Goal: Download file/media

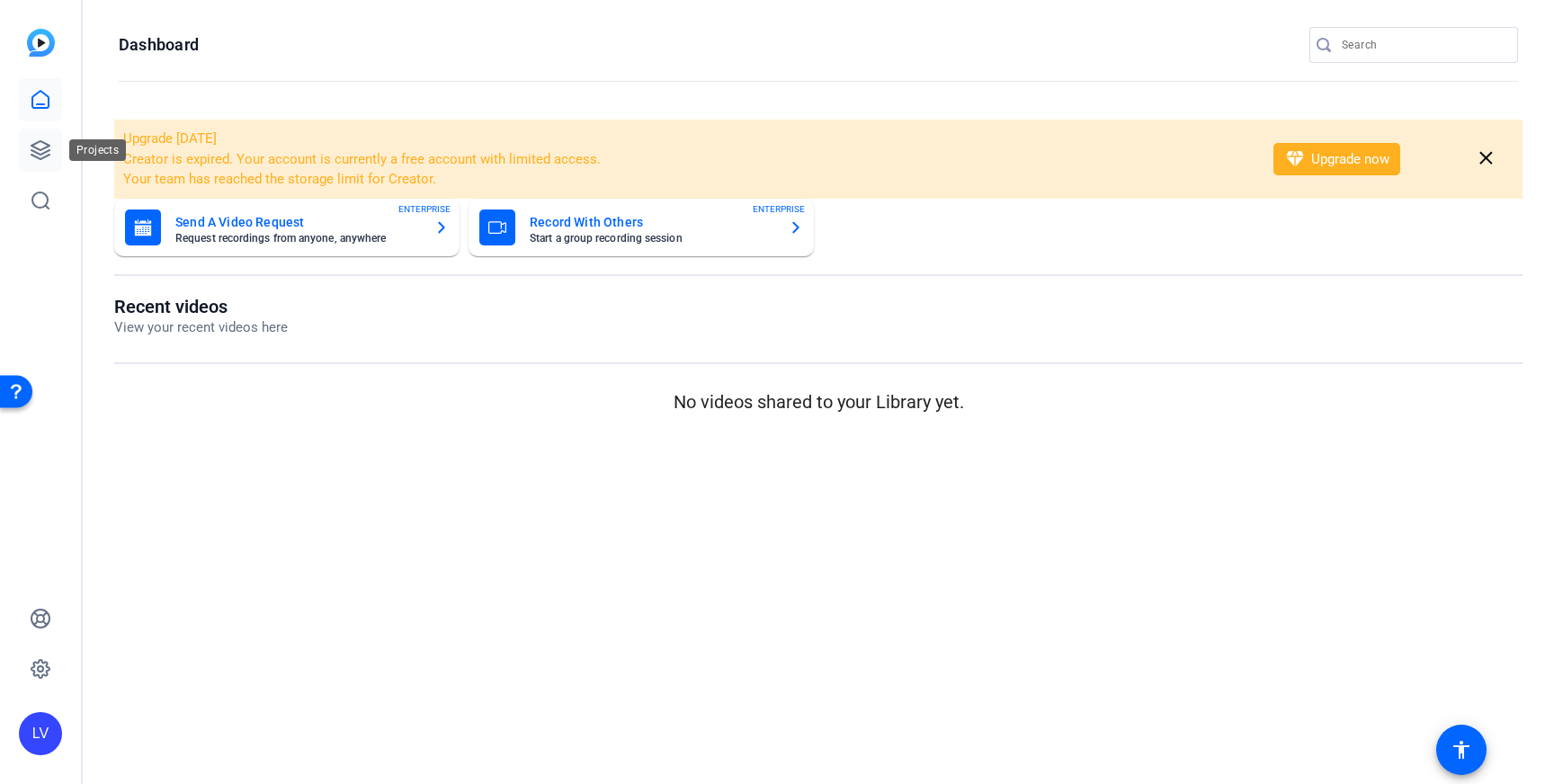
click at [45, 142] on icon at bounding box center [40, 150] width 22 height 22
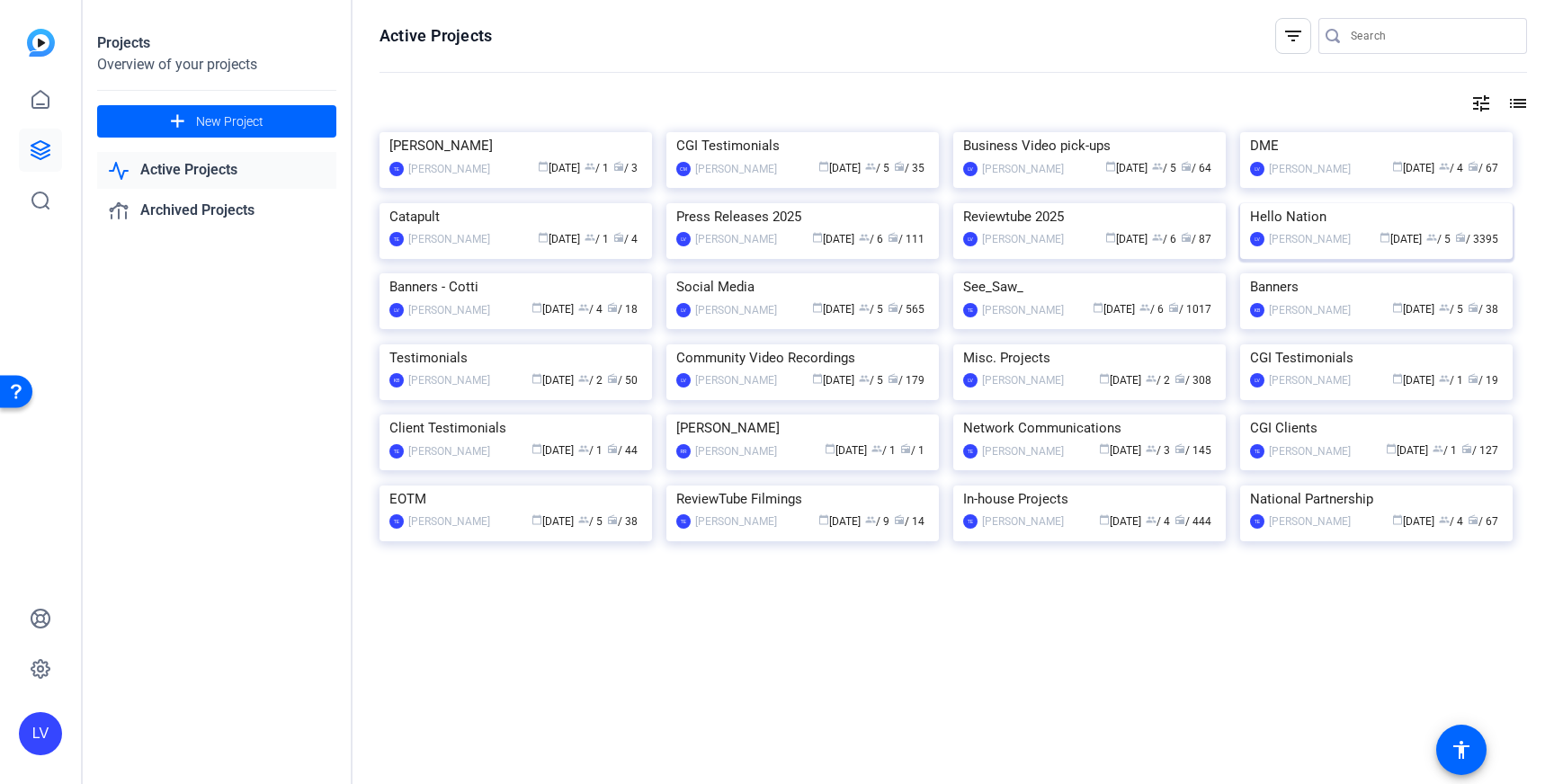
click at [1415, 204] on img at bounding box center [1376, 204] width 273 height 0
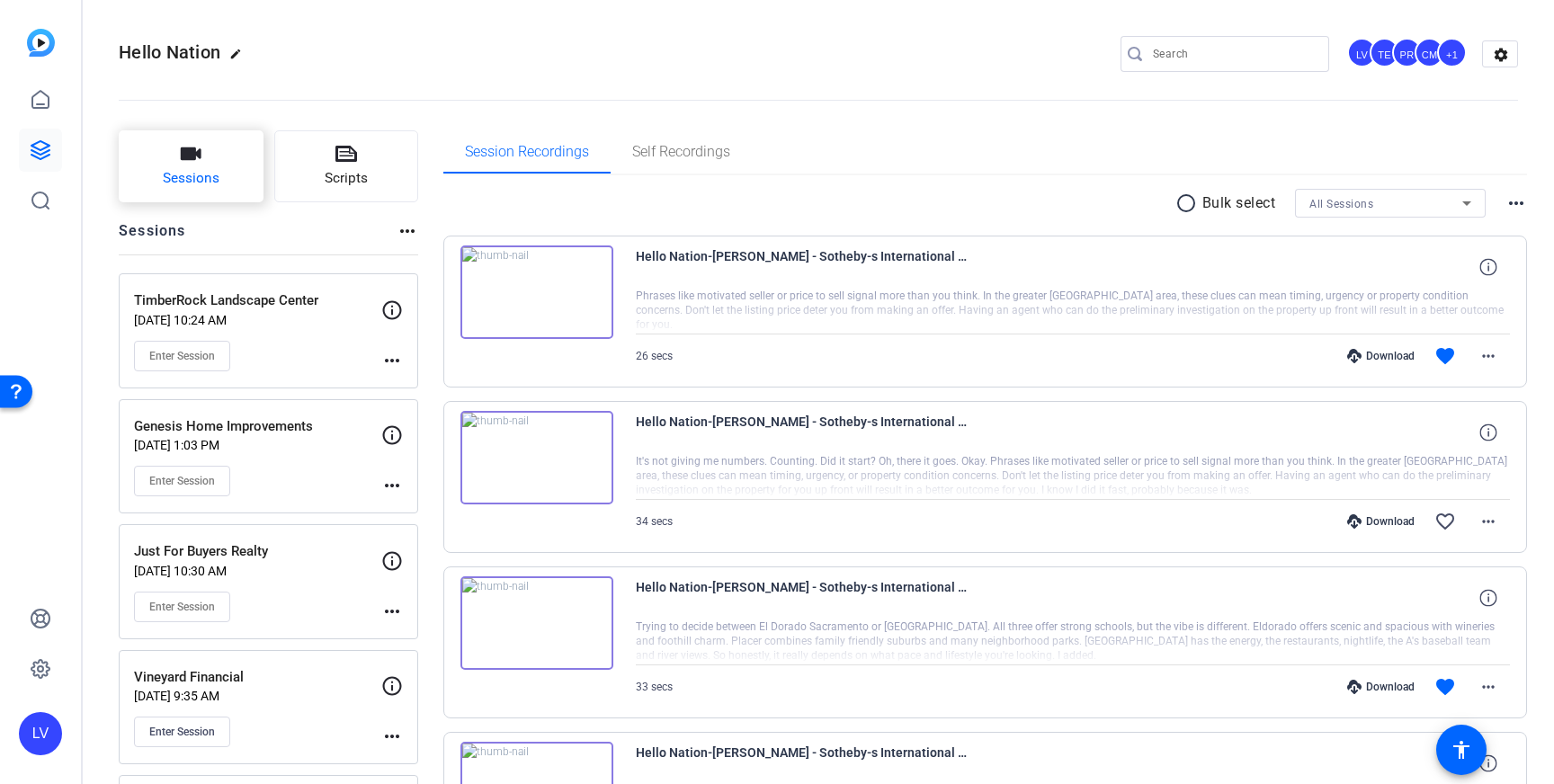
click at [209, 188] on span "Sessions" at bounding box center [191, 178] width 56 height 21
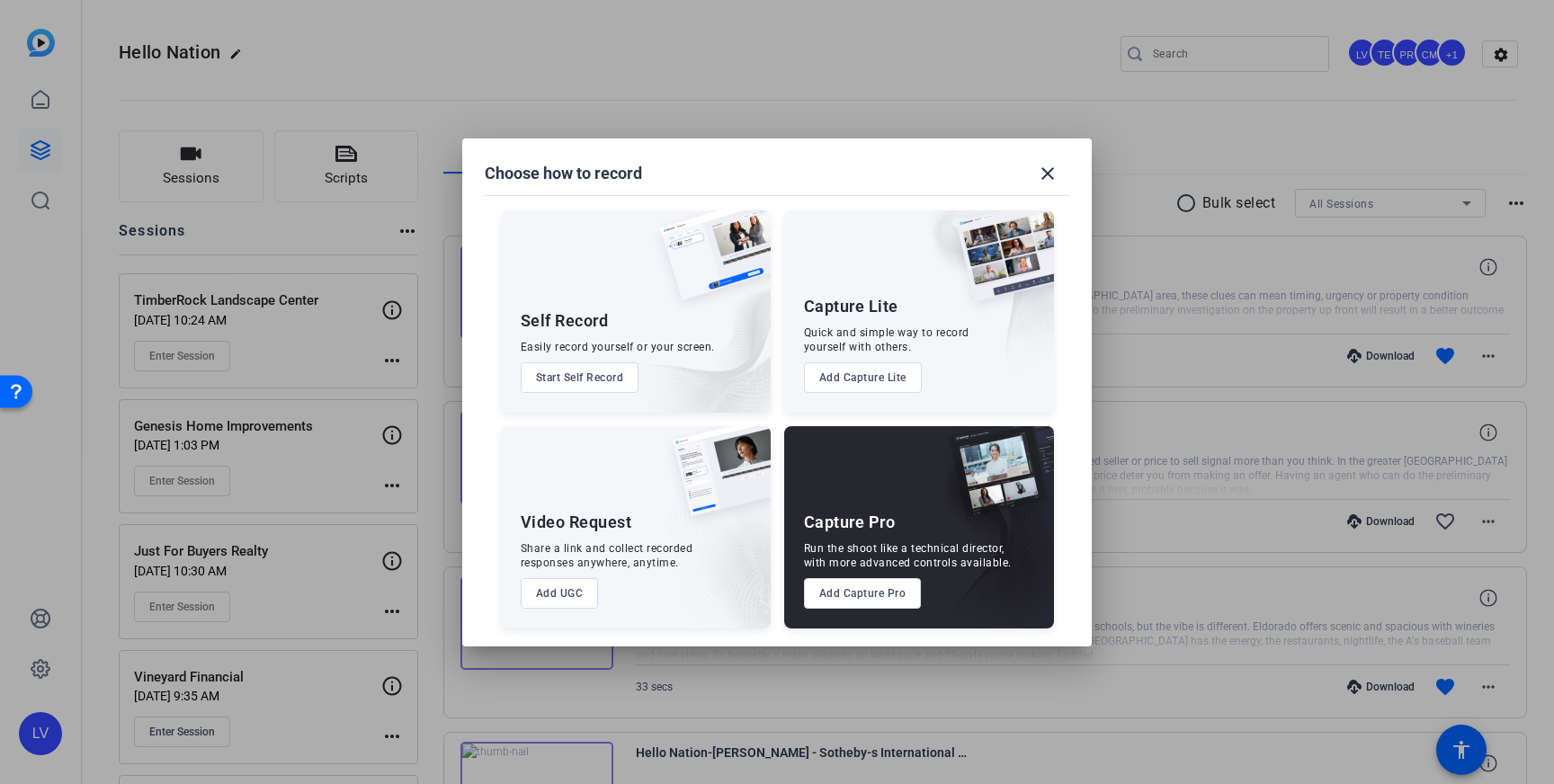
click at [848, 591] on button "Add Capture Pro" at bounding box center [863, 594] width 118 height 31
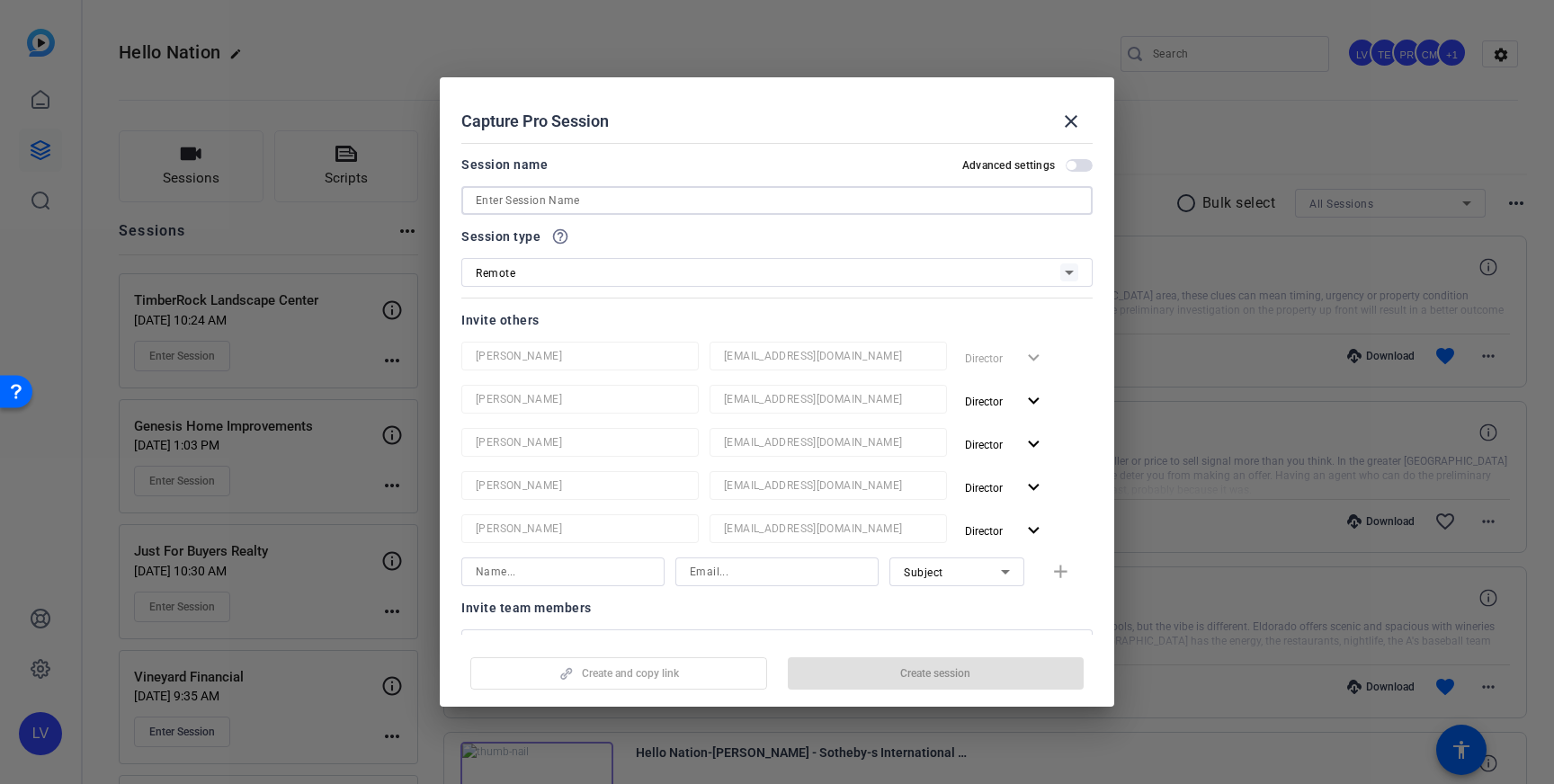
click at [563, 197] on input at bounding box center [777, 200] width 602 height 22
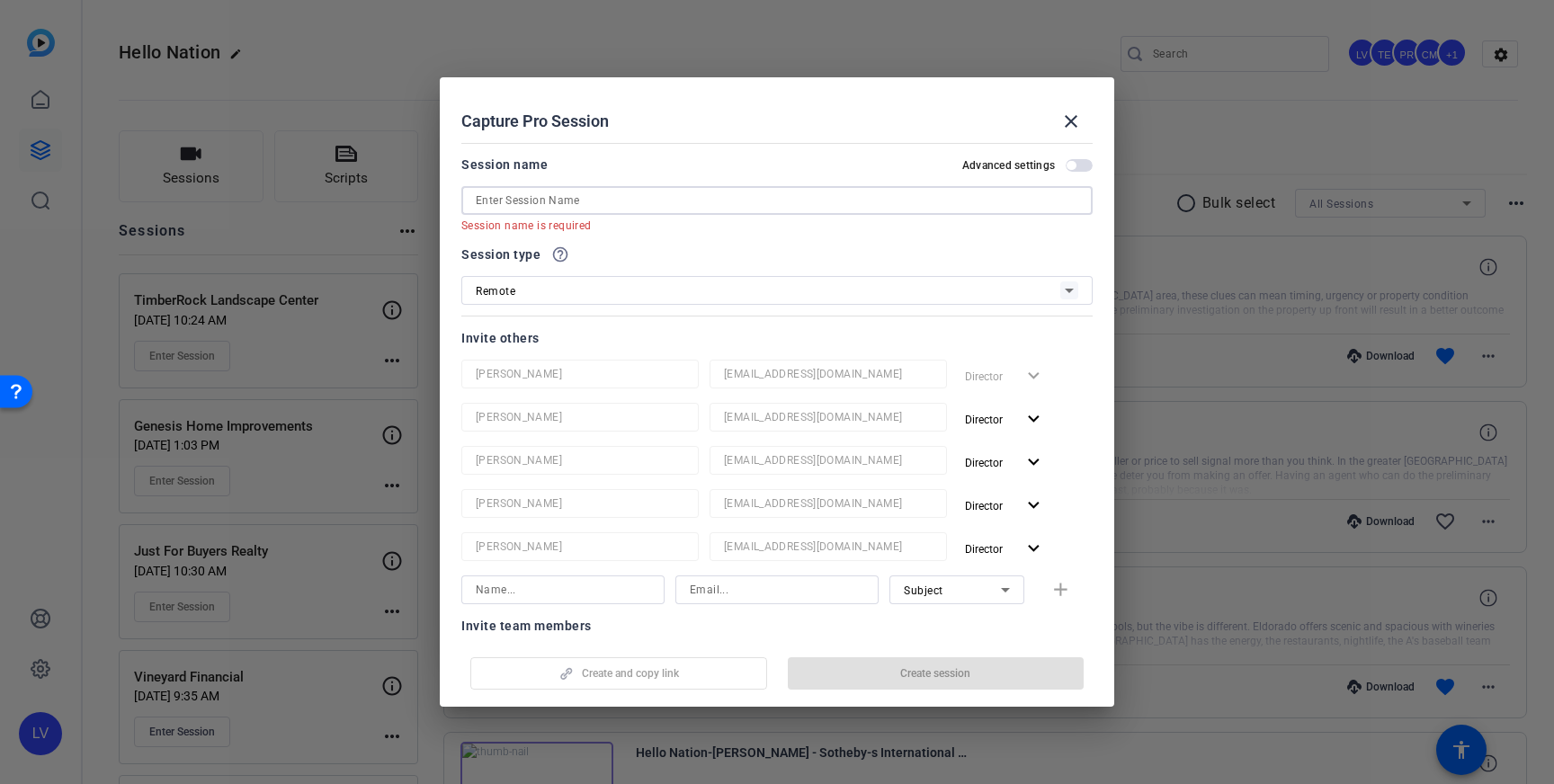
paste input "Coni & Franc"
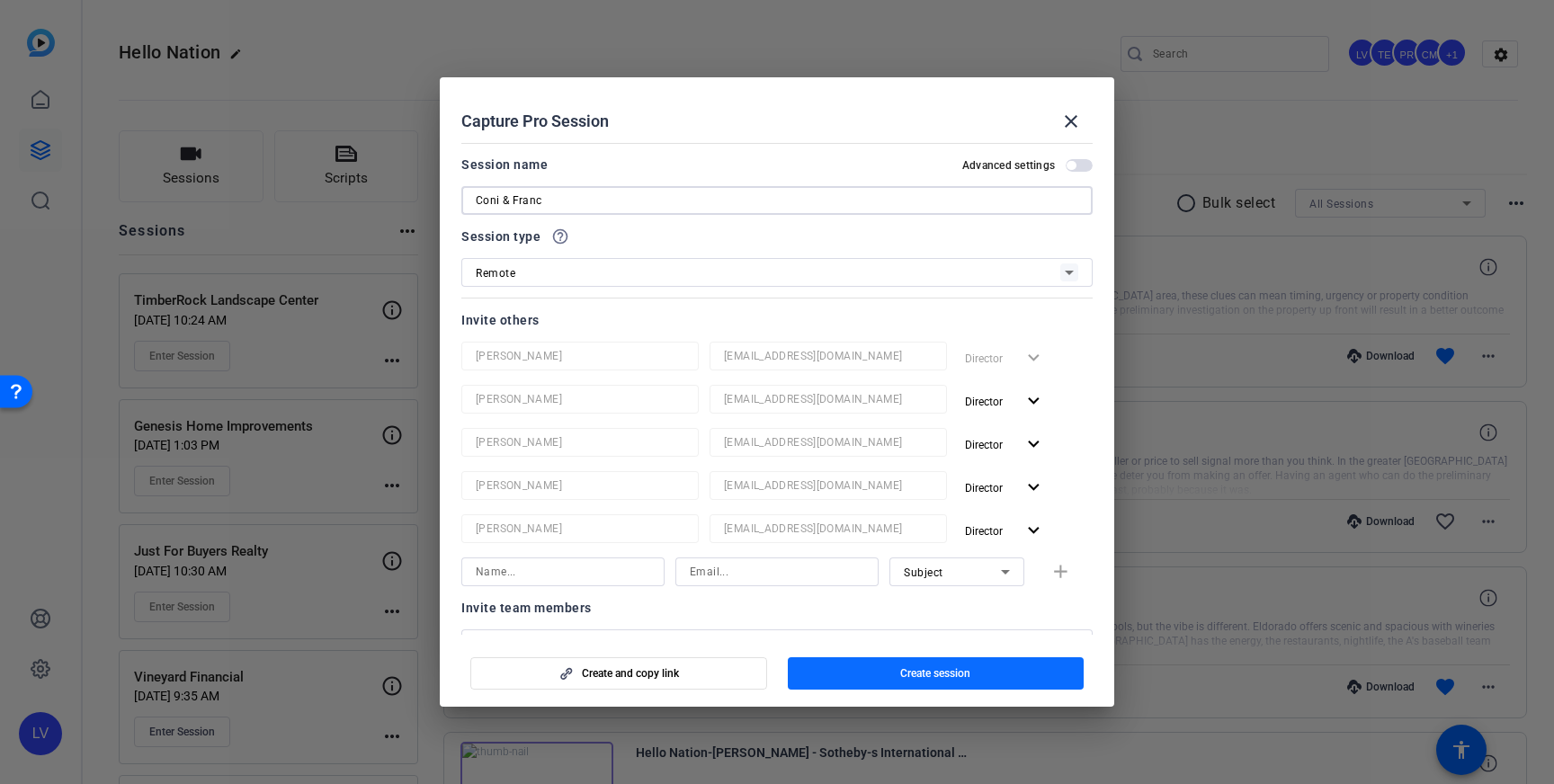
type input "Coni & Franc"
click at [930, 671] on span "Create session" at bounding box center [935, 673] width 70 height 14
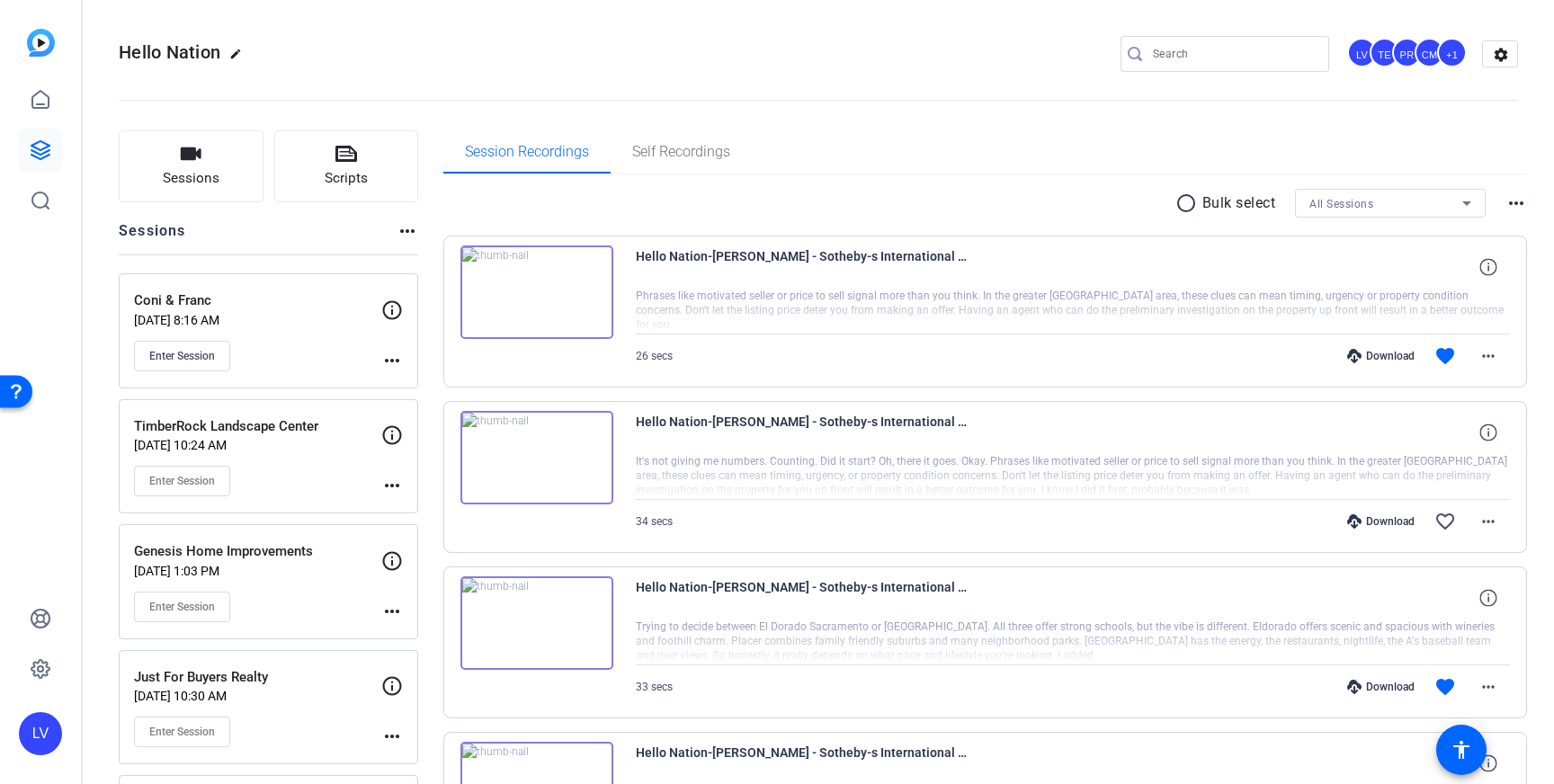
click at [395, 361] on mat-icon "more_horiz" at bounding box center [392, 360] width 22 height 22
click at [444, 386] on span "Edit Session" at bounding box center [436, 386] width 82 height 22
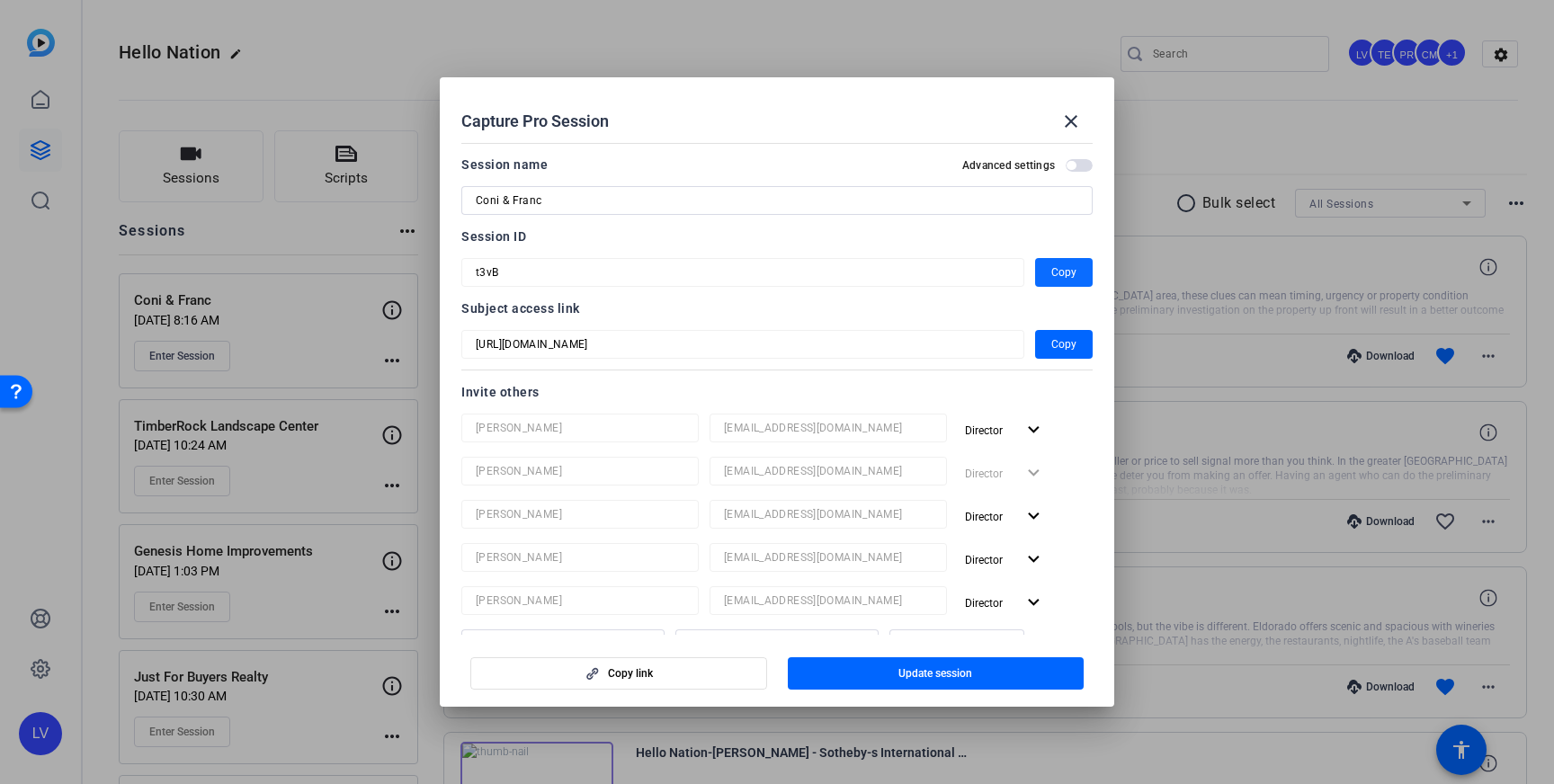
click at [1060, 270] on span "Copy" at bounding box center [1064, 272] width 25 height 22
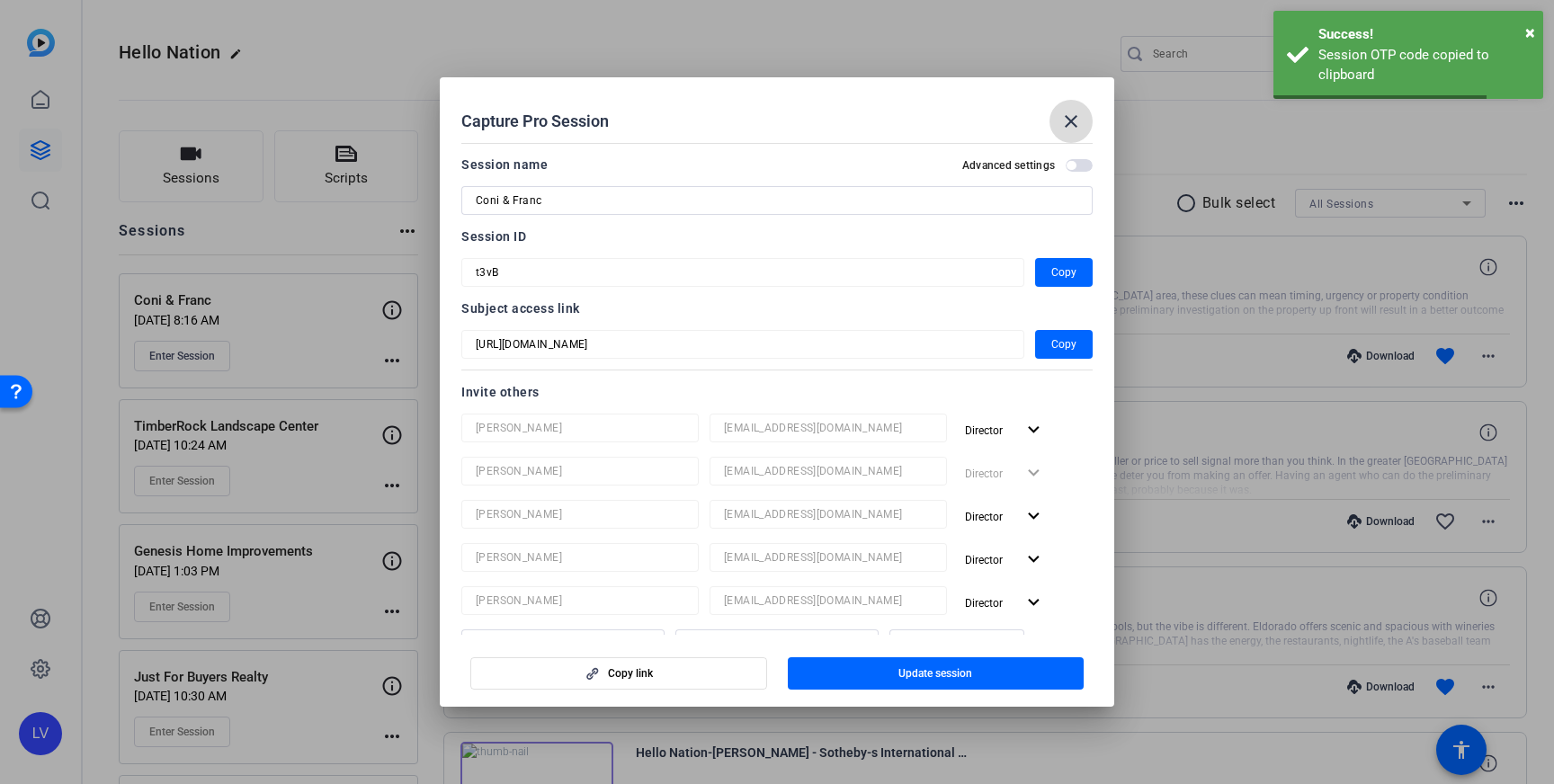
click at [1084, 113] on span at bounding box center [1071, 121] width 43 height 43
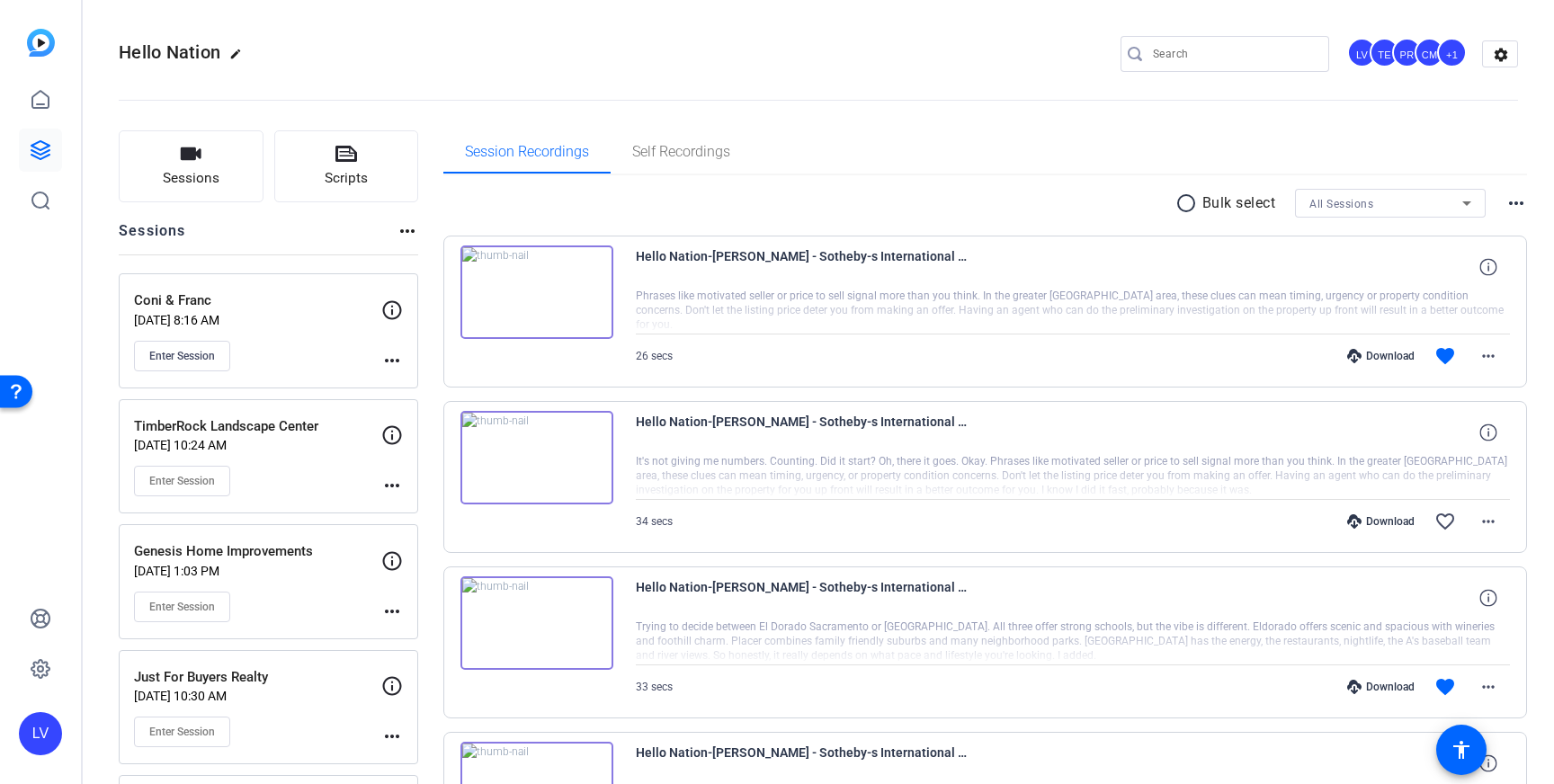
click at [1161, 52] on input "Search" at bounding box center [1233, 53] width 162 height 22
paste input "[PERSON_NAME][GEOGRAPHIC_DATA]"
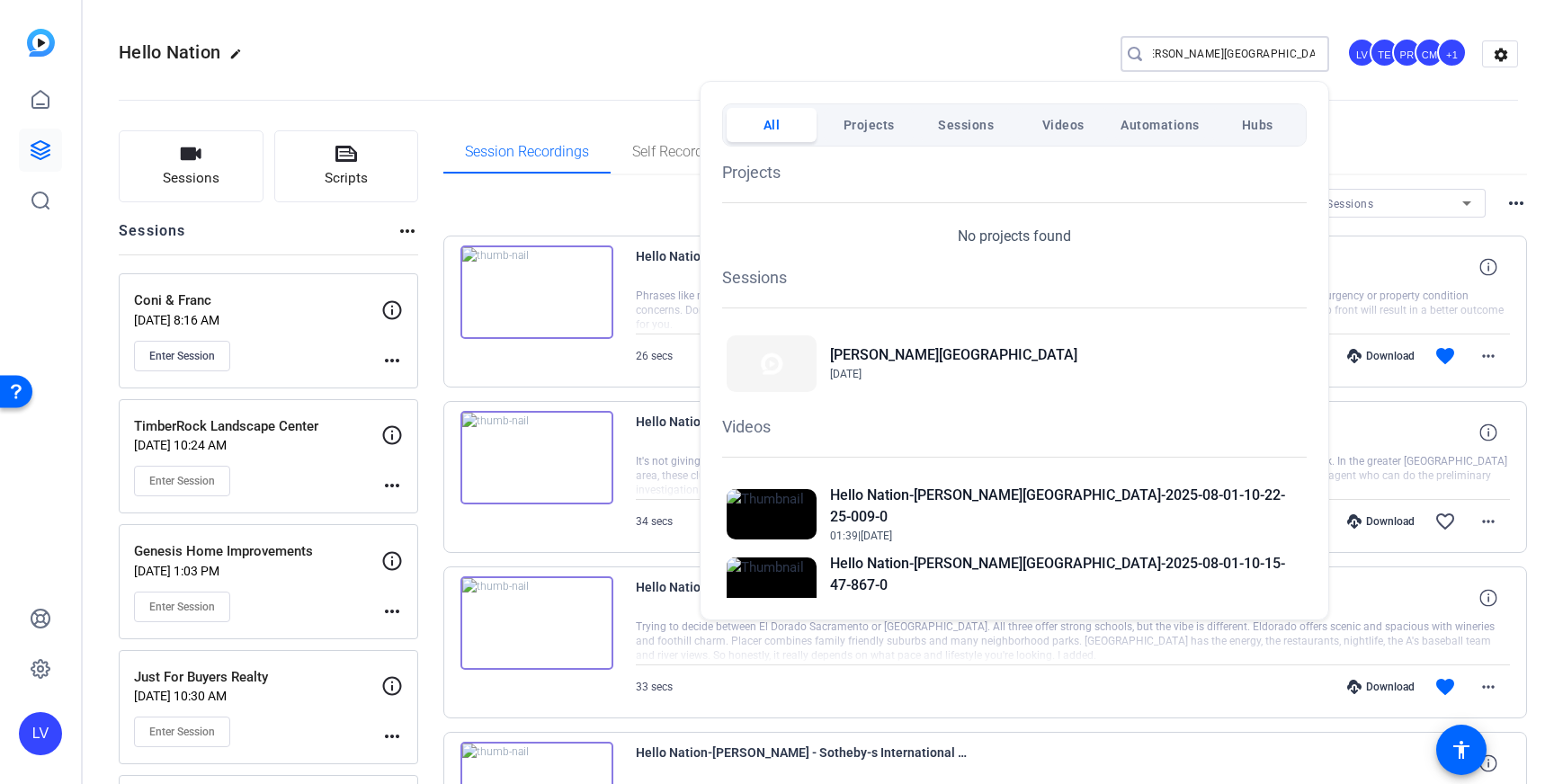
type input "[PERSON_NAME][GEOGRAPHIC_DATA]"
click at [1372, 95] on div at bounding box center [777, 392] width 1554 height 784
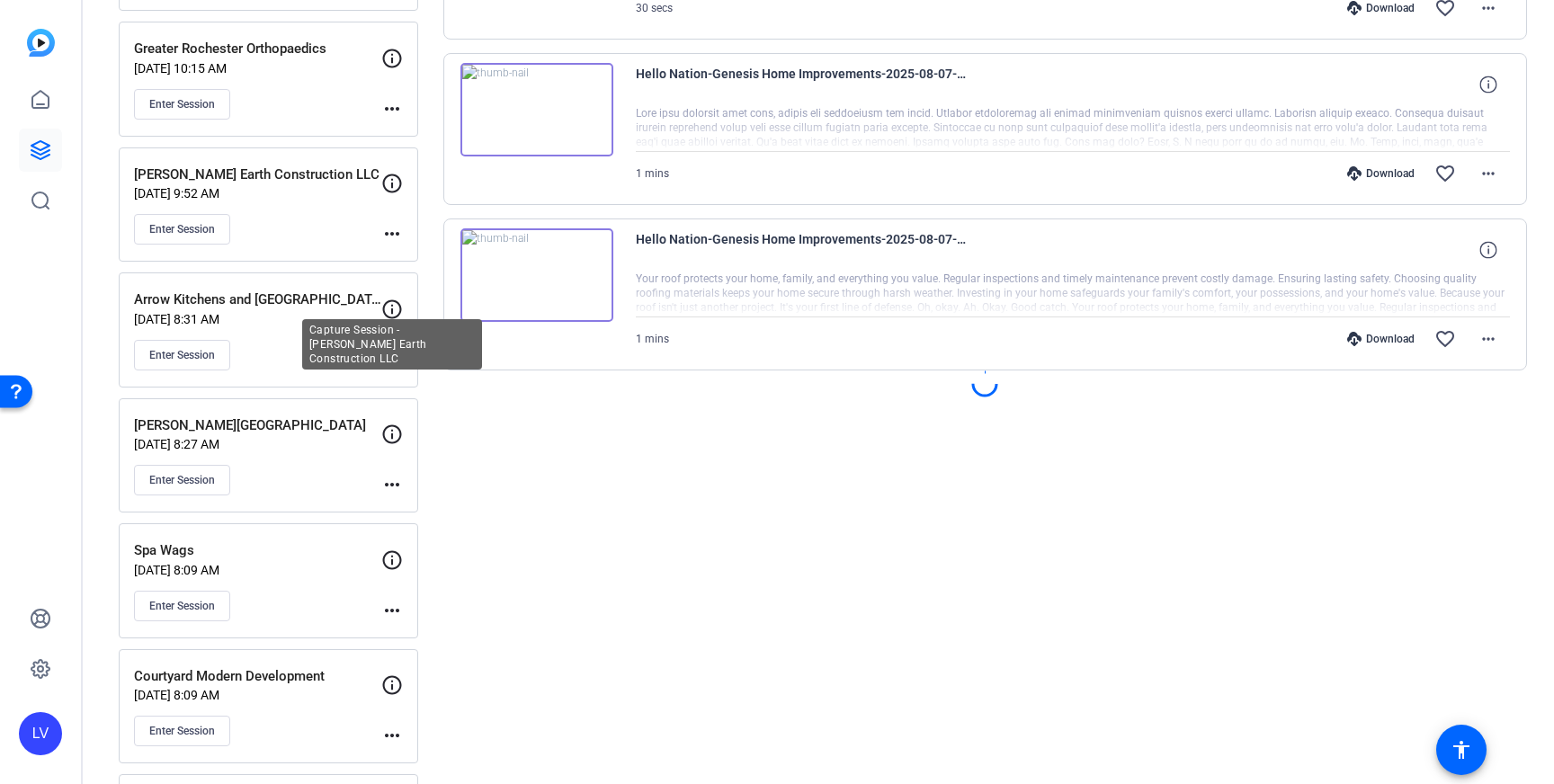
scroll to position [1561, 0]
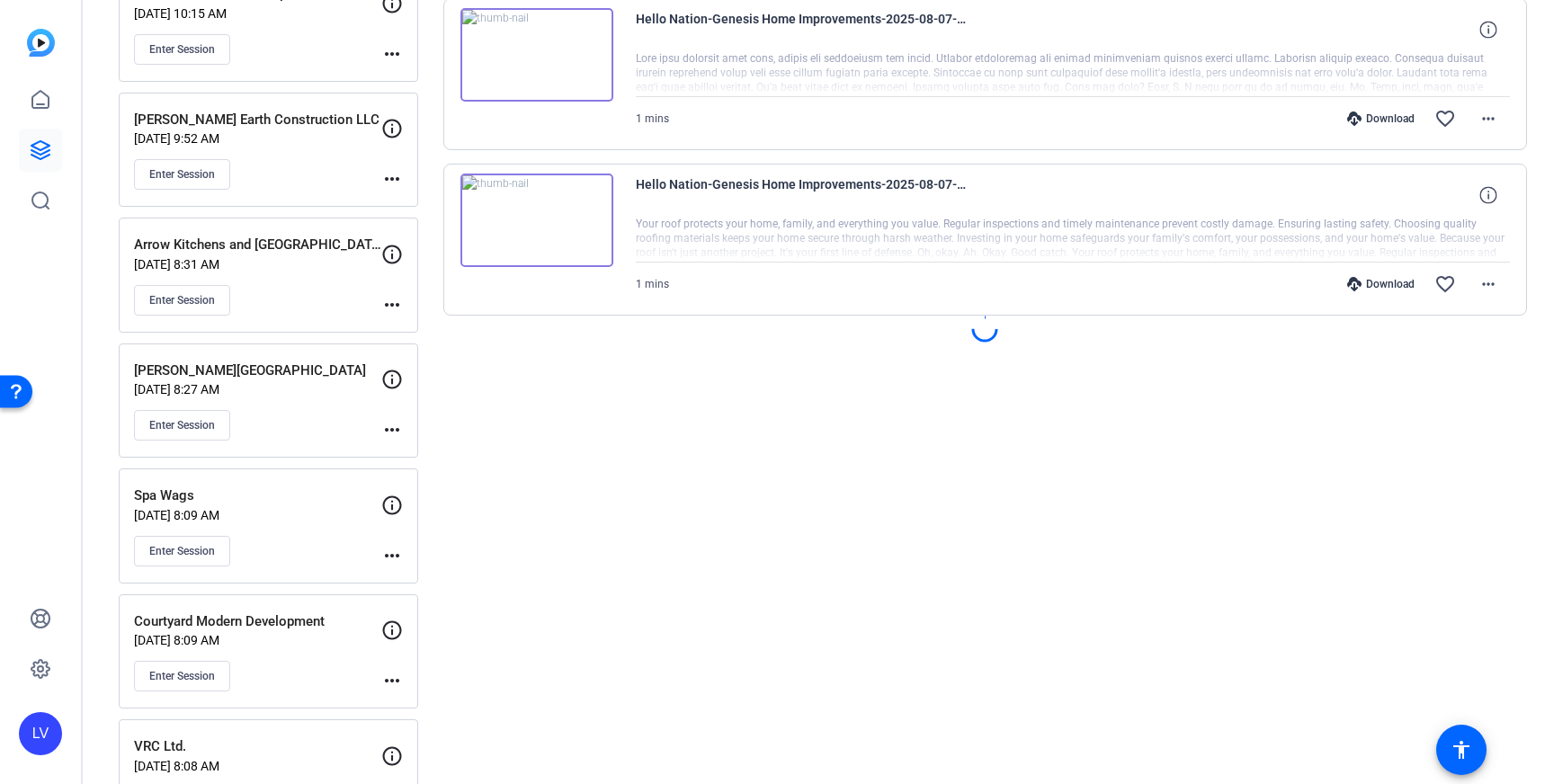
click at [385, 428] on mat-icon "more_horiz" at bounding box center [392, 430] width 22 height 22
click at [413, 447] on span "Edit Session" at bounding box center [436, 457] width 82 height 22
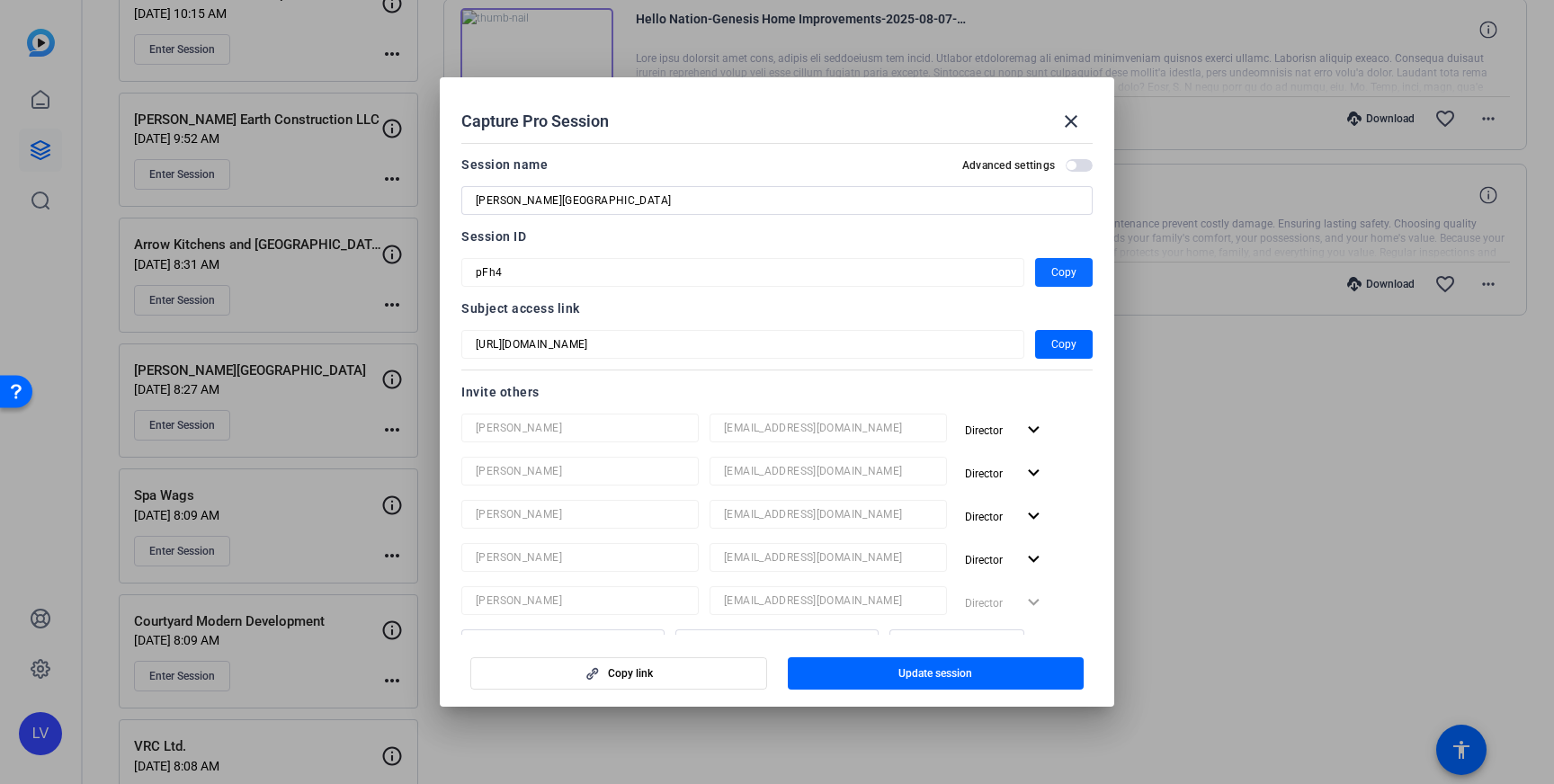
click at [1068, 268] on span "Copy" at bounding box center [1064, 272] width 25 height 22
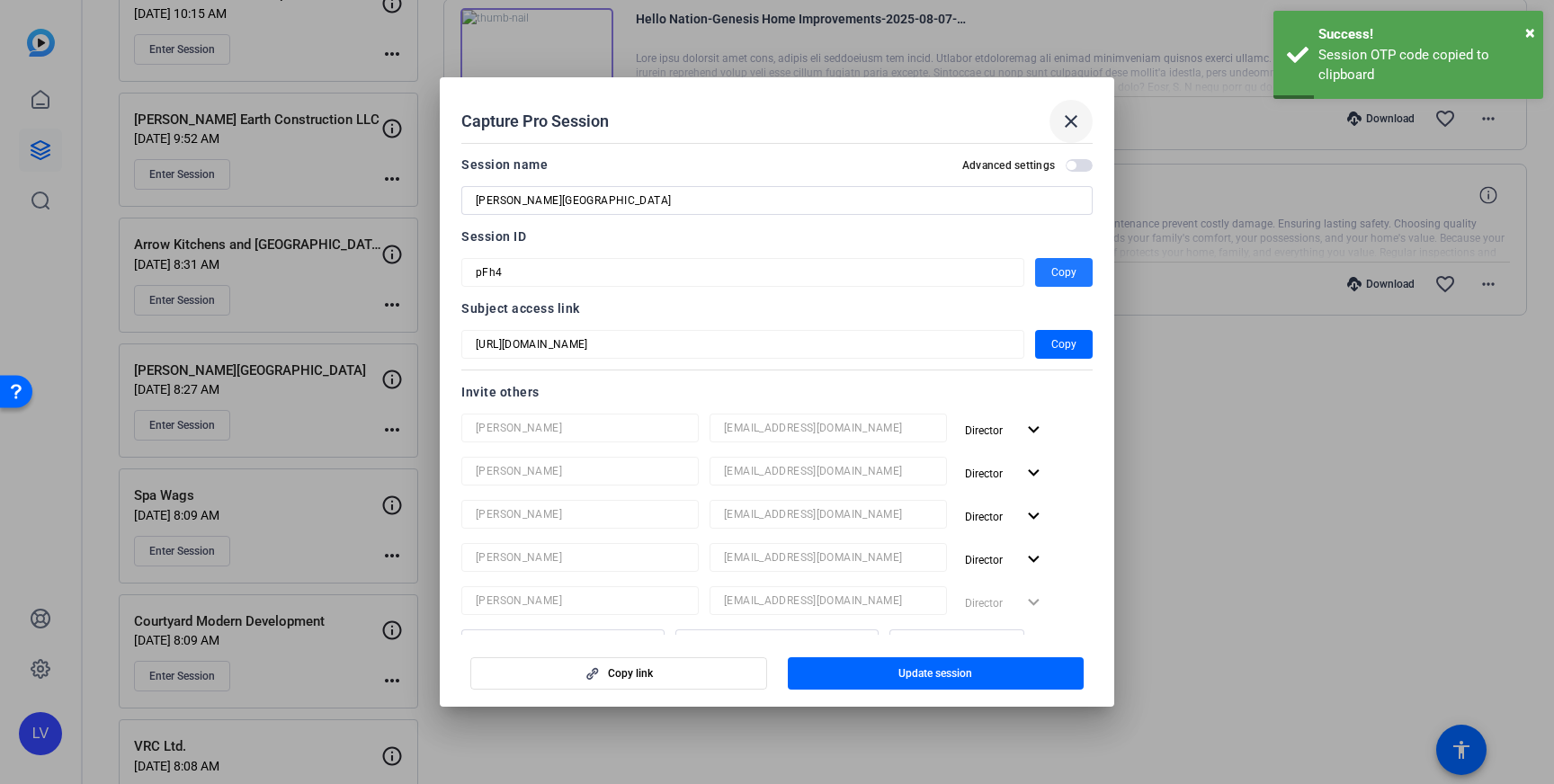
click at [1065, 123] on mat-icon "close" at bounding box center [1071, 121] width 22 height 22
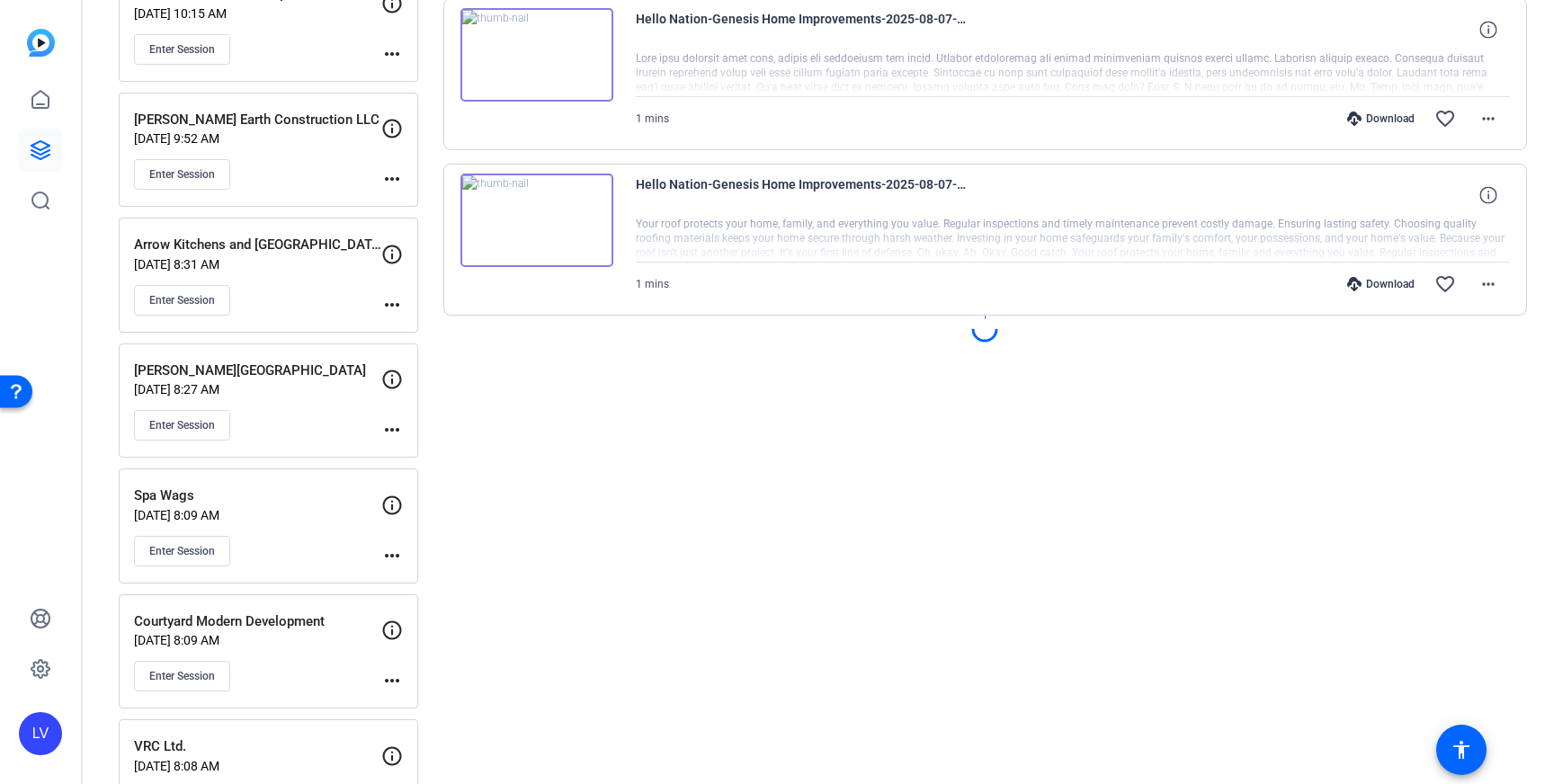
click at [396, 427] on mat-icon "more_horiz" at bounding box center [392, 430] width 22 height 22
click at [422, 454] on span "Edit Session" at bounding box center [436, 457] width 82 height 22
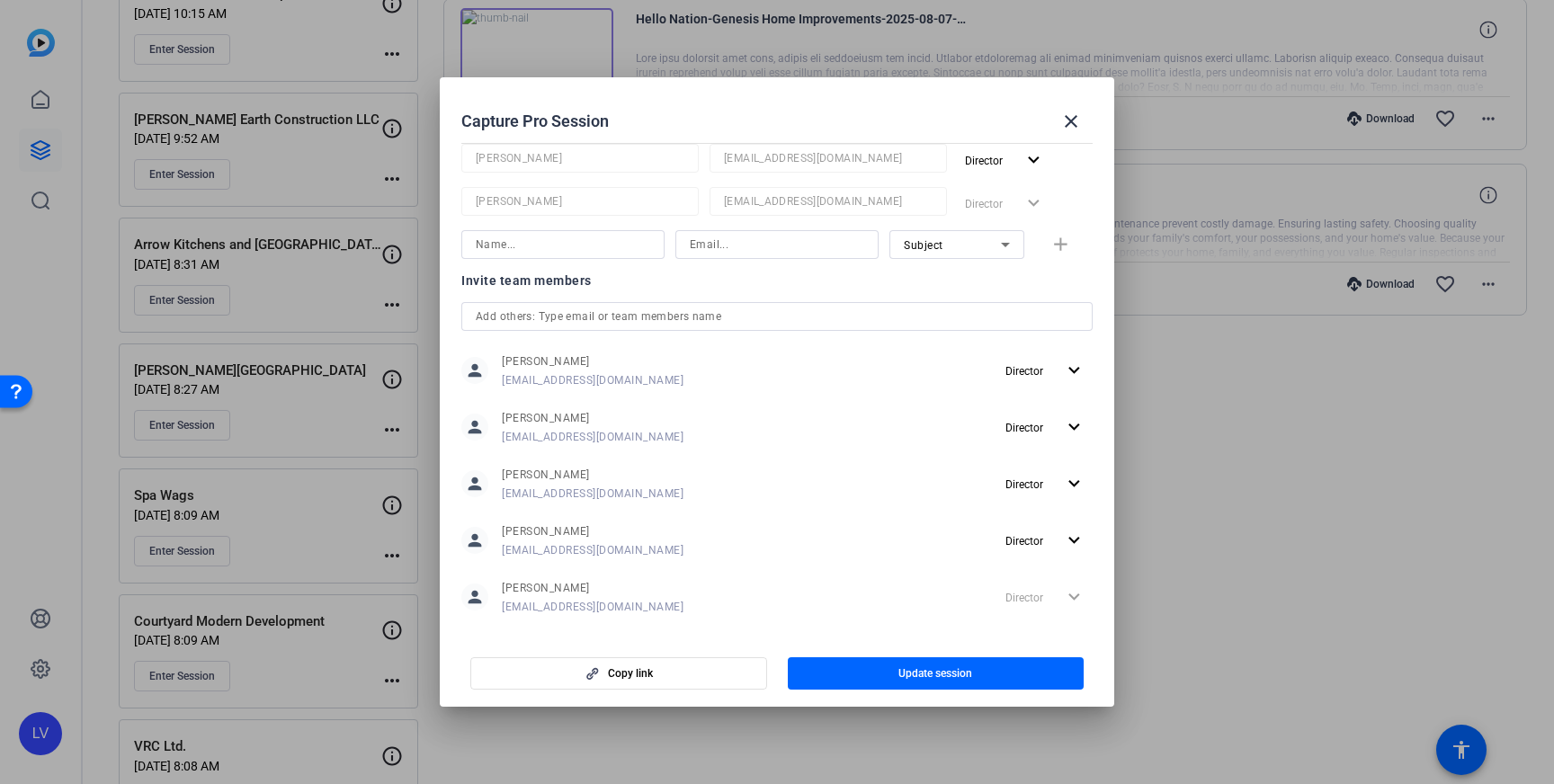
scroll to position [421, 0]
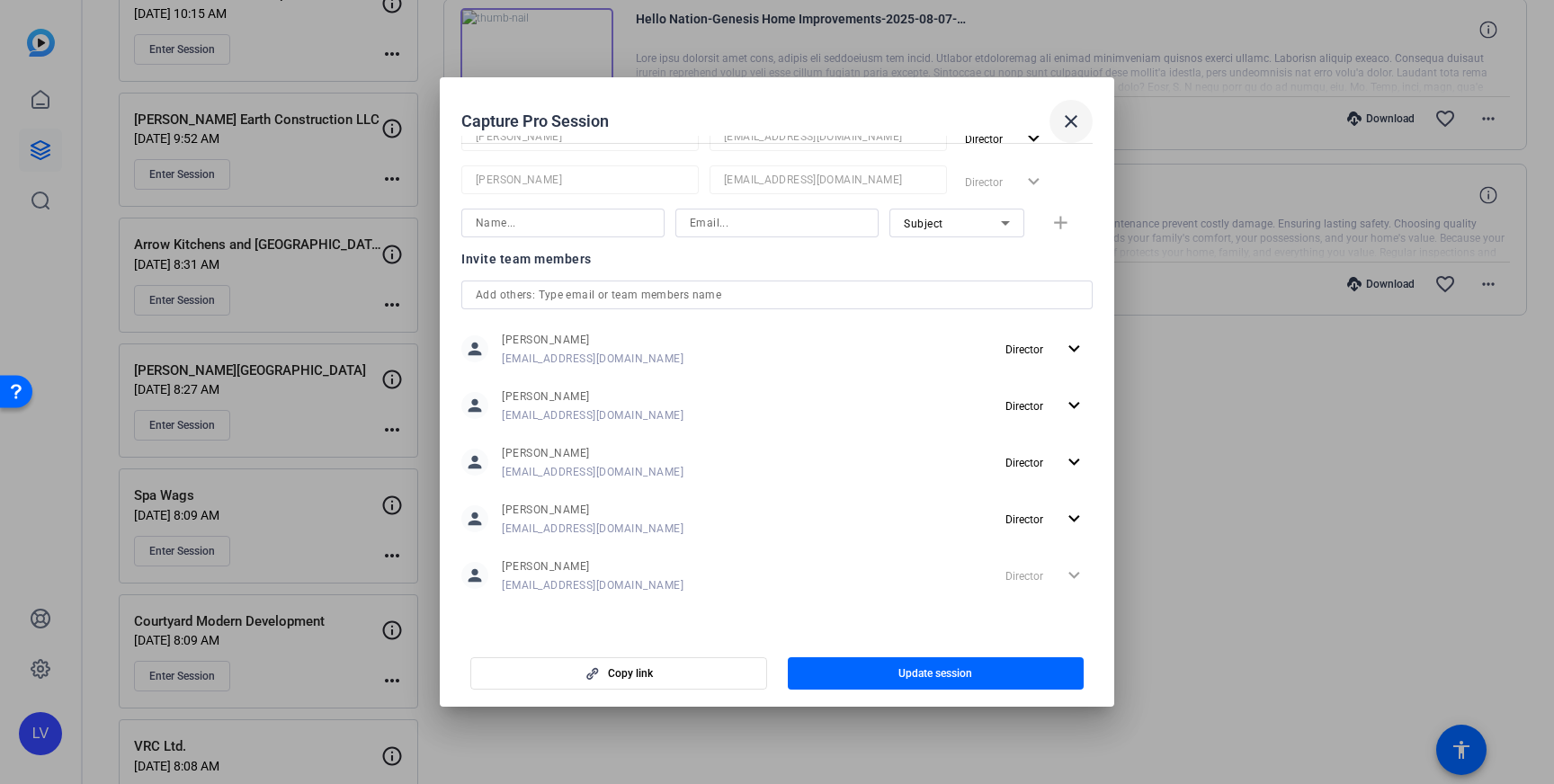
drag, startPoint x: 1075, startPoint y: 128, endPoint x: 1063, endPoint y: 137, distance: 15.0
click at [1075, 128] on mat-icon "close" at bounding box center [1071, 121] width 22 height 22
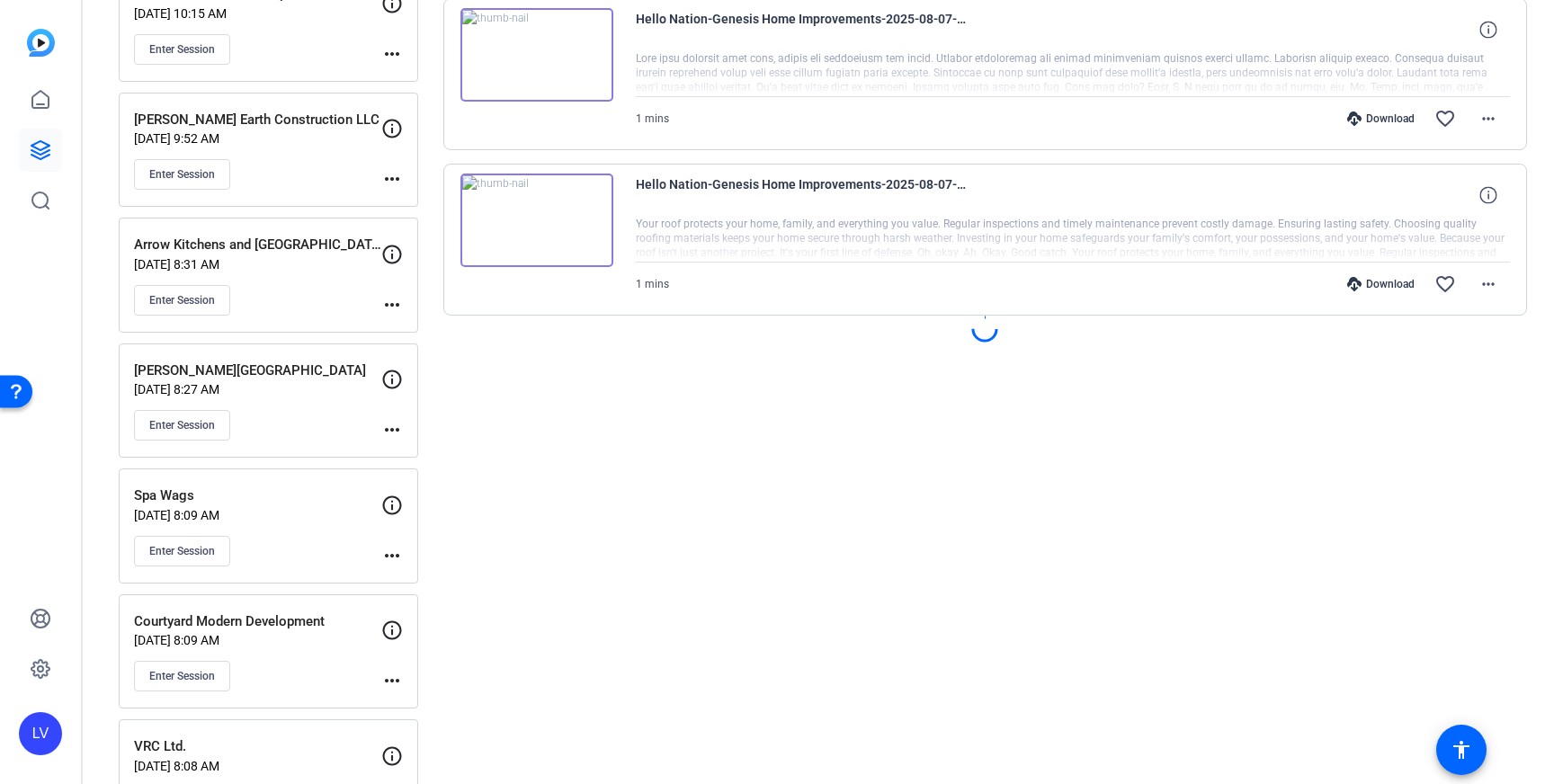
click at [357, 420] on div "Enter Session" at bounding box center [258, 425] width 248 height 31
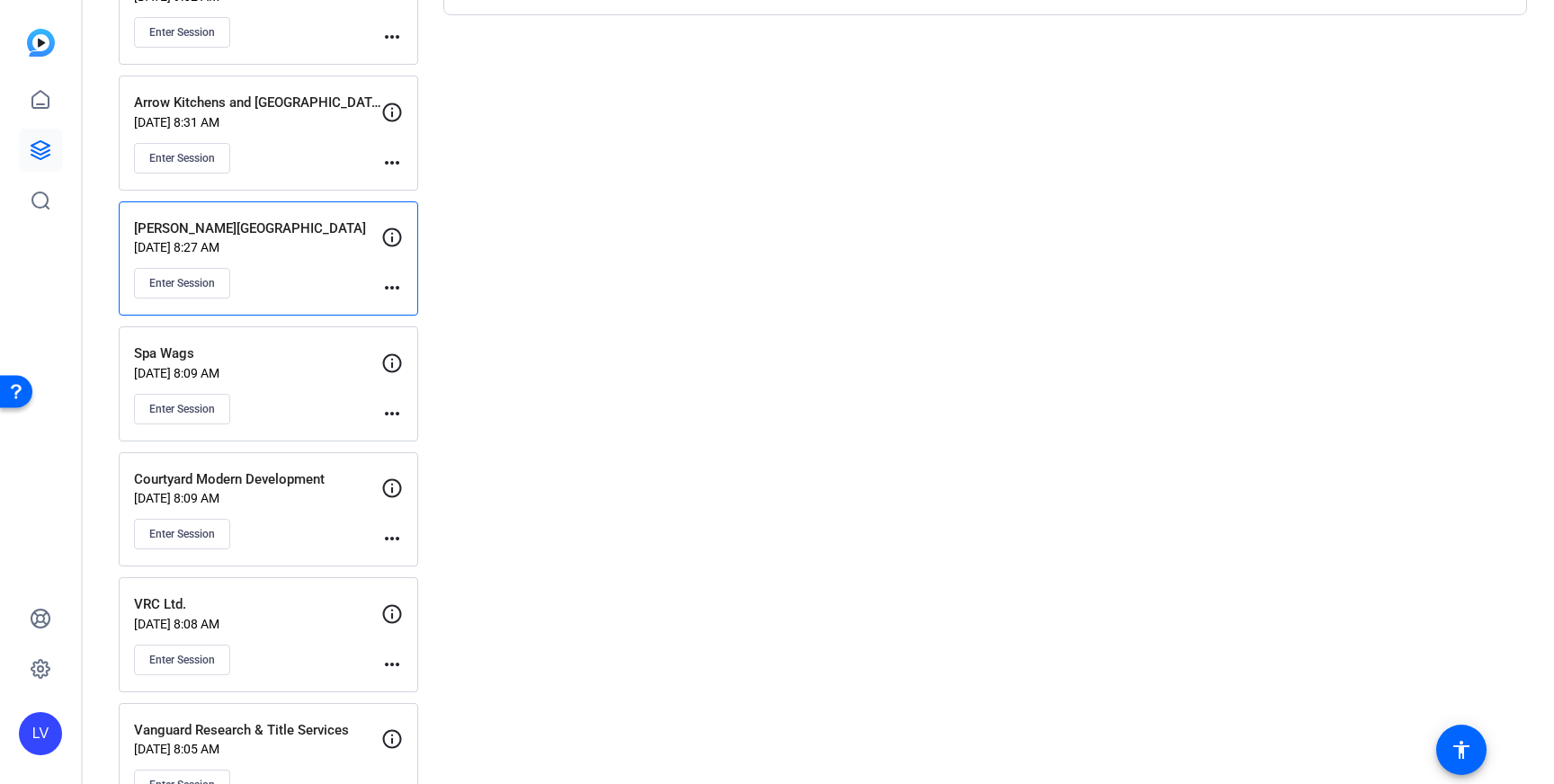
scroll to position [1680, 0]
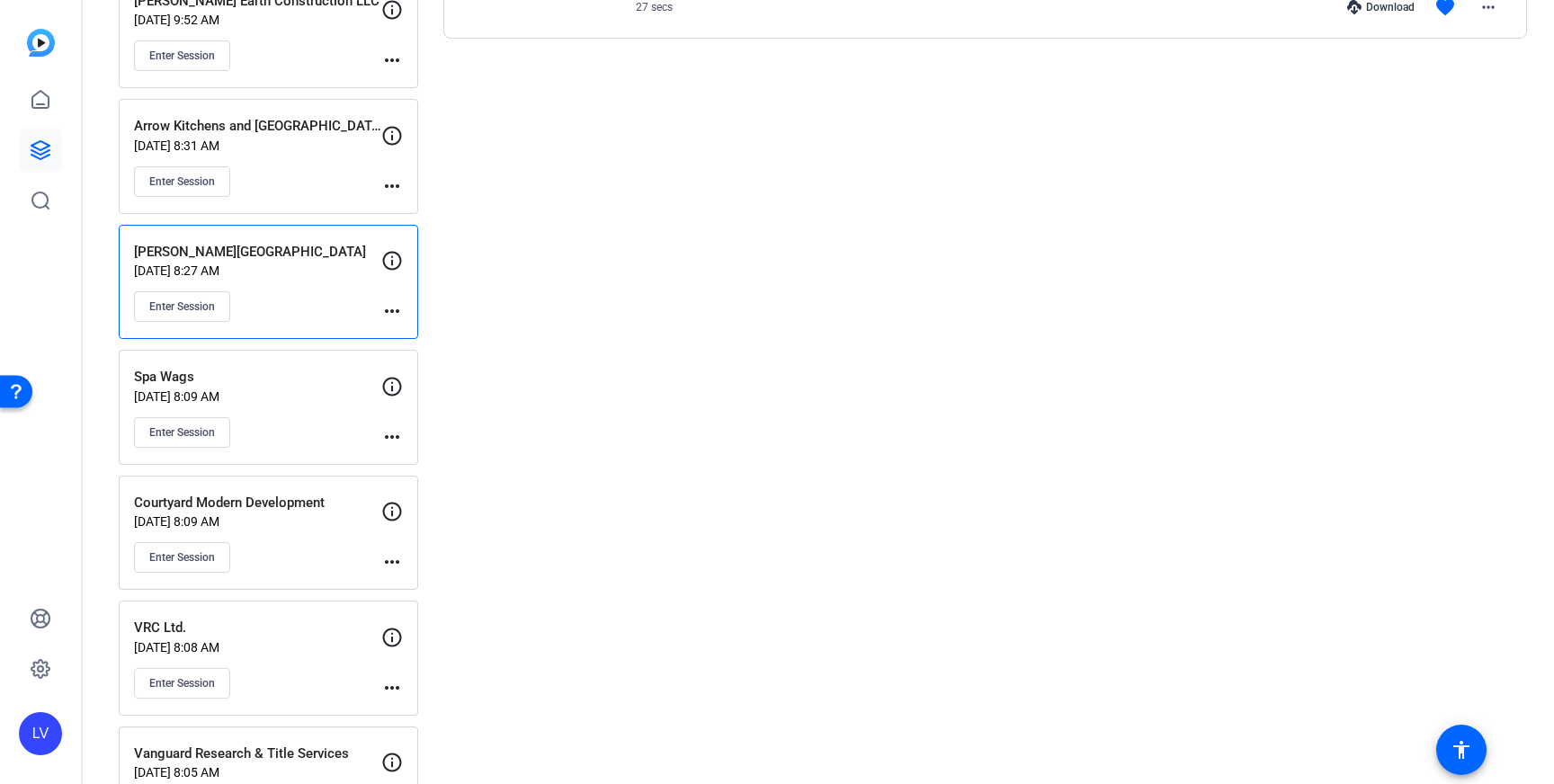
click at [390, 316] on mat-icon "more_horiz" at bounding box center [392, 310] width 22 height 22
click at [397, 333] on span "Edit Session" at bounding box center [436, 338] width 82 height 22
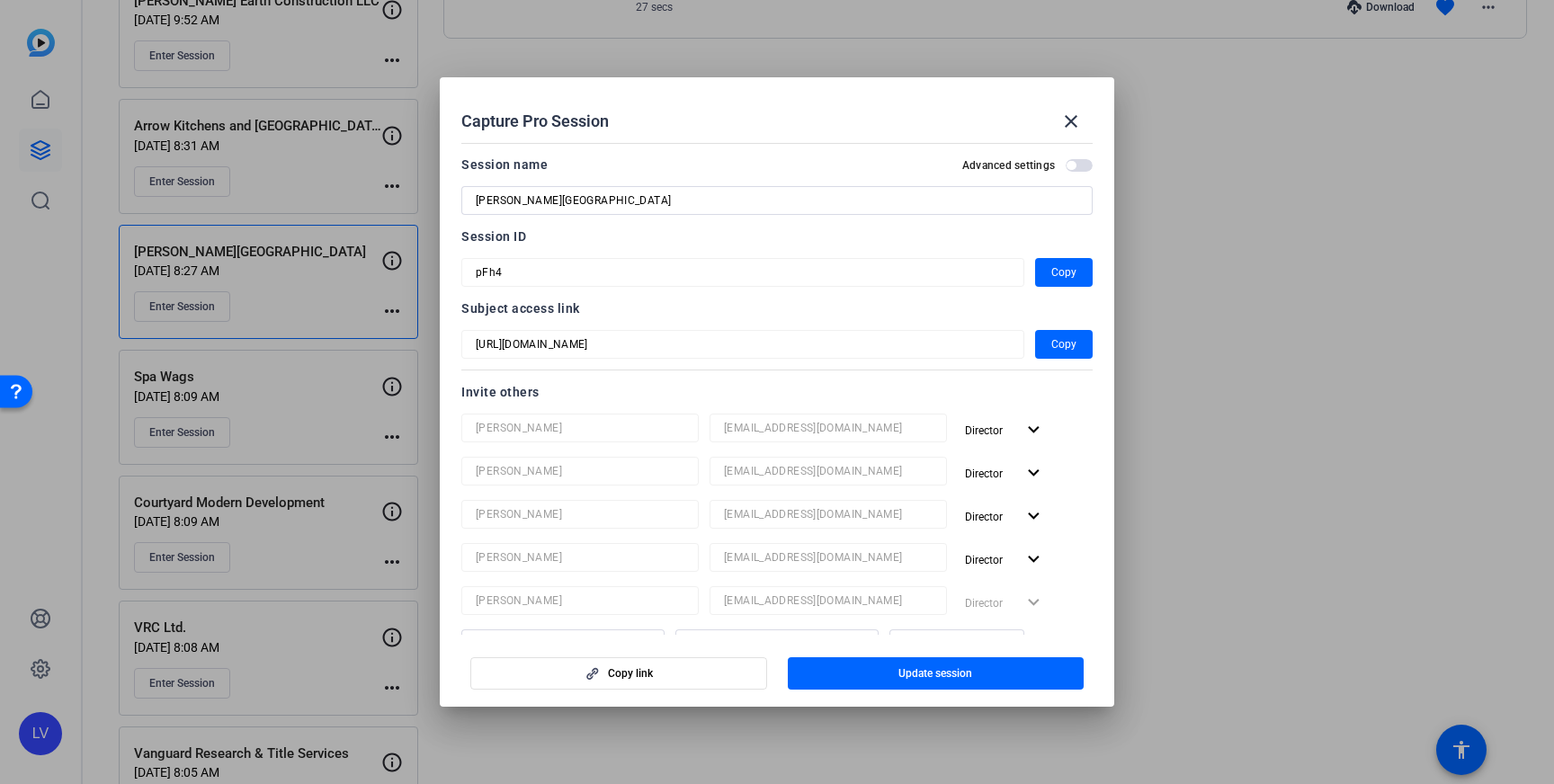
scroll to position [1, 0]
drag, startPoint x: 1074, startPoint y: 126, endPoint x: 1062, endPoint y: 176, distance: 51.4
click at [1074, 126] on mat-icon "close" at bounding box center [1071, 121] width 22 height 22
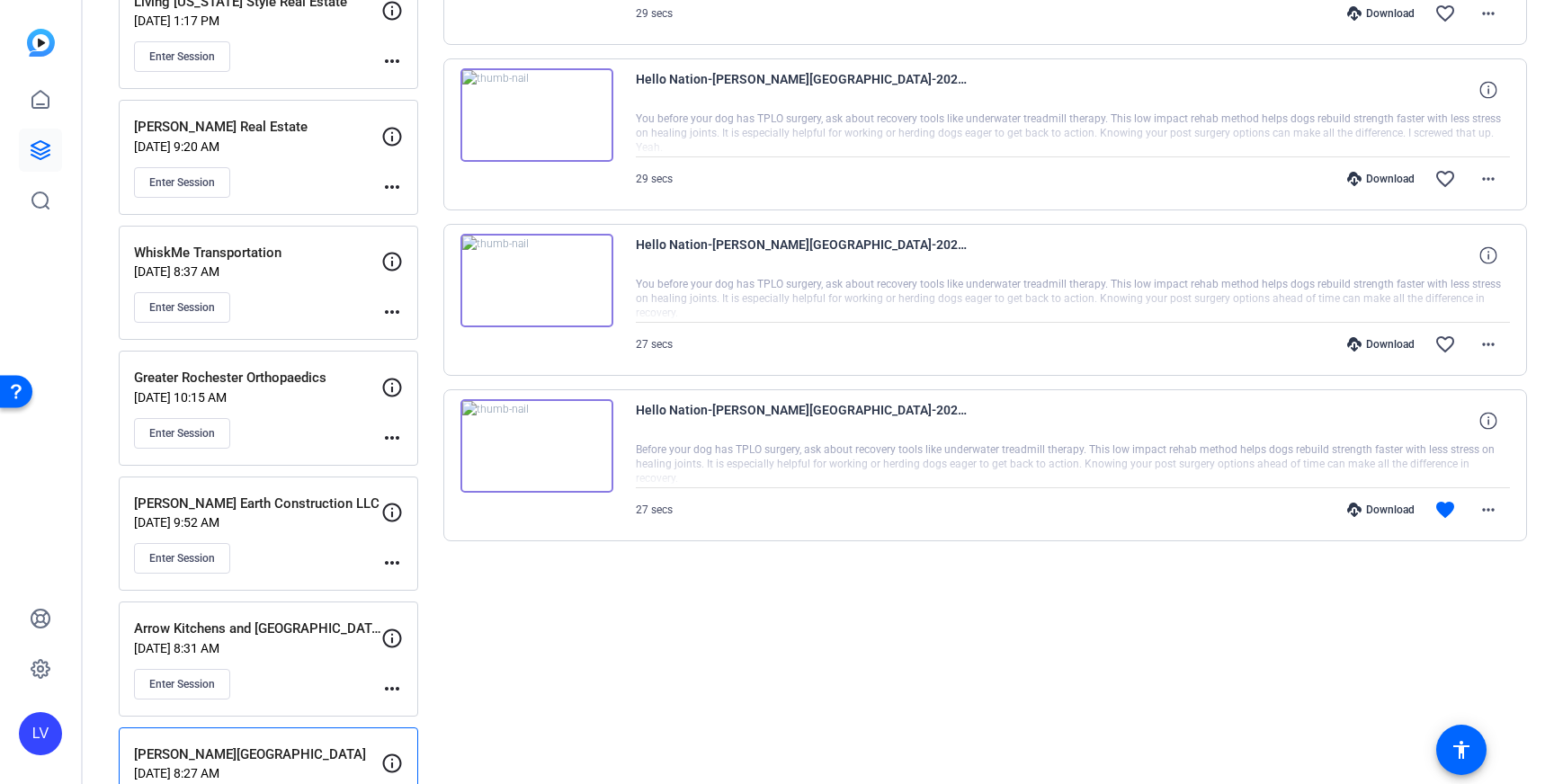
click at [321, 740] on div "[PERSON_NAME][GEOGRAPHIC_DATA] [DATE] 8:27 AM Enter Session more_horiz" at bounding box center [268, 785] width 299 height 115
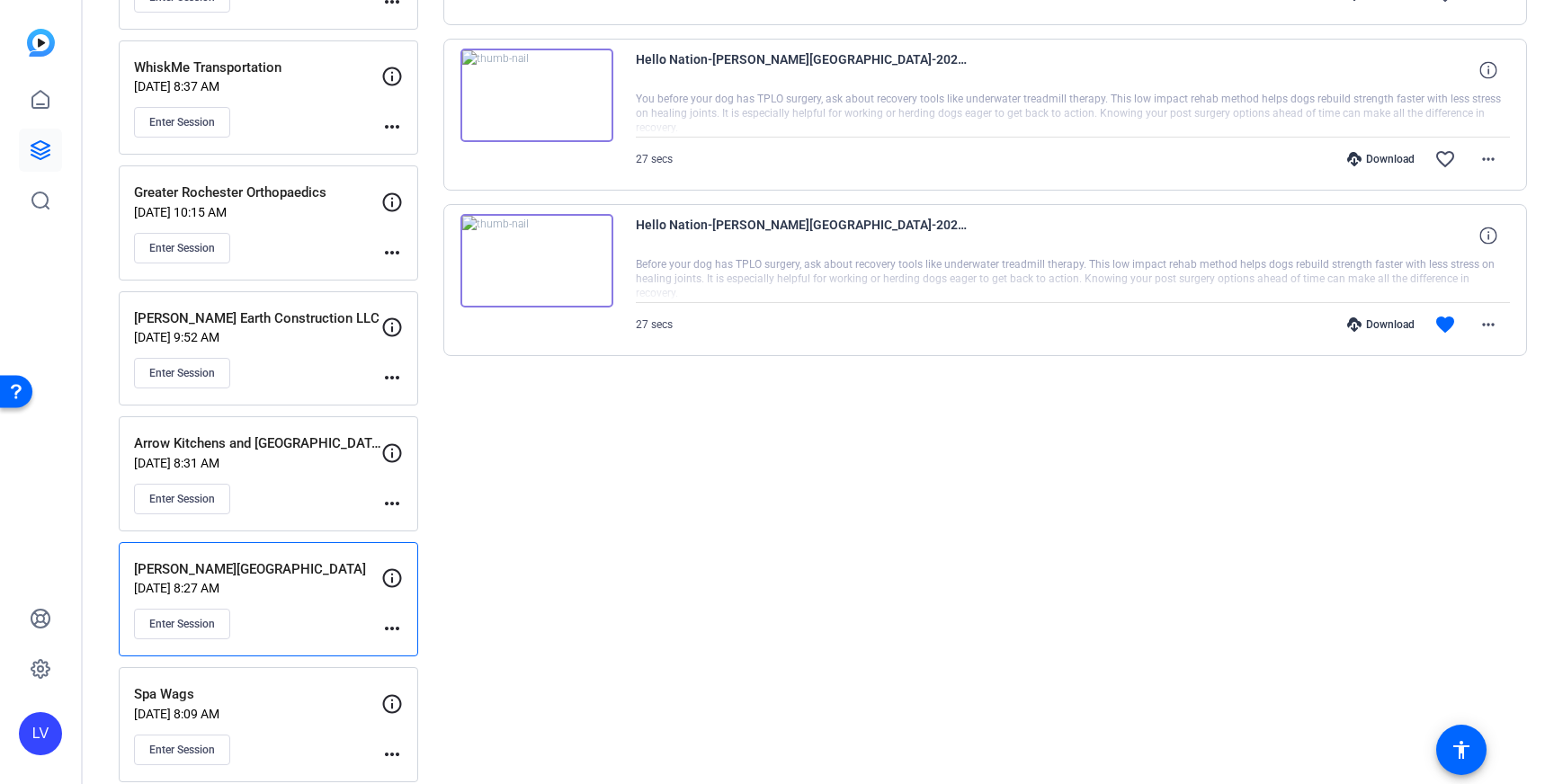
scroll to position [1370, 0]
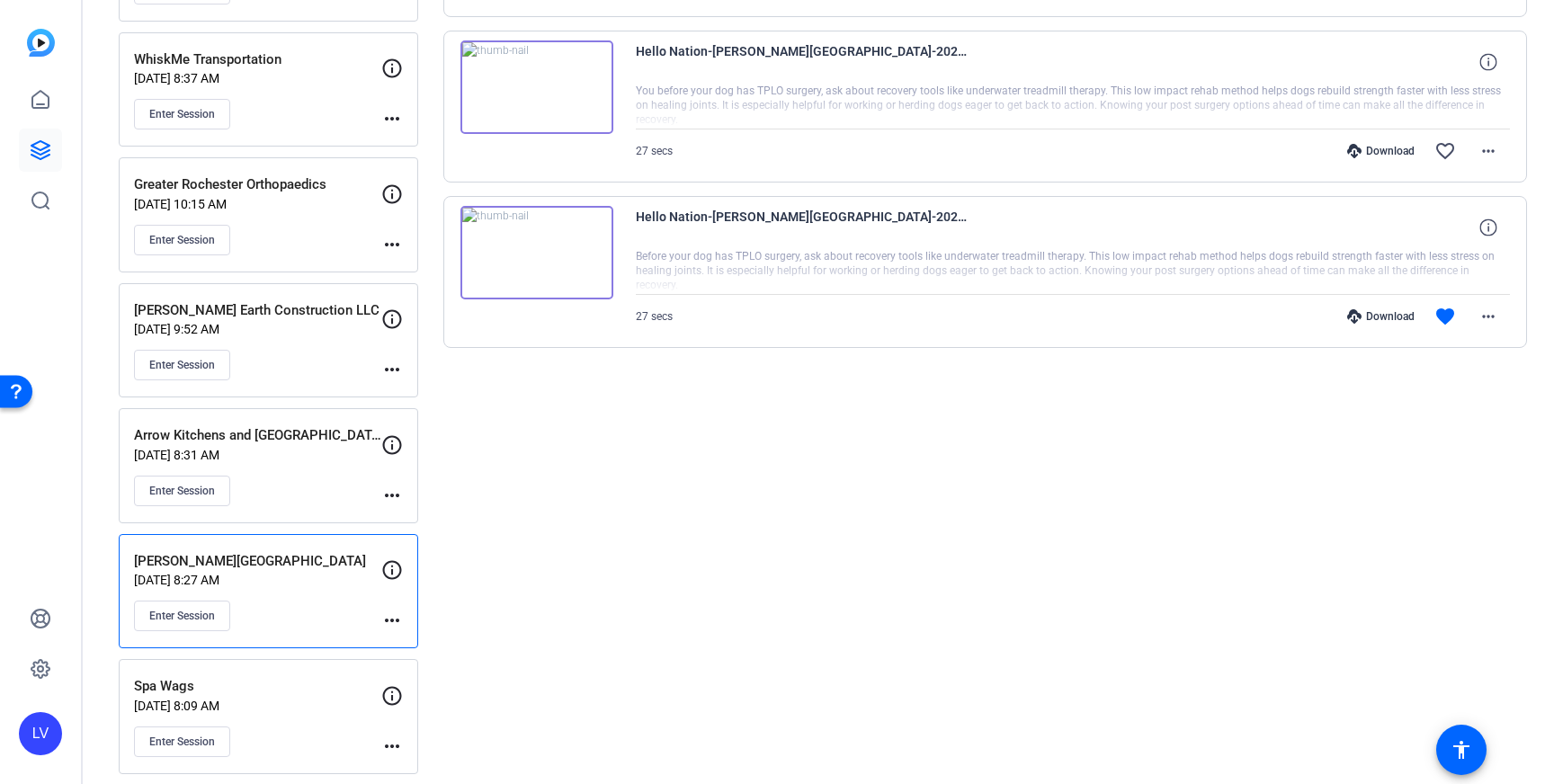
click at [291, 580] on p "[DATE] 8:27 AM" at bounding box center [258, 580] width 248 height 14
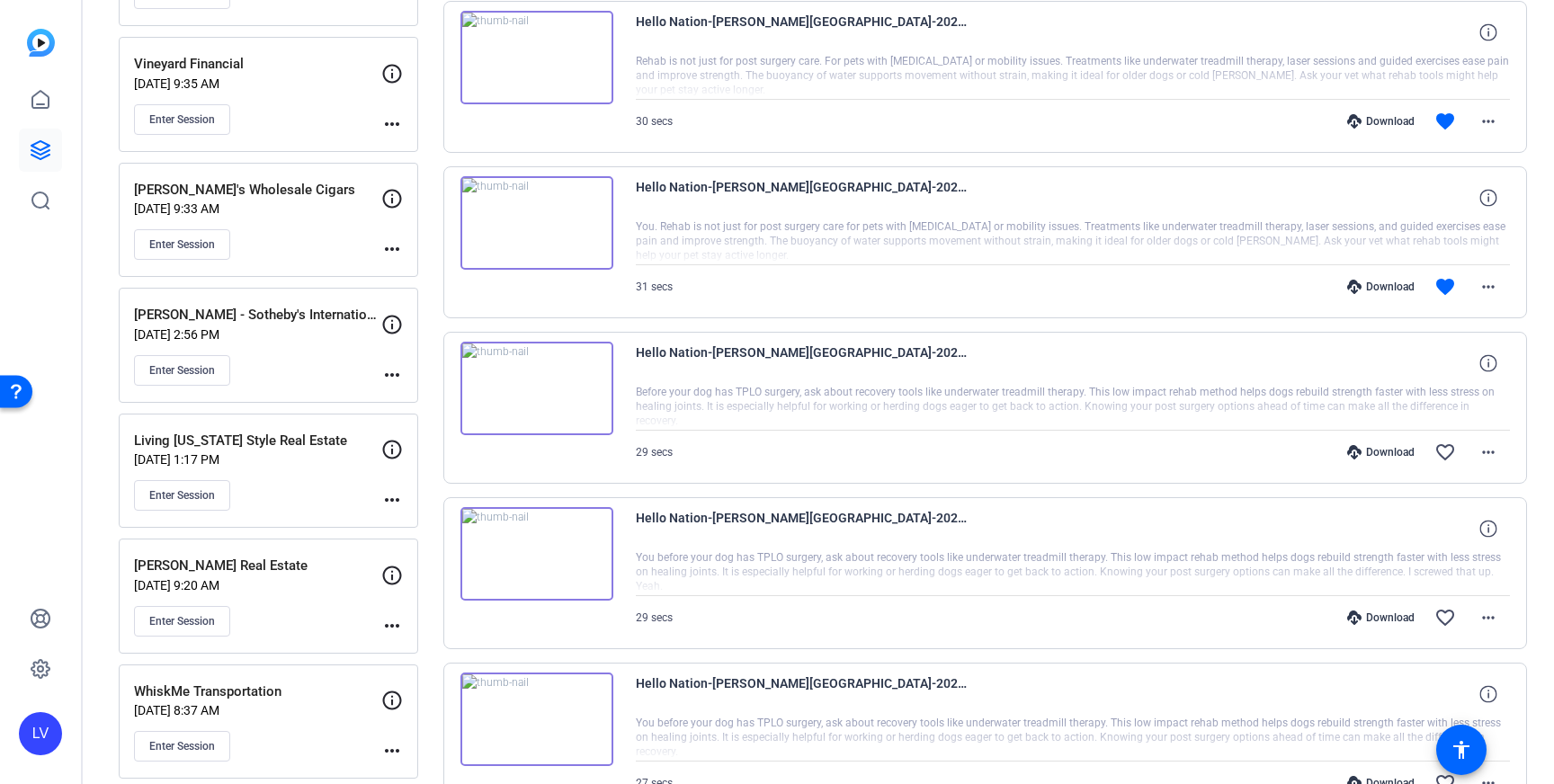
scroll to position [0, 0]
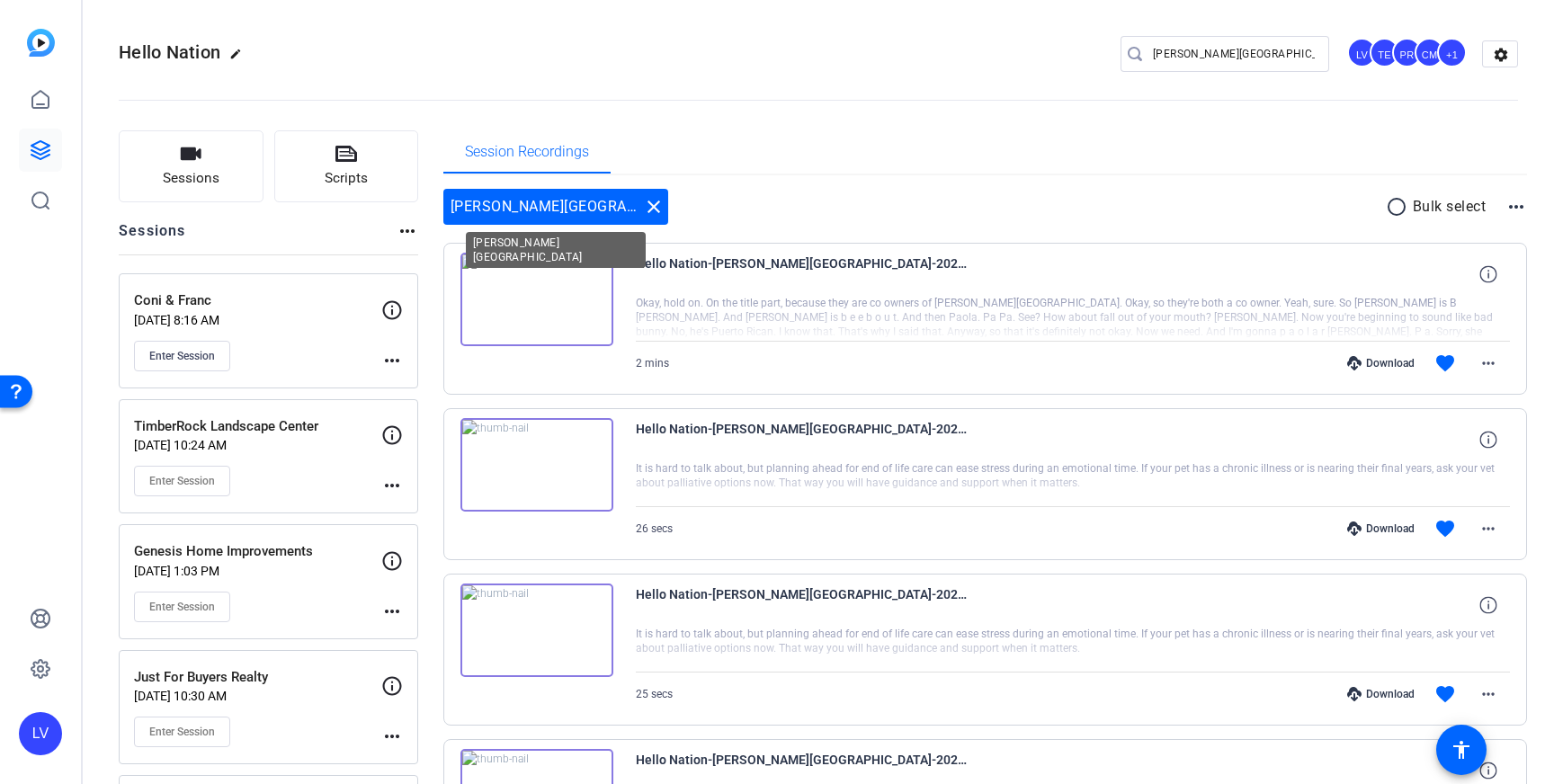
click at [648, 204] on mat-icon "close" at bounding box center [654, 206] width 22 height 22
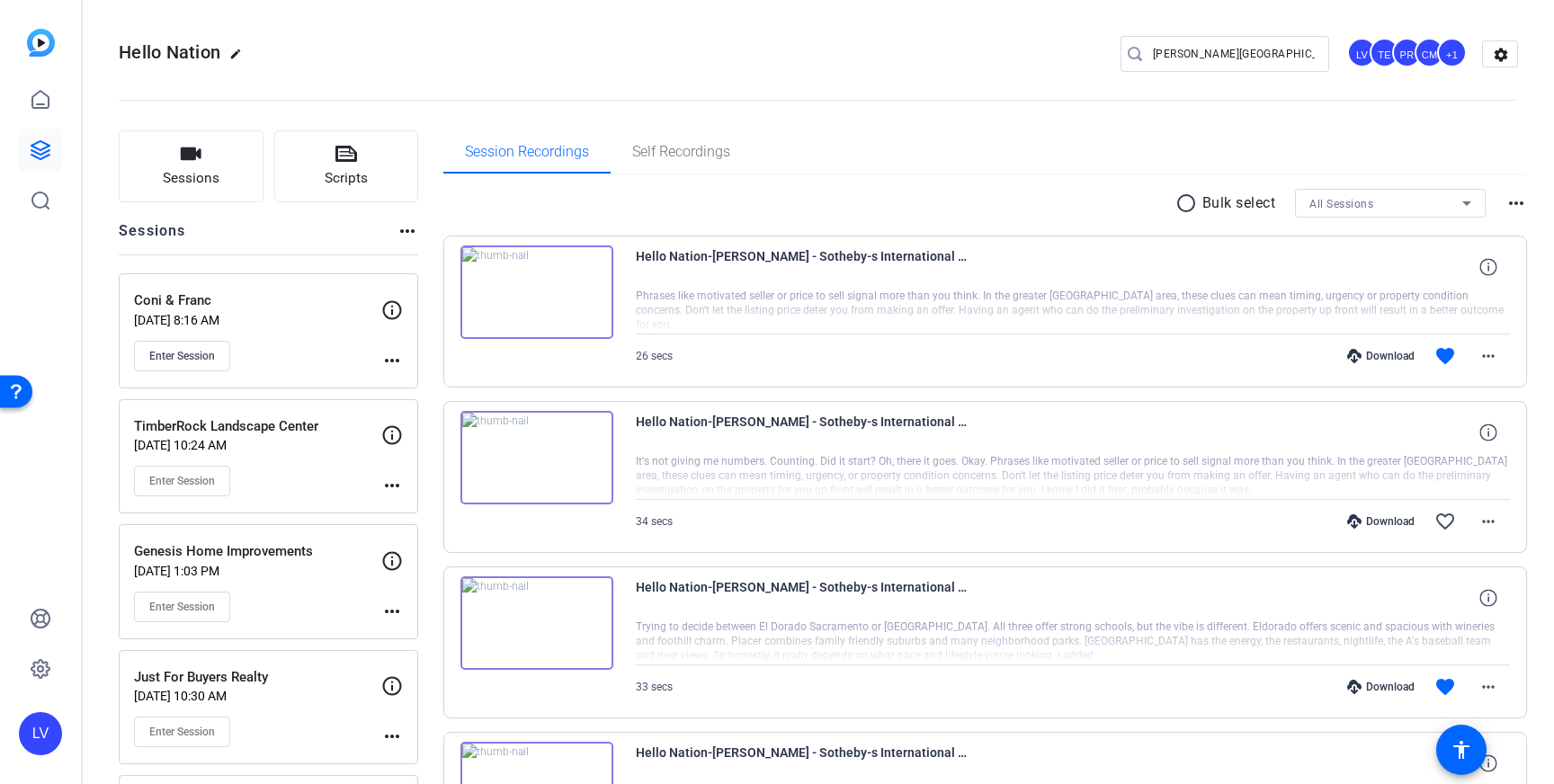
click at [559, 461] on img at bounding box center [536, 458] width 153 height 94
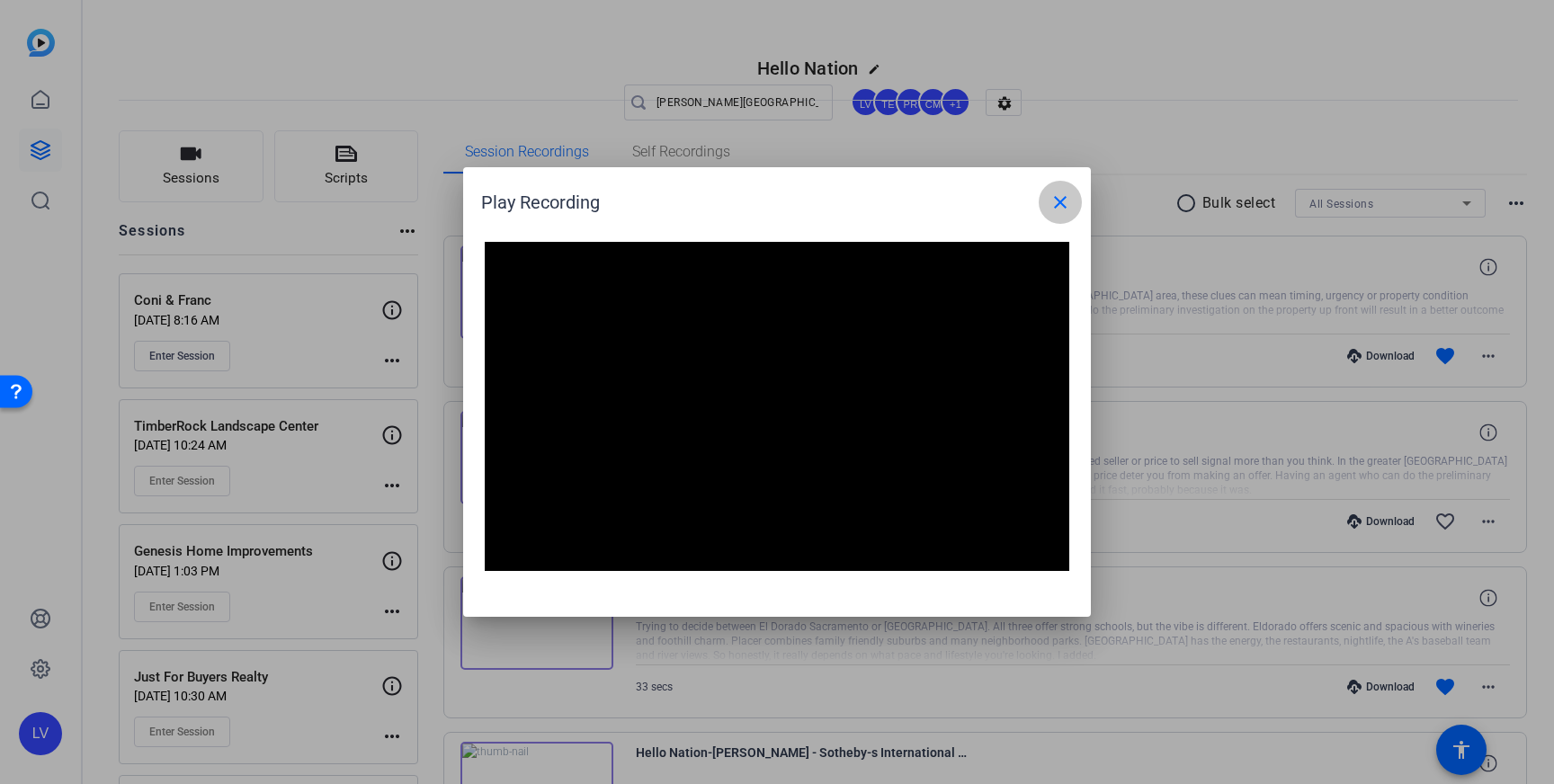
click at [1055, 210] on mat-icon "close" at bounding box center [1060, 202] width 22 height 22
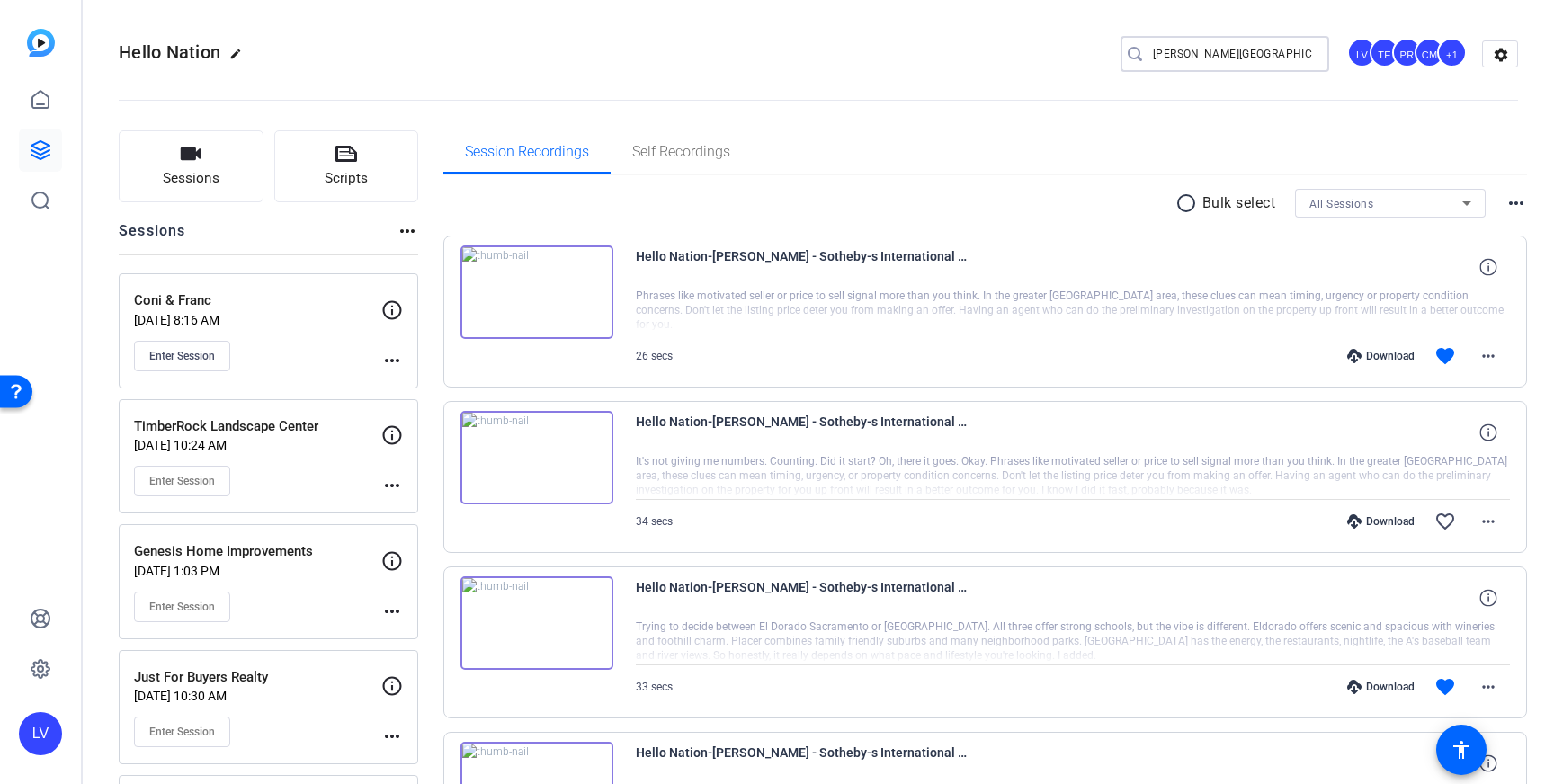
click at [1239, 50] on input "[PERSON_NAME][GEOGRAPHIC_DATA]" at bounding box center [1233, 53] width 162 height 22
drag, startPoint x: 1151, startPoint y: 56, endPoint x: 1201, endPoint y: 58, distance: 50.0
click at [1204, 58] on div "[PERSON_NAME][GEOGRAPHIC_DATA]" at bounding box center [1217, 53] width 194 height 36
drag, startPoint x: 1154, startPoint y: 54, endPoint x: 1350, endPoint y: 63, distance: 196.2
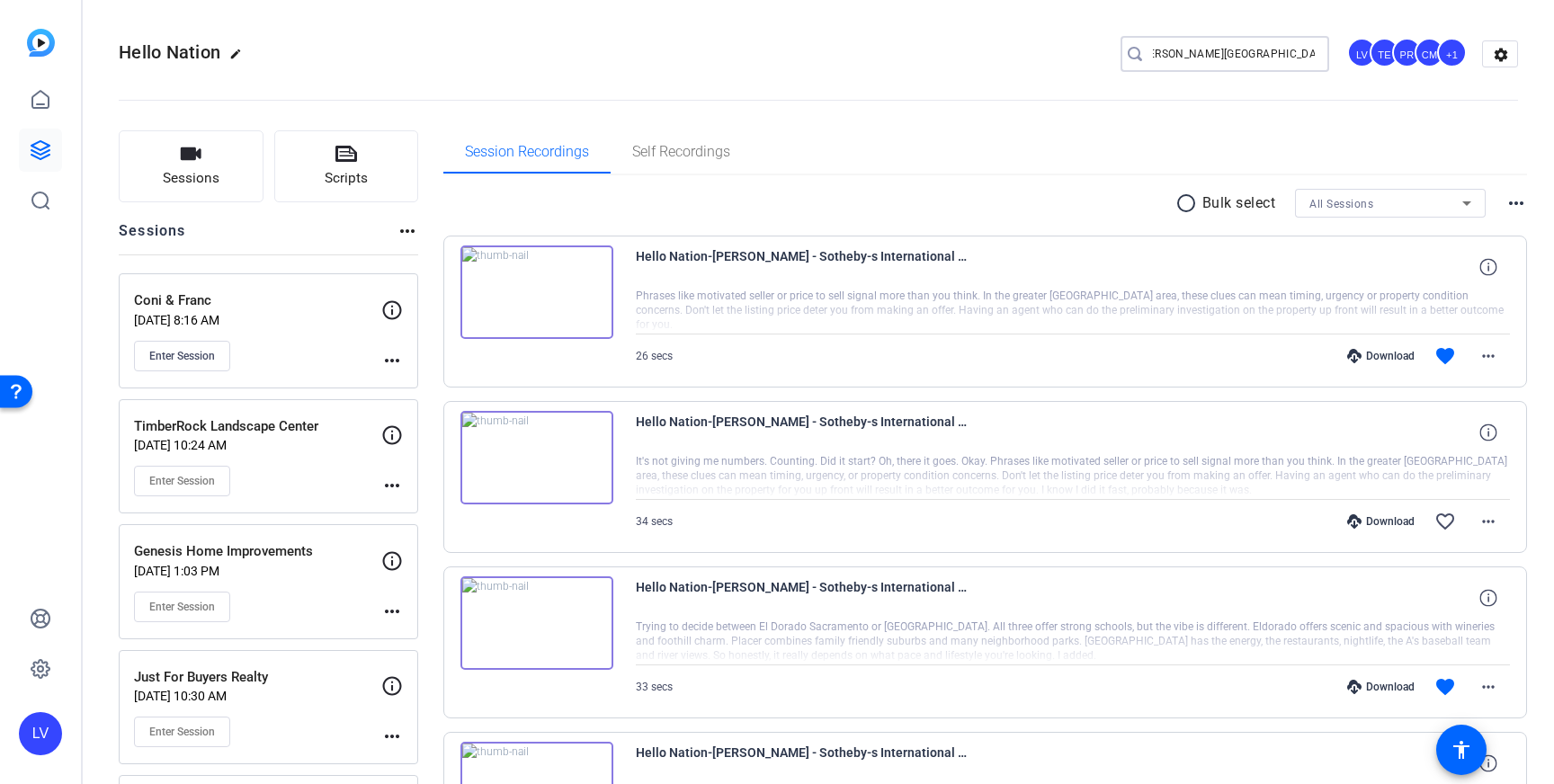
click at [1350, 63] on div "[PERSON_NAME][GEOGRAPHIC_DATA] LV TE PR CM +1 settings" at bounding box center [1320, 53] width 398 height 36
click at [1252, 81] on div at bounding box center [1225, 82] width 208 height 20
click at [1217, 61] on input "Search" at bounding box center [1233, 53] width 162 height 22
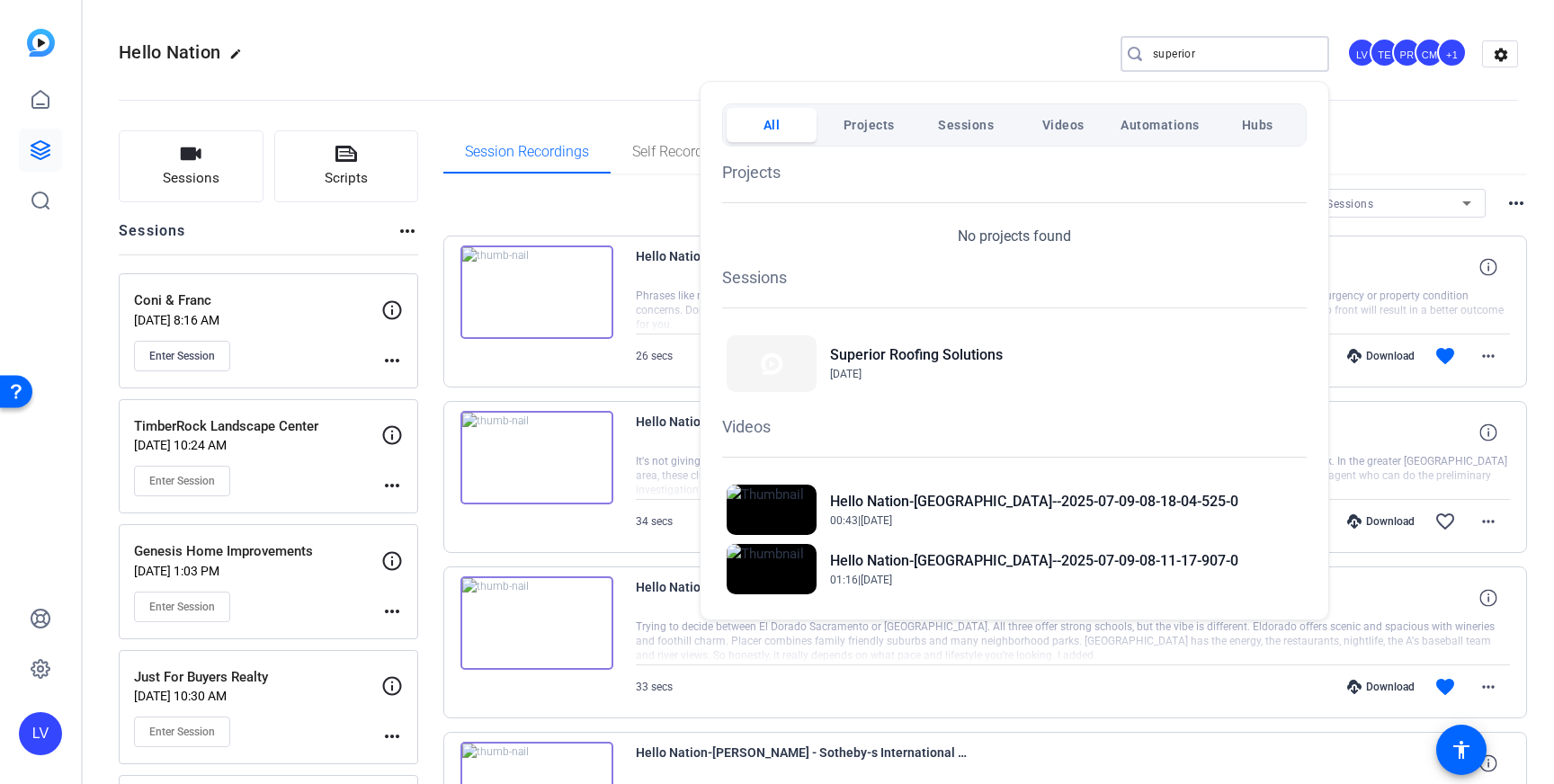
type input "superior"
click at [801, 47] on div at bounding box center [777, 392] width 1554 height 784
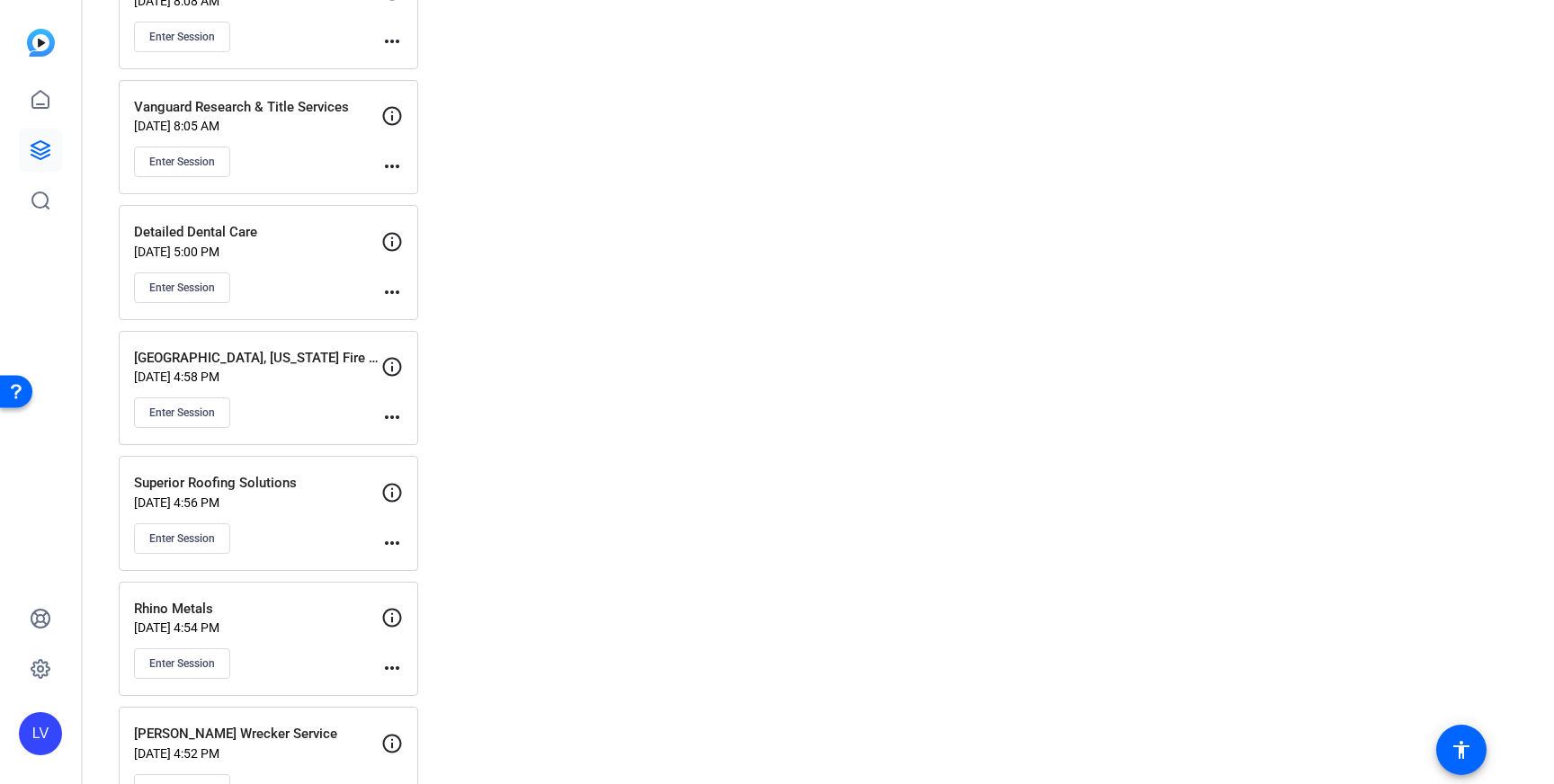
scroll to position [2330, 0]
click at [391, 534] on mat-icon "more_horiz" at bounding box center [392, 539] width 22 height 22
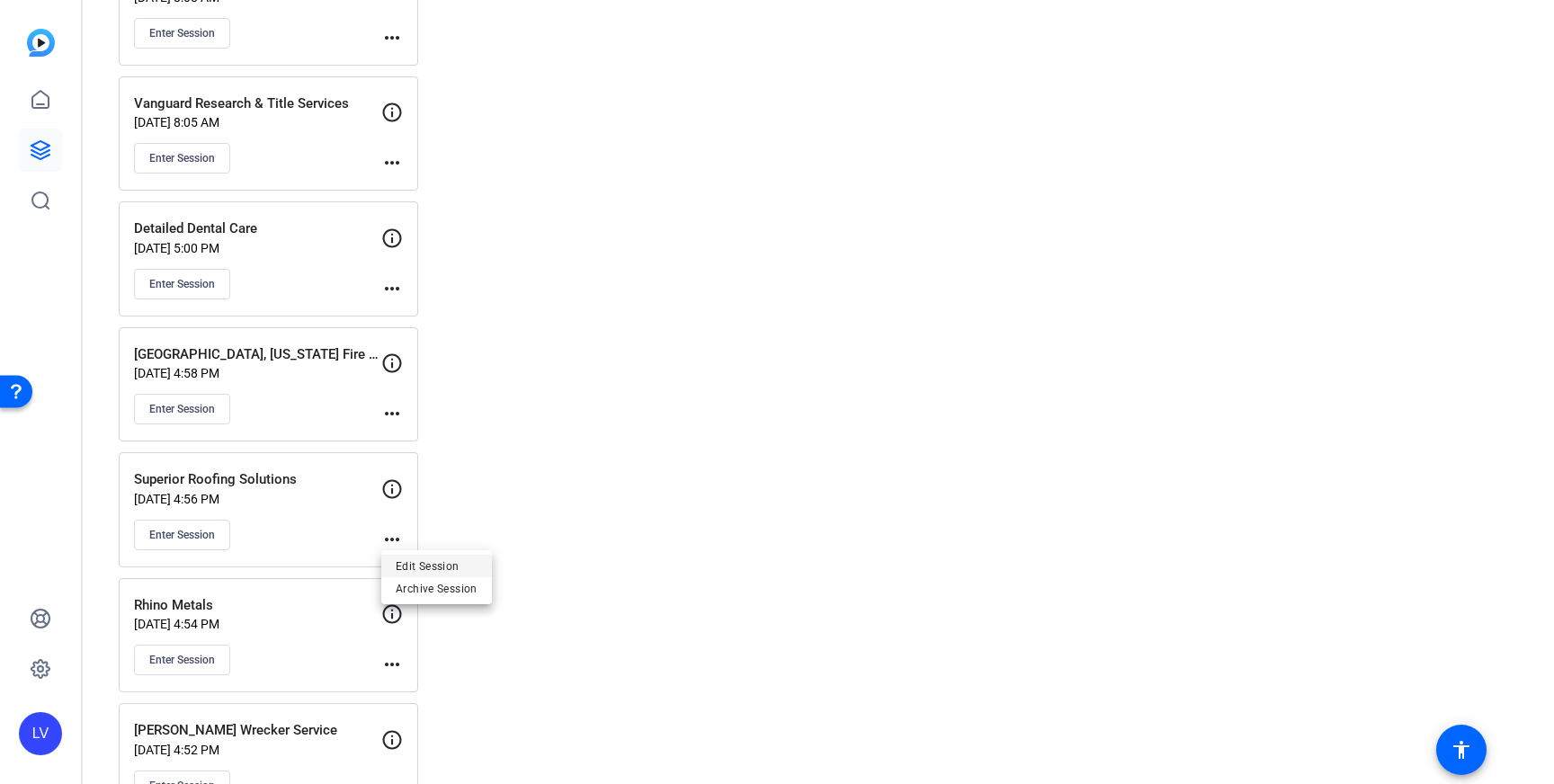
click at [438, 561] on span "Edit Session" at bounding box center [436, 565] width 82 height 22
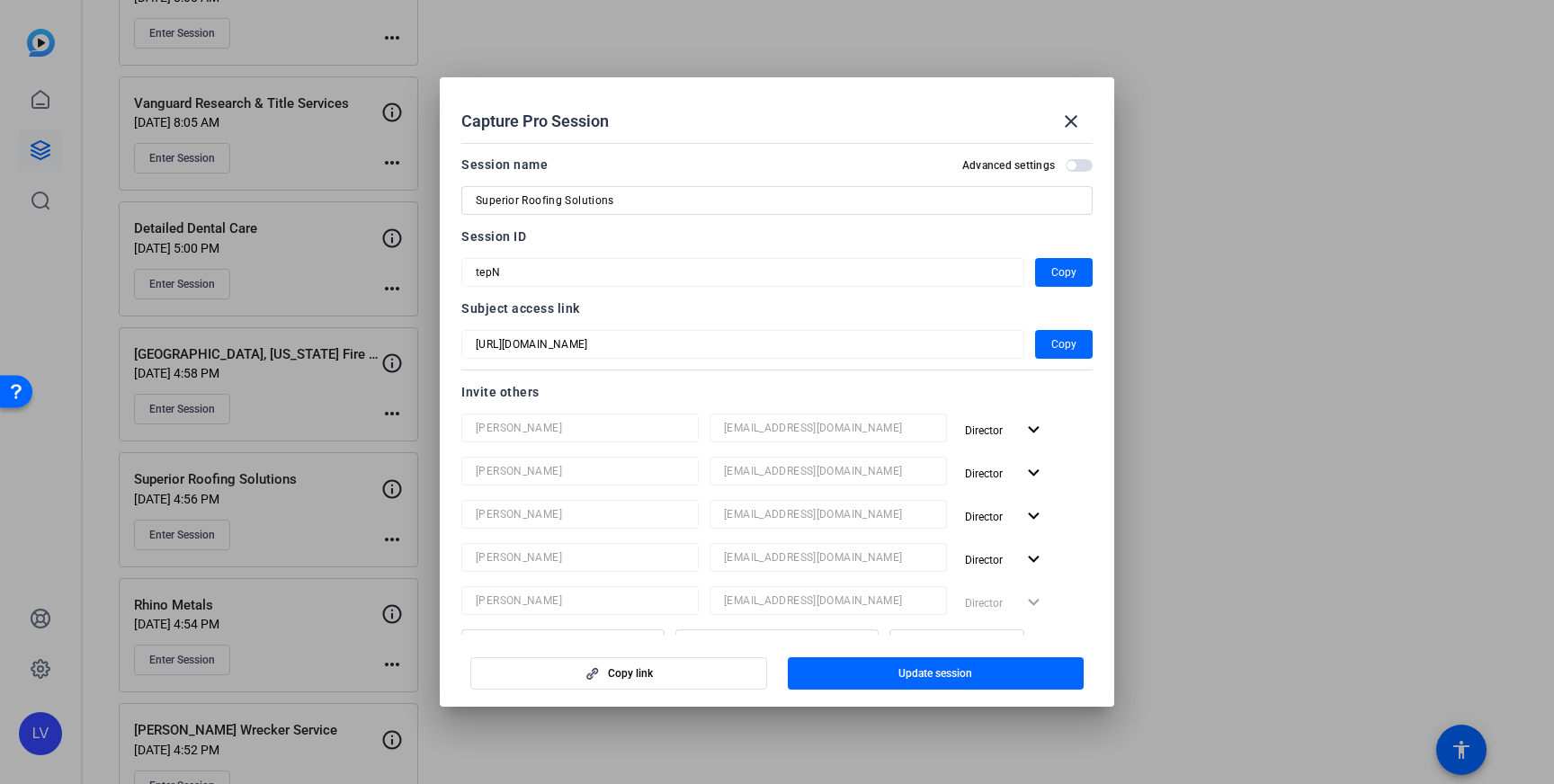
drag, startPoint x: 759, startPoint y: 29, endPoint x: 761, endPoint y: 58, distance: 29.1
click at [759, 30] on div at bounding box center [777, 392] width 1554 height 784
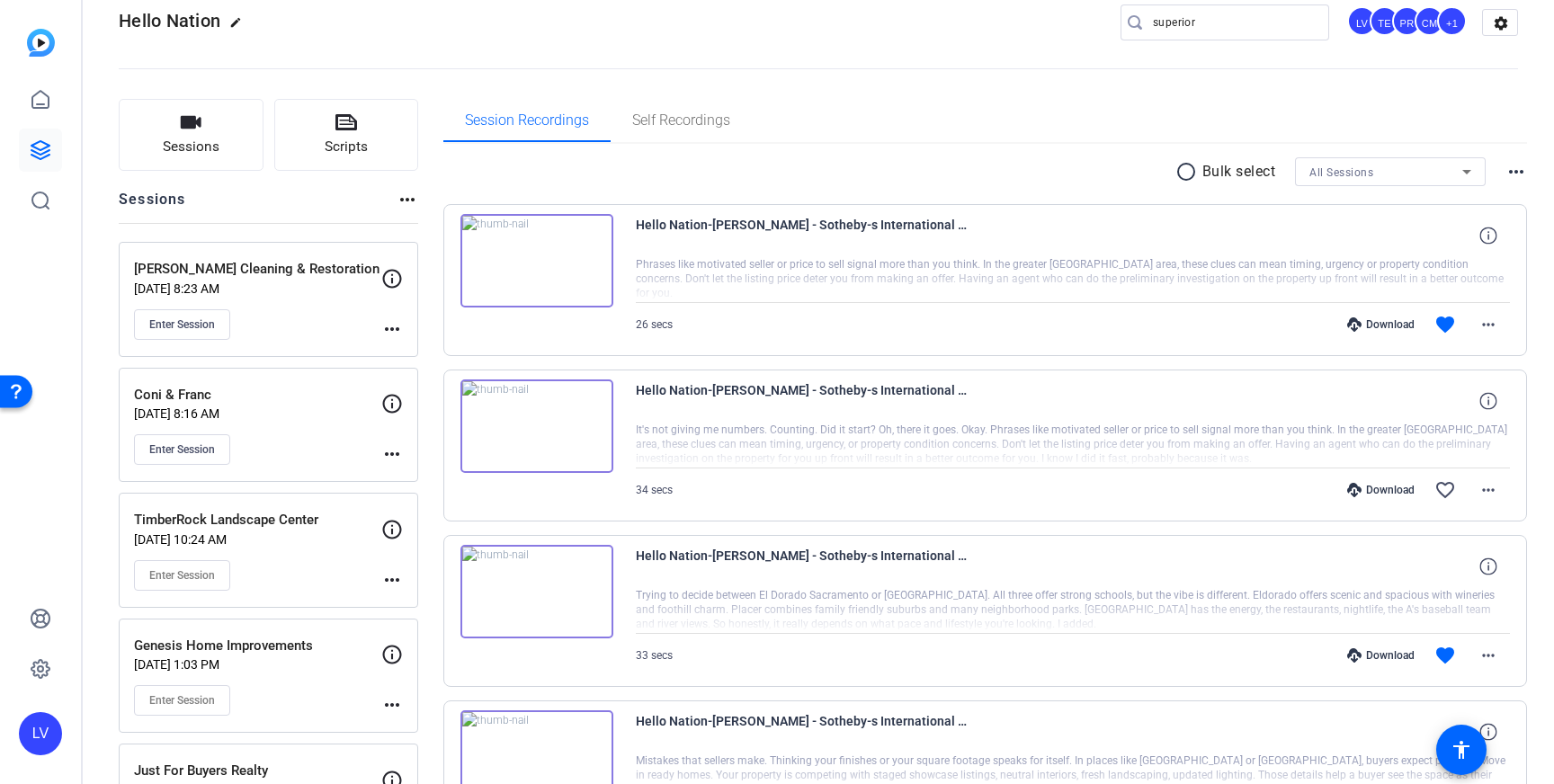
scroll to position [19, 0]
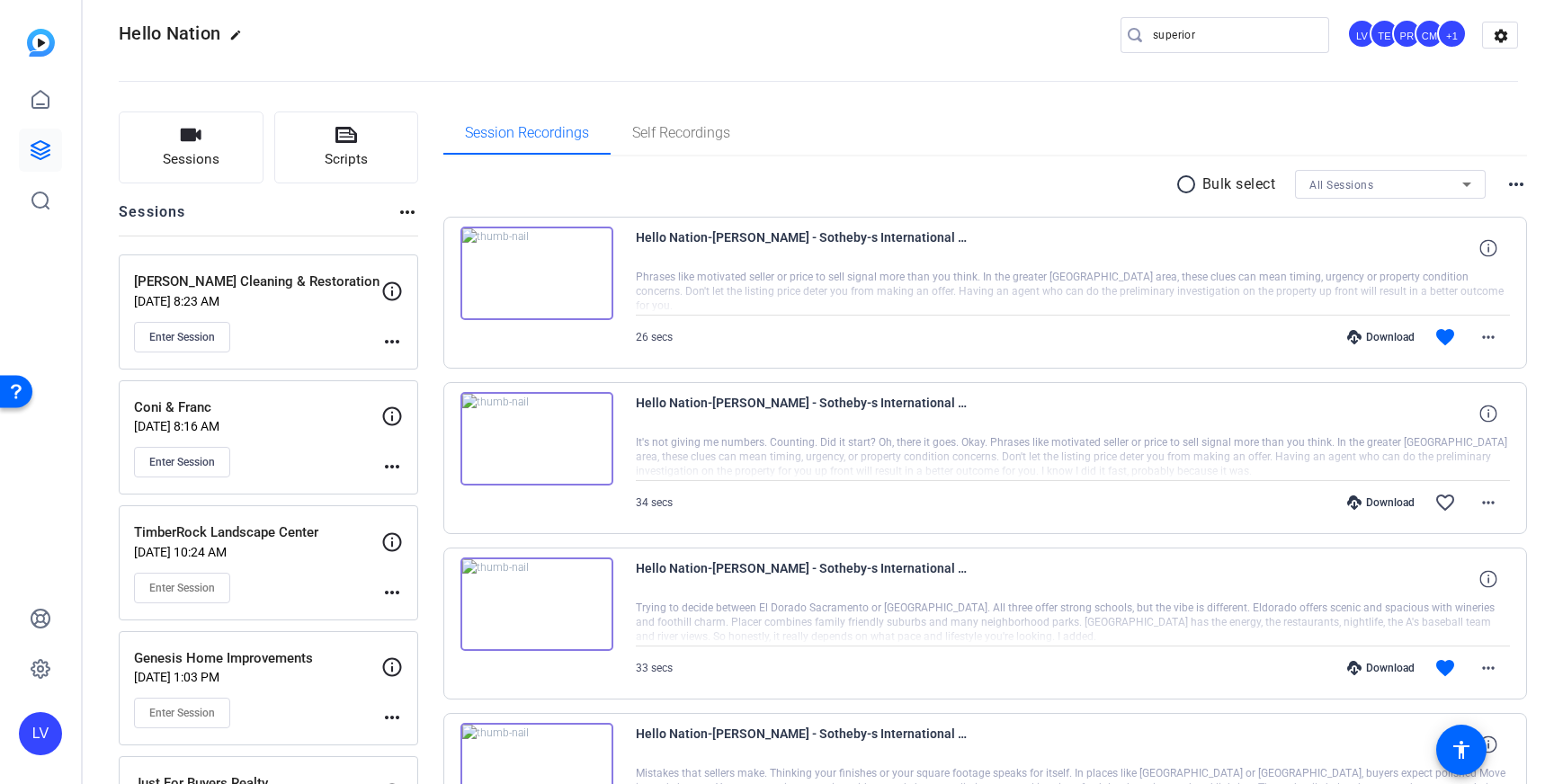
click at [1263, 43] on input "superior" at bounding box center [1233, 35] width 162 height 22
drag, startPoint x: 1239, startPoint y: 40, endPoint x: 1130, endPoint y: 38, distance: 109.0
click at [1130, 38] on div "superior" at bounding box center [1217, 35] width 194 height 36
click at [997, 59] on openreel-divider-bar at bounding box center [819, 76] width 1399 height 54
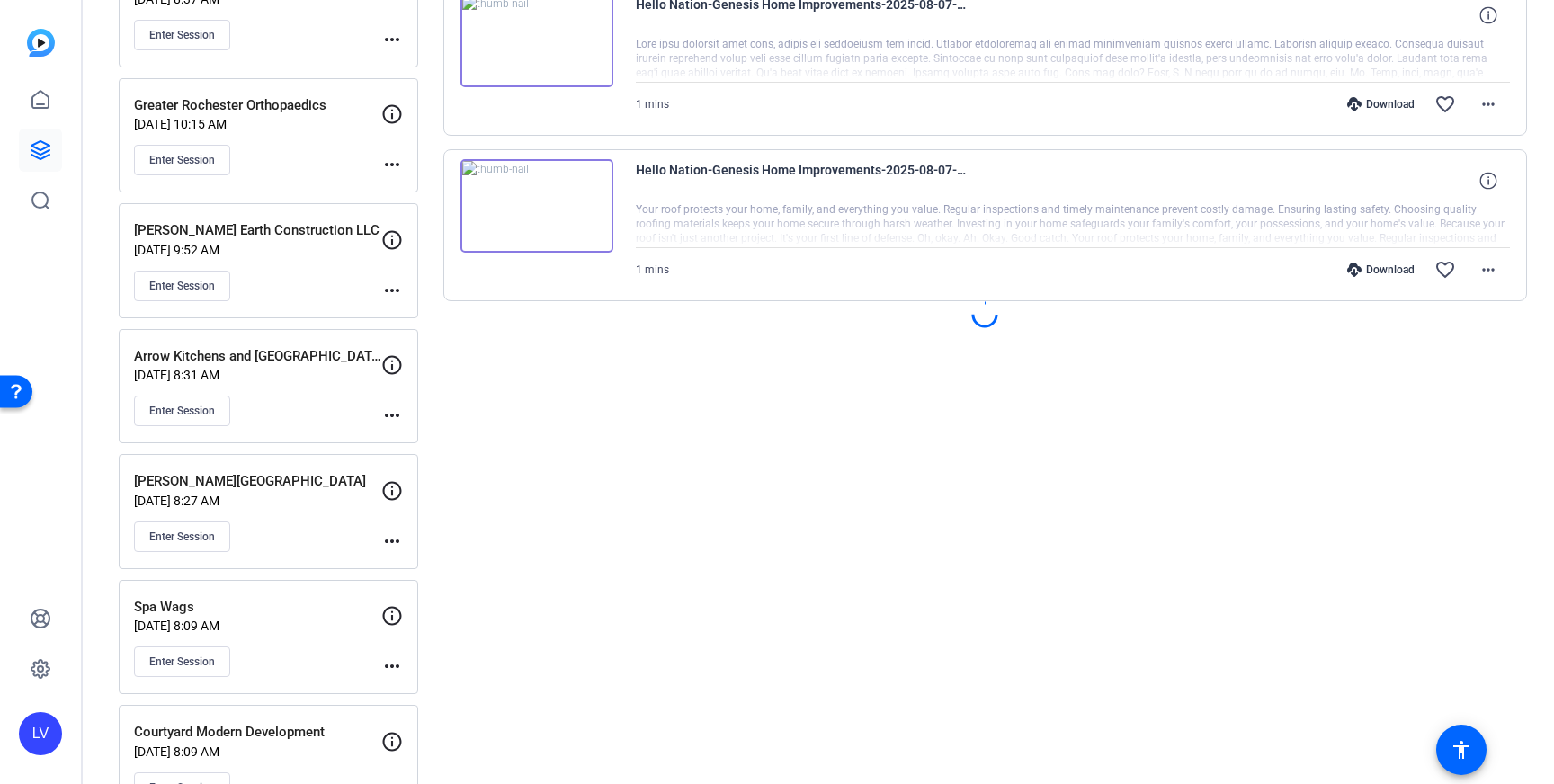
scroll to position [1576, 0]
click at [393, 283] on mat-icon "more_horiz" at bounding box center [392, 289] width 22 height 22
click at [345, 287] on div at bounding box center [777, 392] width 1554 height 784
click at [327, 286] on div "Enter Session" at bounding box center [258, 285] width 248 height 31
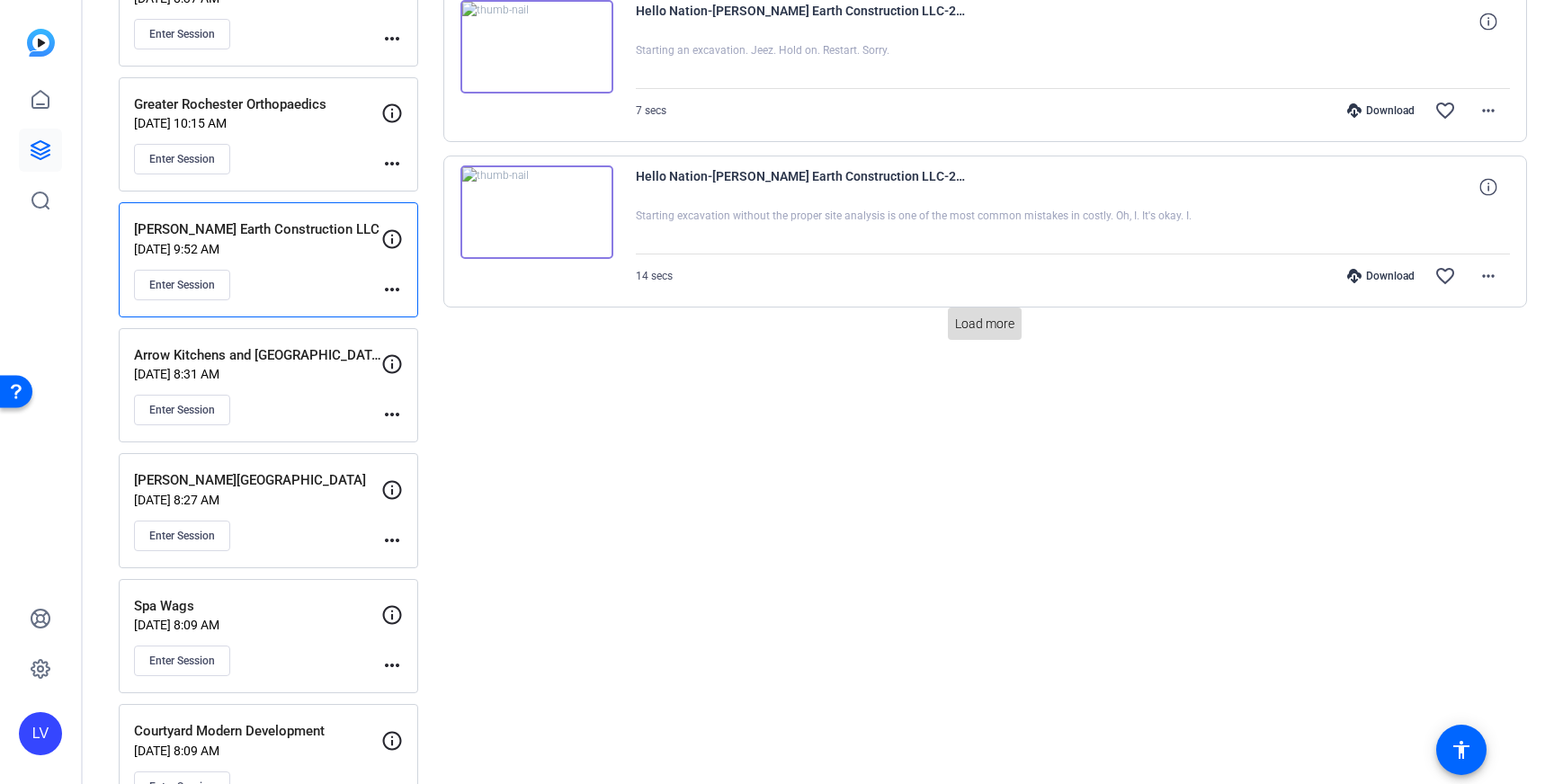
click at [974, 337] on span at bounding box center [985, 324] width 74 height 43
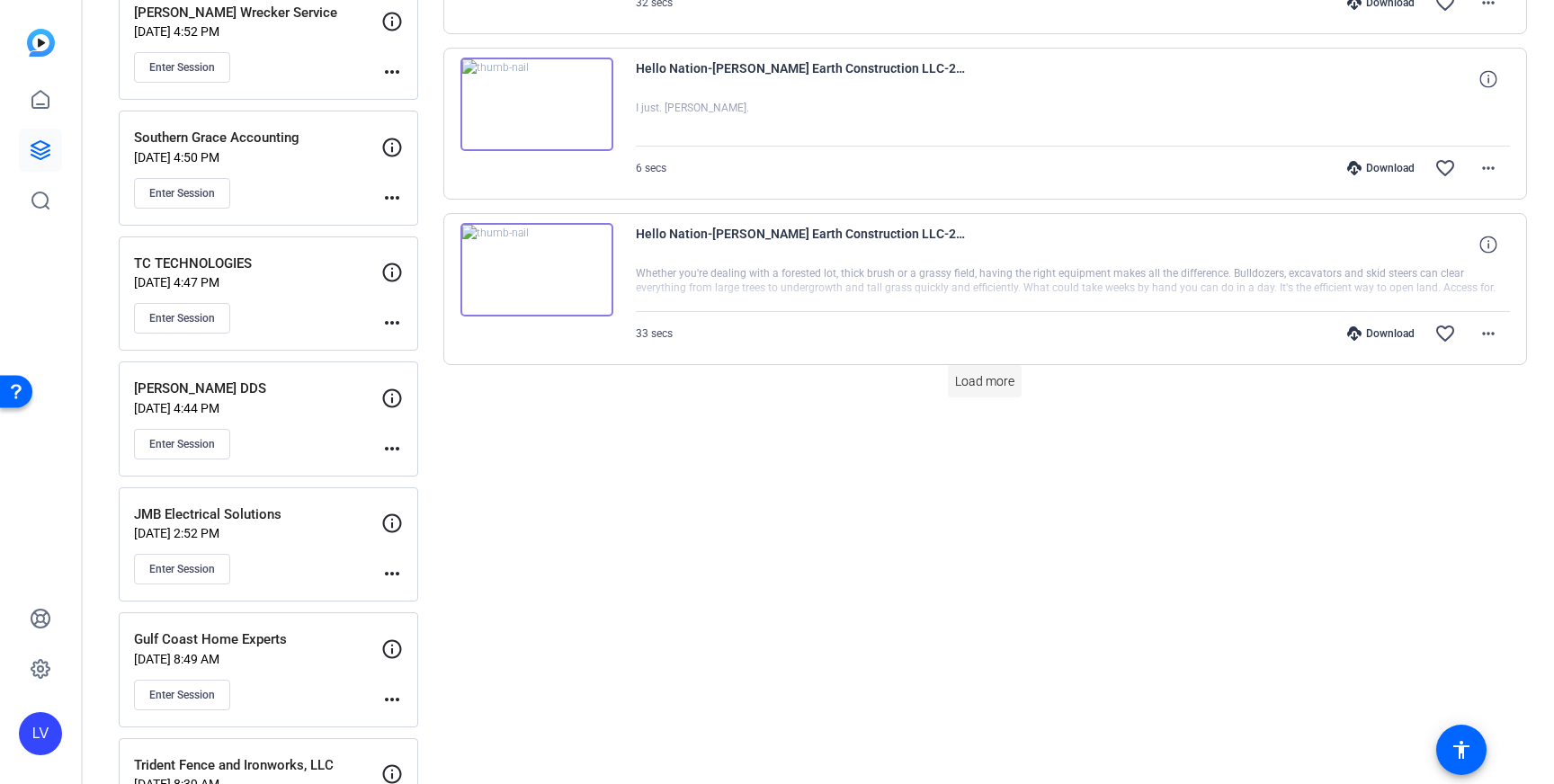
click at [1009, 366] on span at bounding box center [985, 382] width 74 height 43
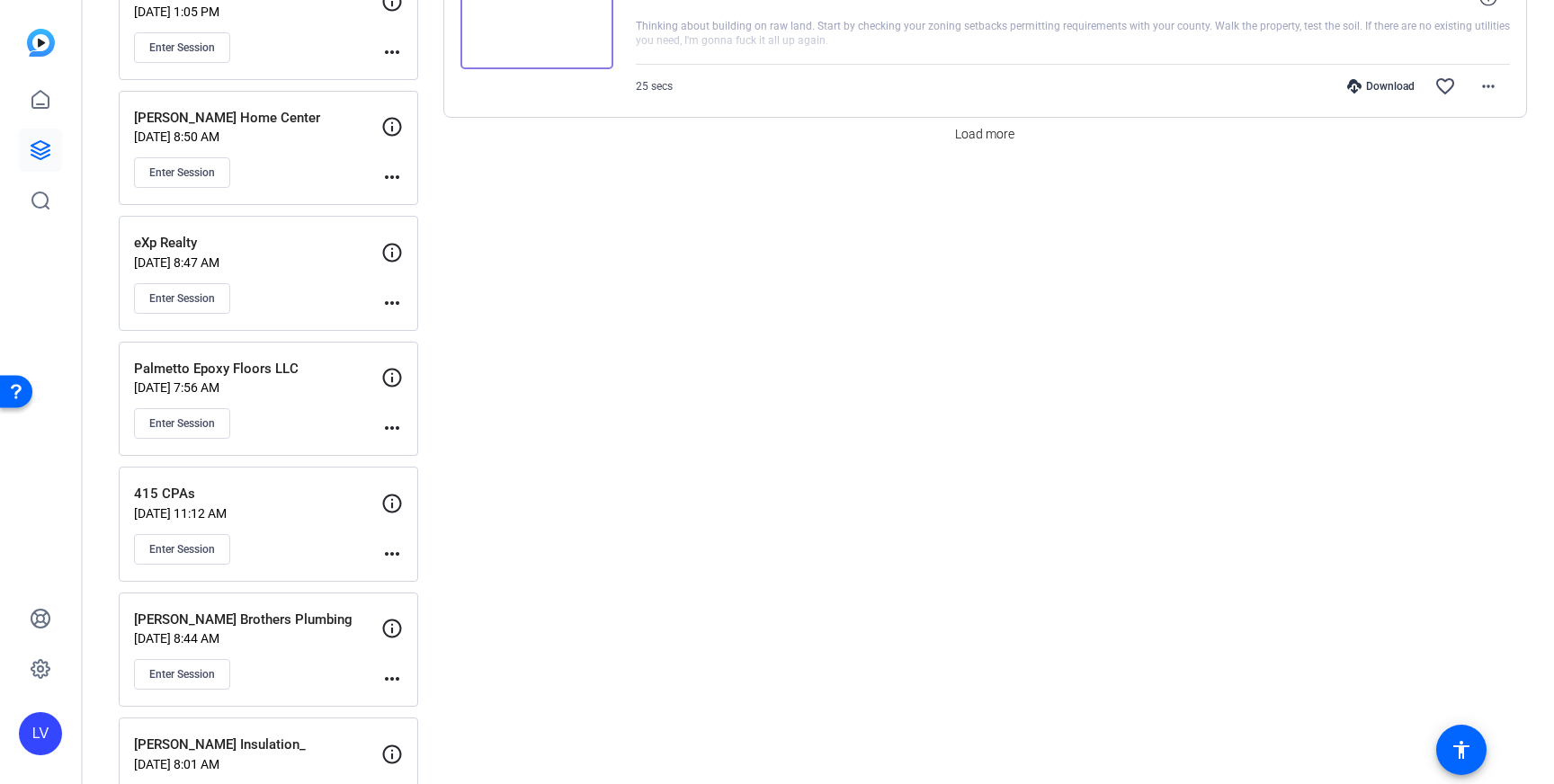
scroll to position [5079, 0]
click at [985, 127] on span "Load more" at bounding box center [984, 130] width 59 height 19
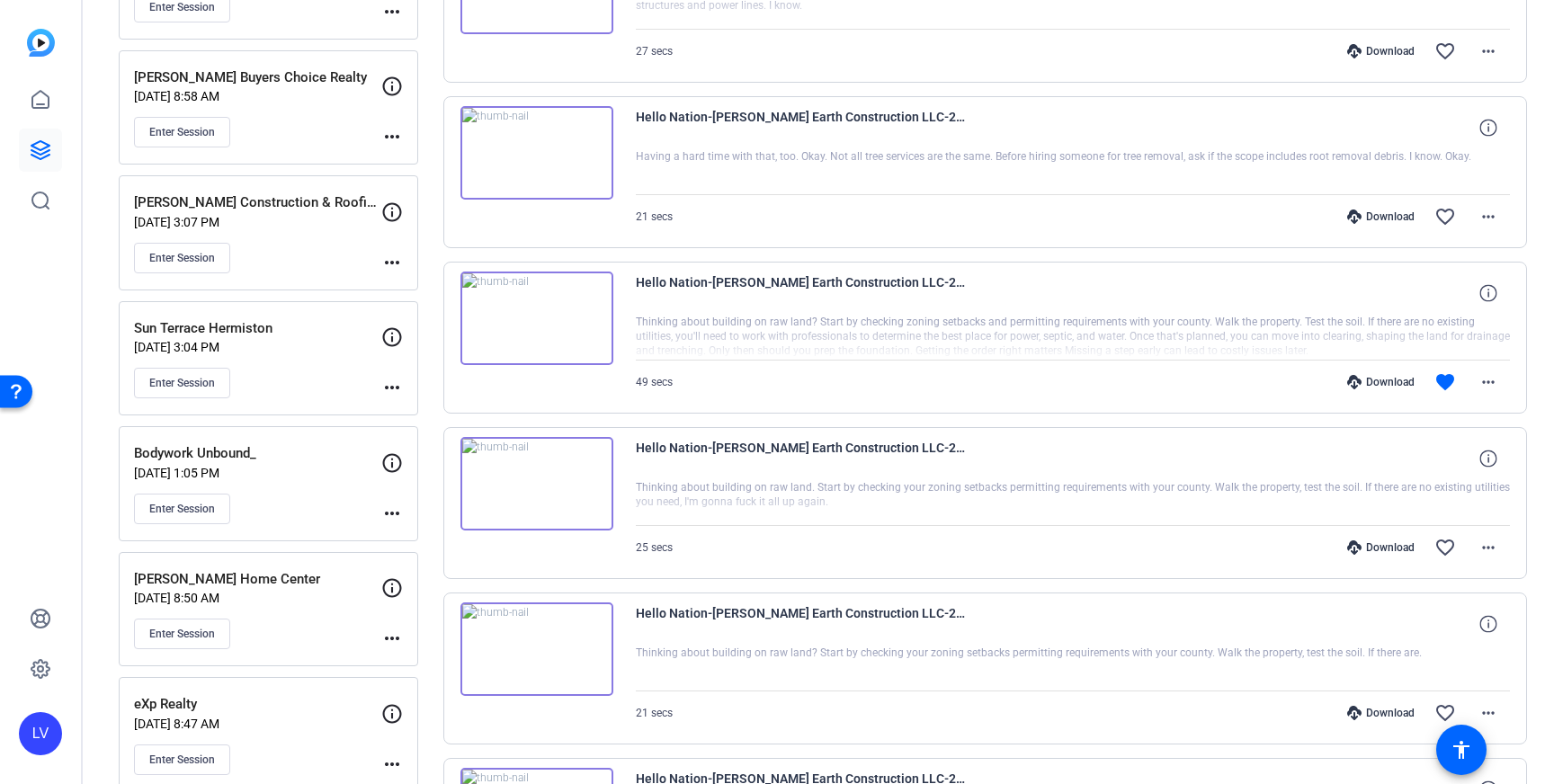
scroll to position [4621, 0]
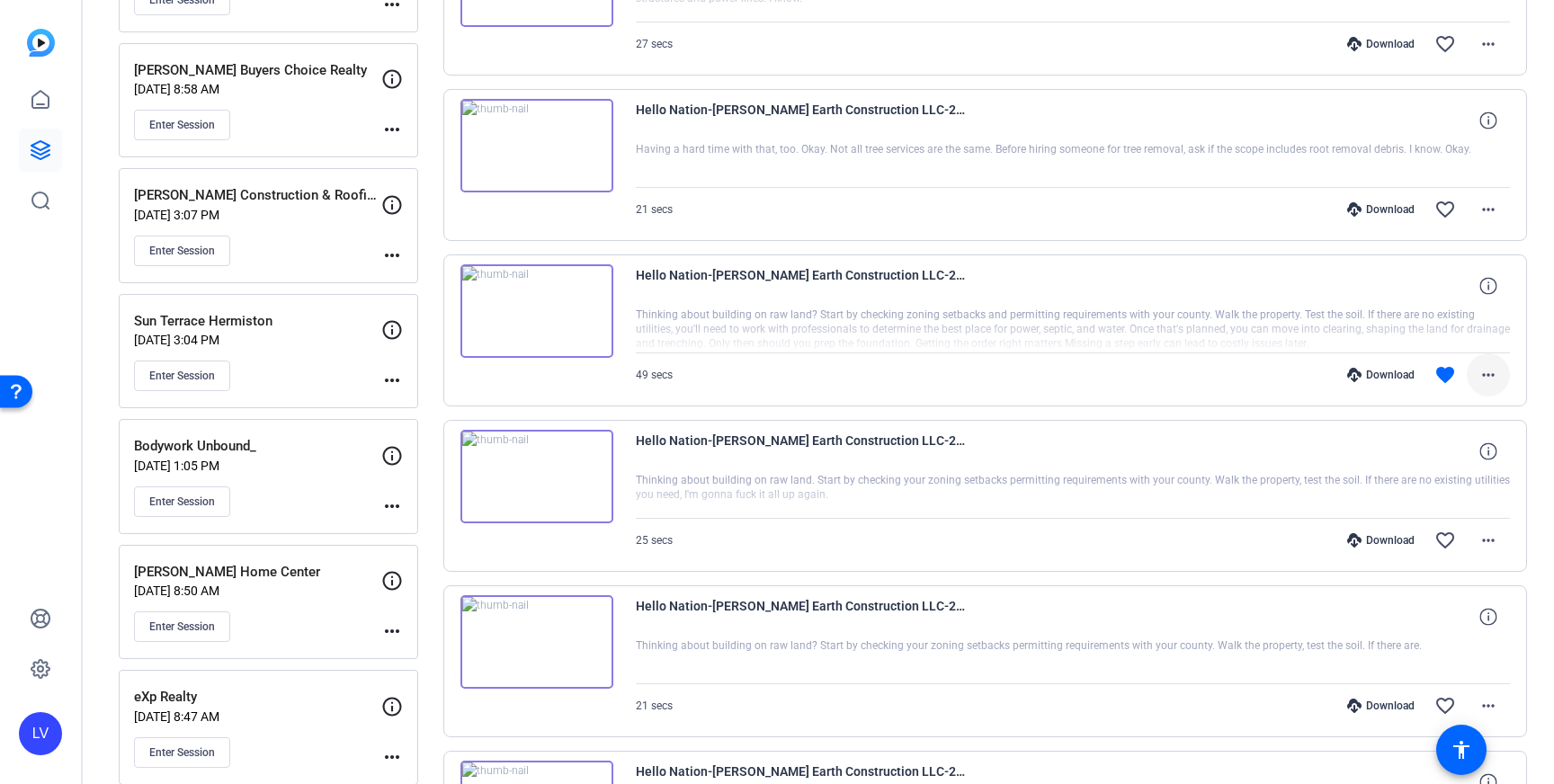
click at [1476, 373] on span at bounding box center [1488, 375] width 43 height 43
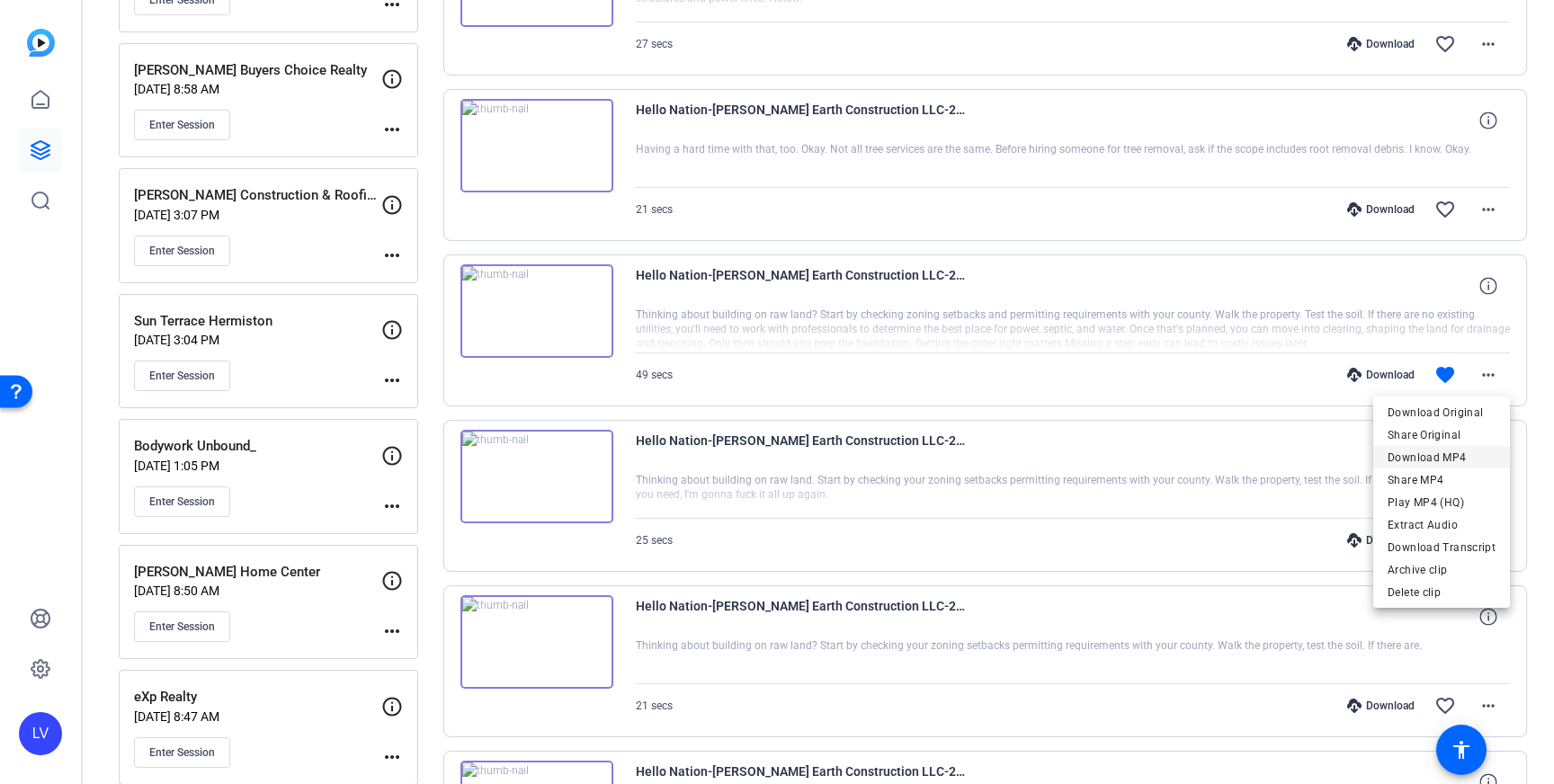
click at [1428, 452] on span "Download MP4" at bounding box center [1441, 458] width 108 height 22
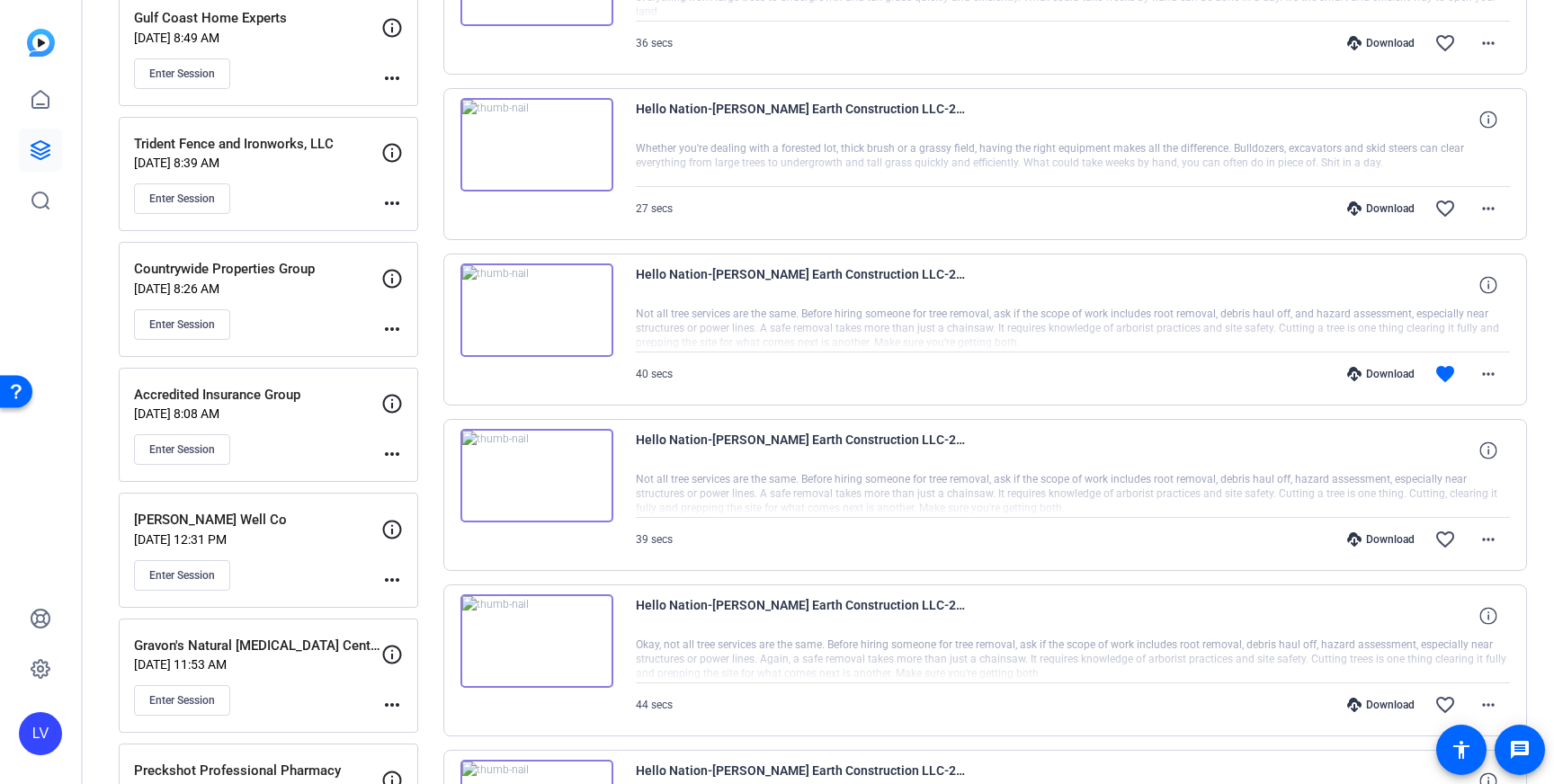
scroll to position [3791, 0]
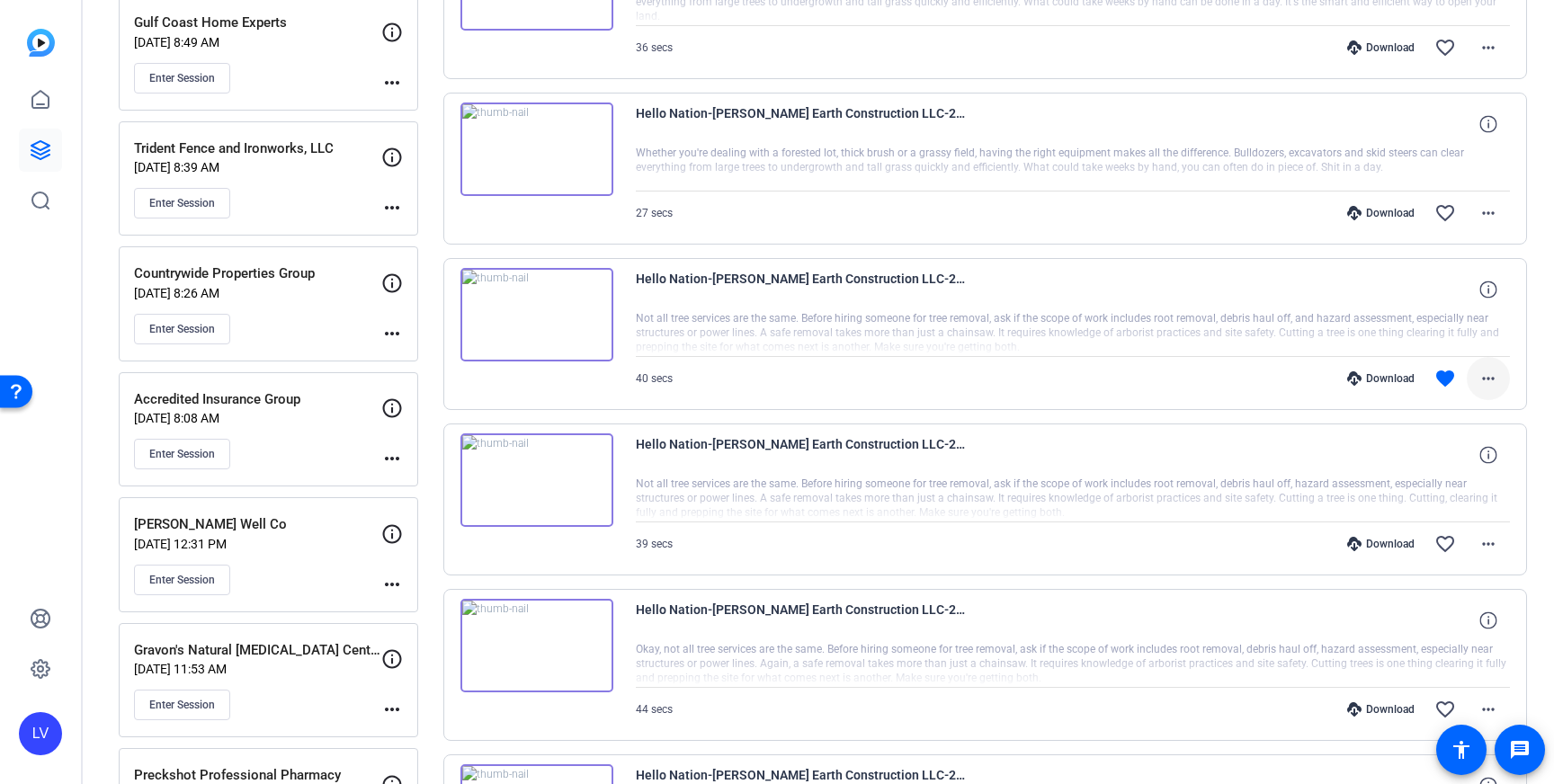
click at [1497, 384] on mat-icon "more_horiz" at bounding box center [1488, 378] width 22 height 22
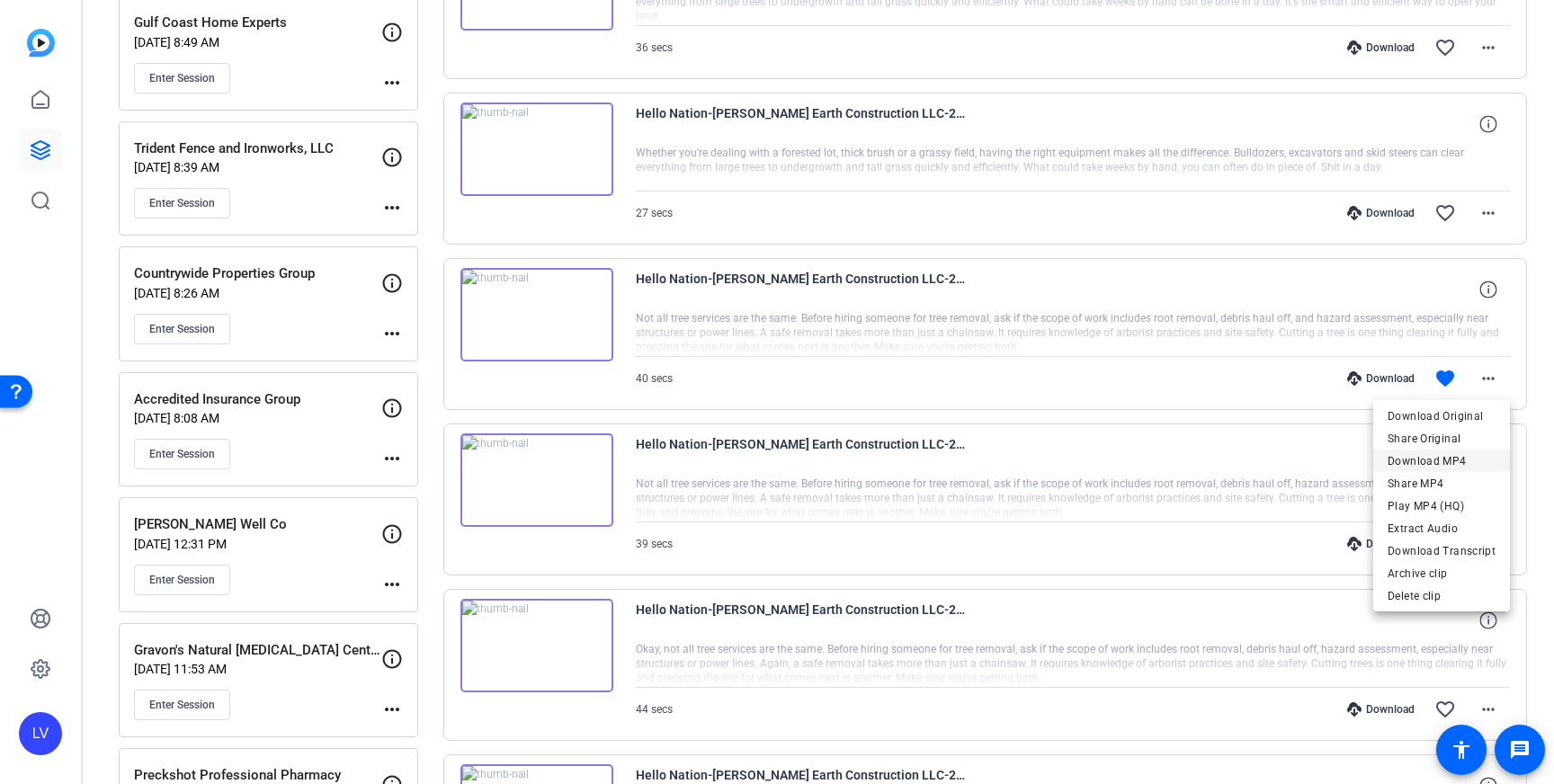
click at [1437, 455] on span "Download MP4" at bounding box center [1441, 460] width 108 height 22
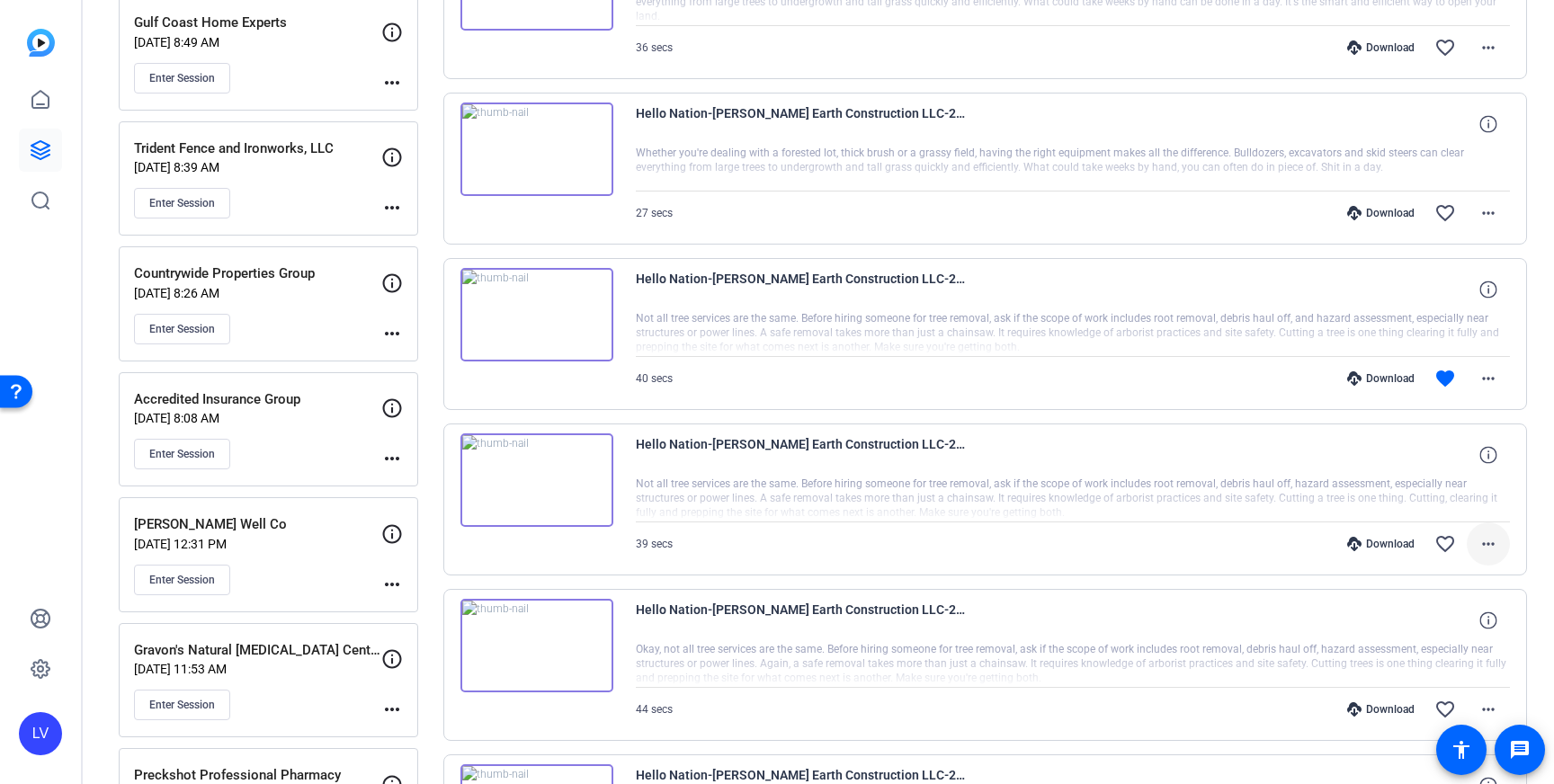
click at [1486, 540] on mat-icon "more_horiz" at bounding box center [1488, 544] width 22 height 22
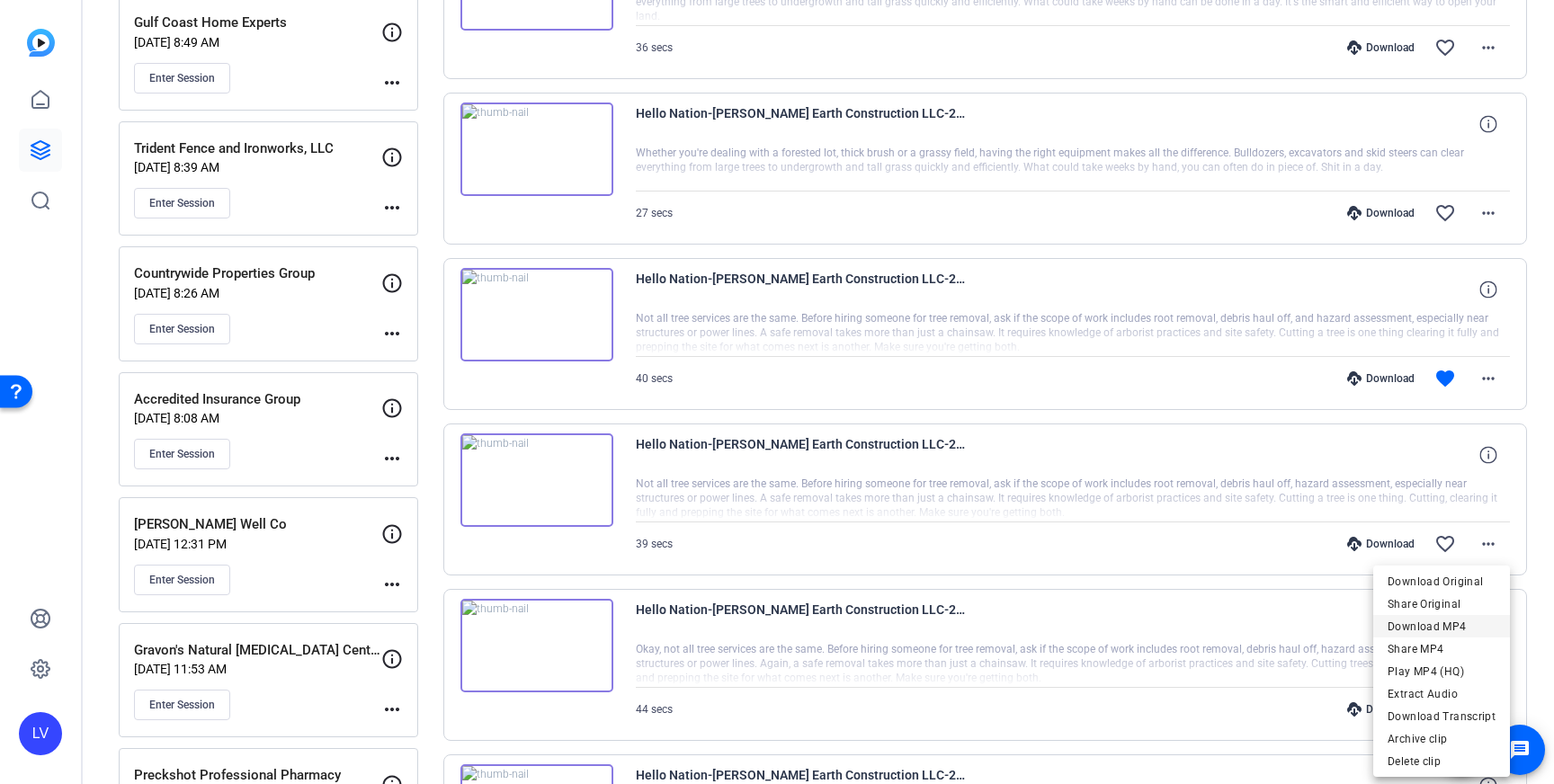
click at [1455, 621] on span "Download MP4" at bounding box center [1441, 626] width 108 height 22
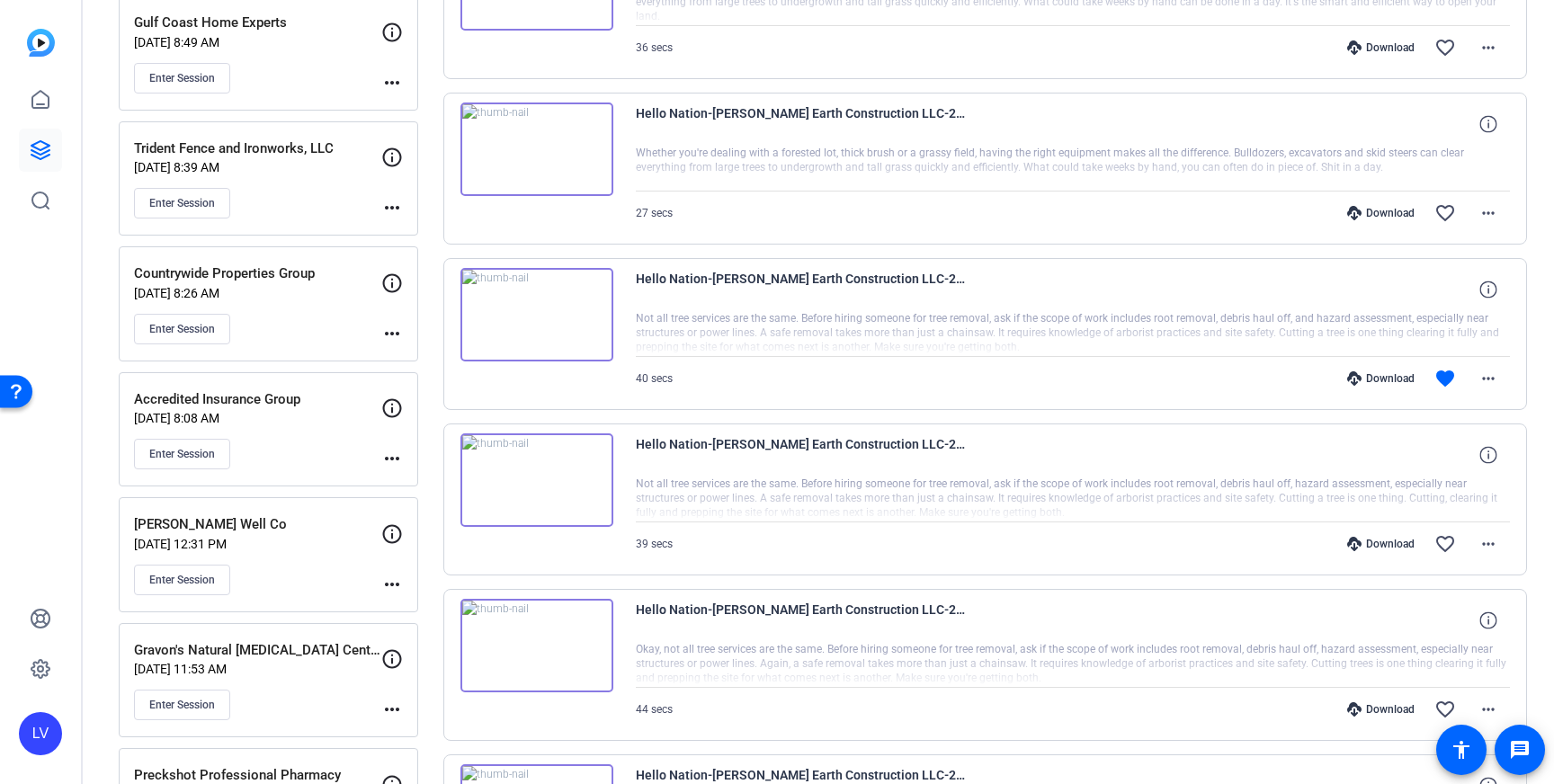
click at [544, 334] on img at bounding box center [536, 315] width 153 height 94
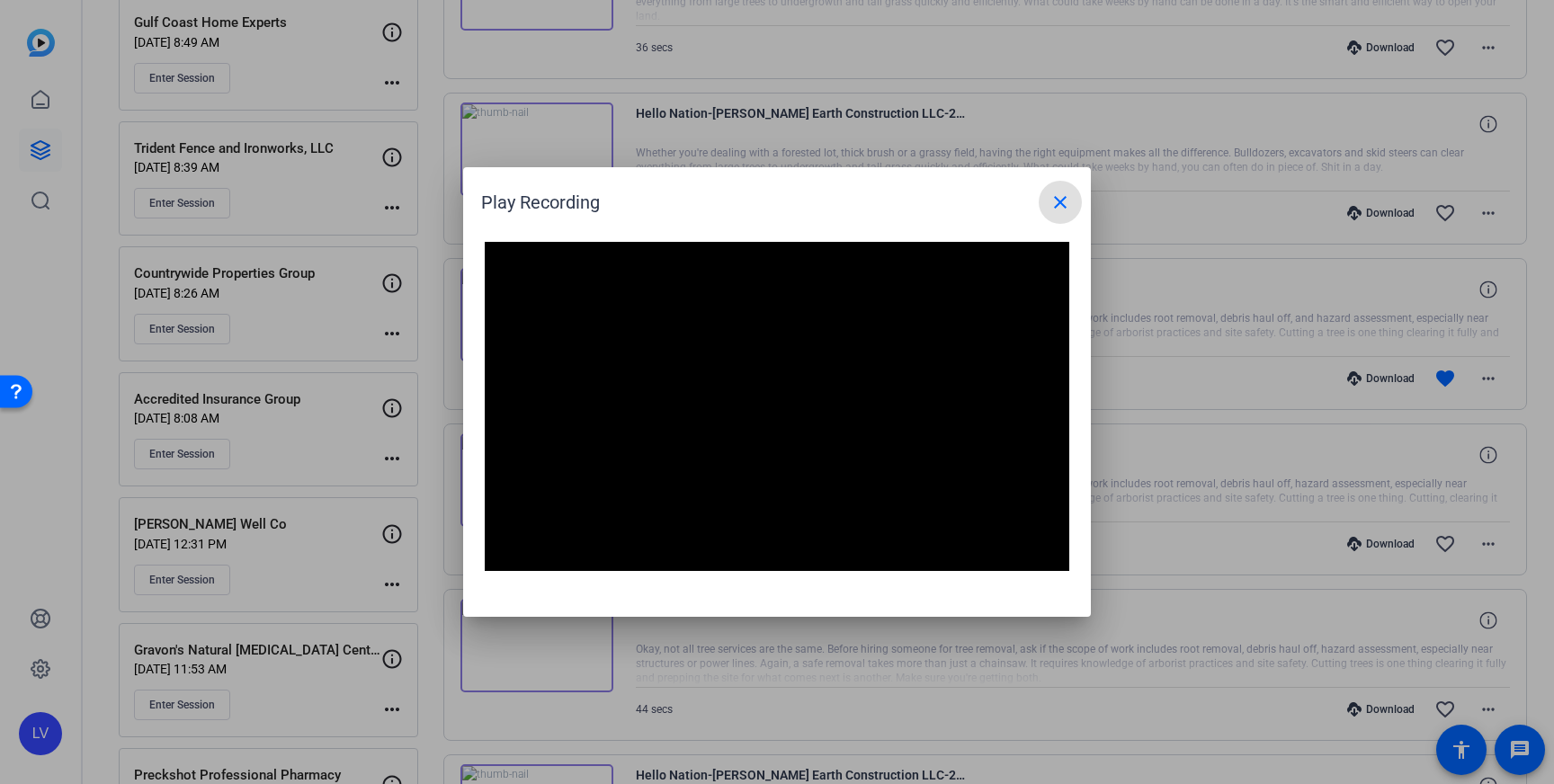
click at [1053, 204] on mat-icon "close" at bounding box center [1060, 202] width 22 height 22
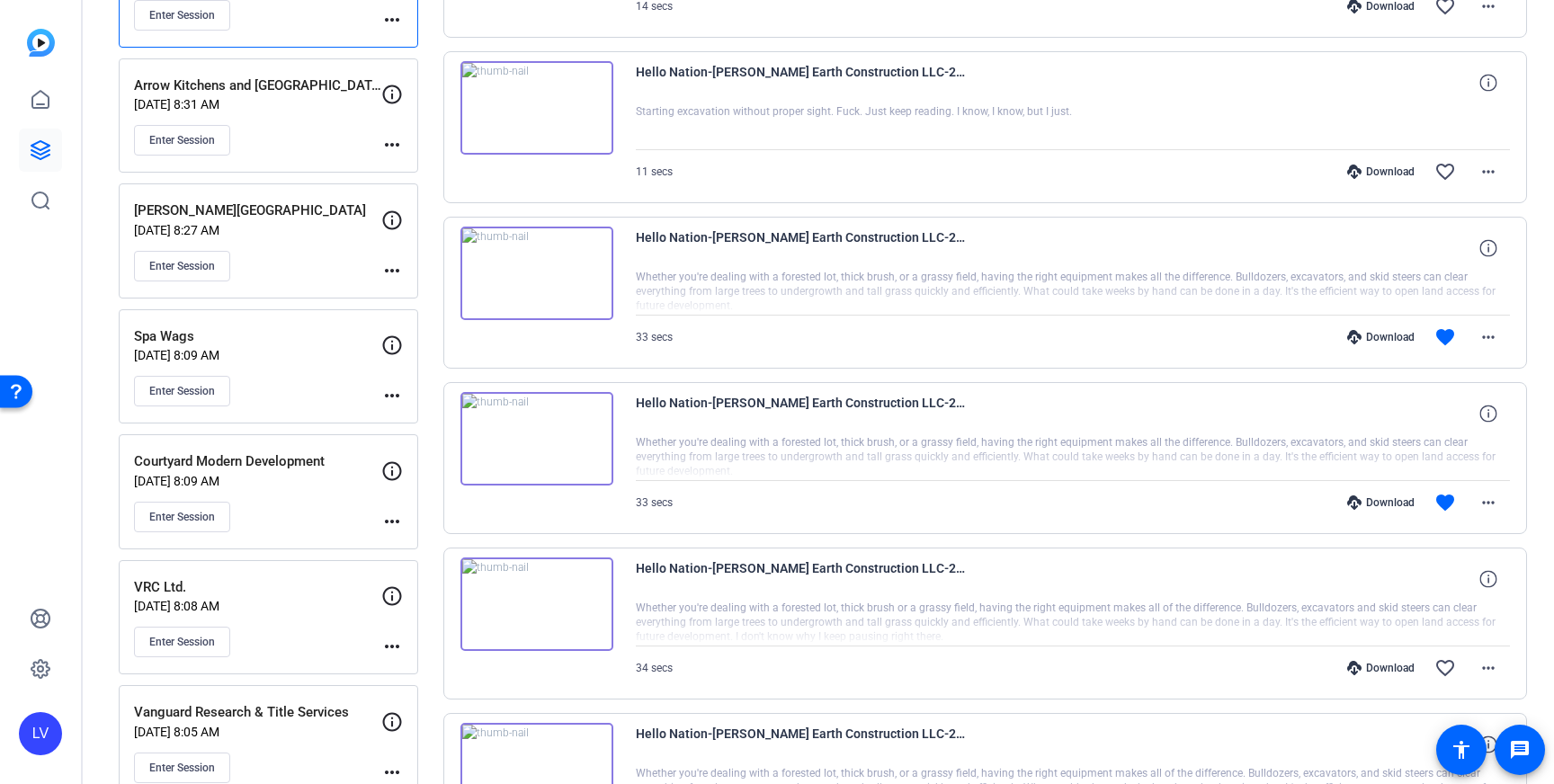
scroll to position [1852, 0]
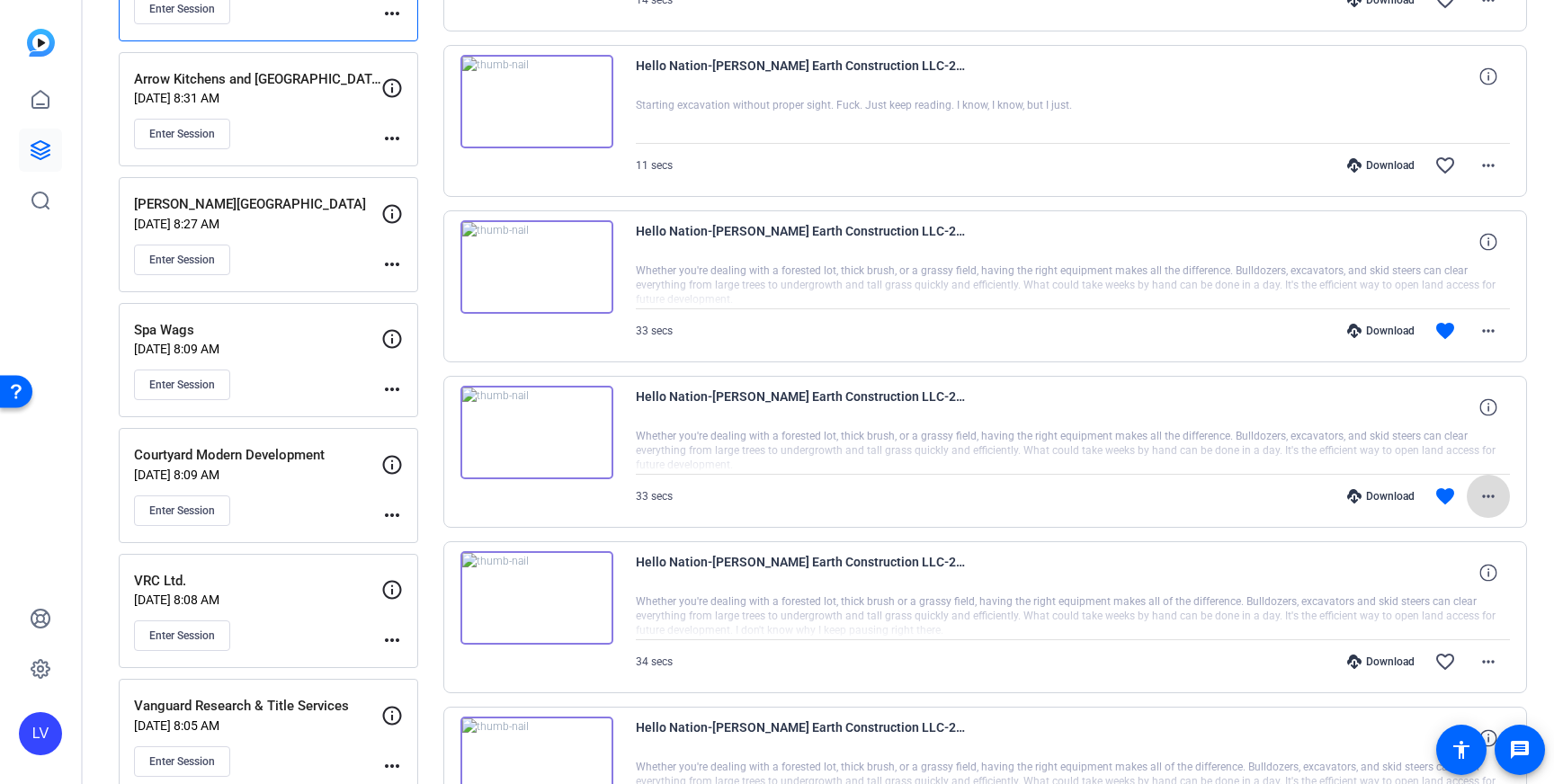
click at [1494, 501] on mat-icon "more_horiz" at bounding box center [1488, 496] width 22 height 22
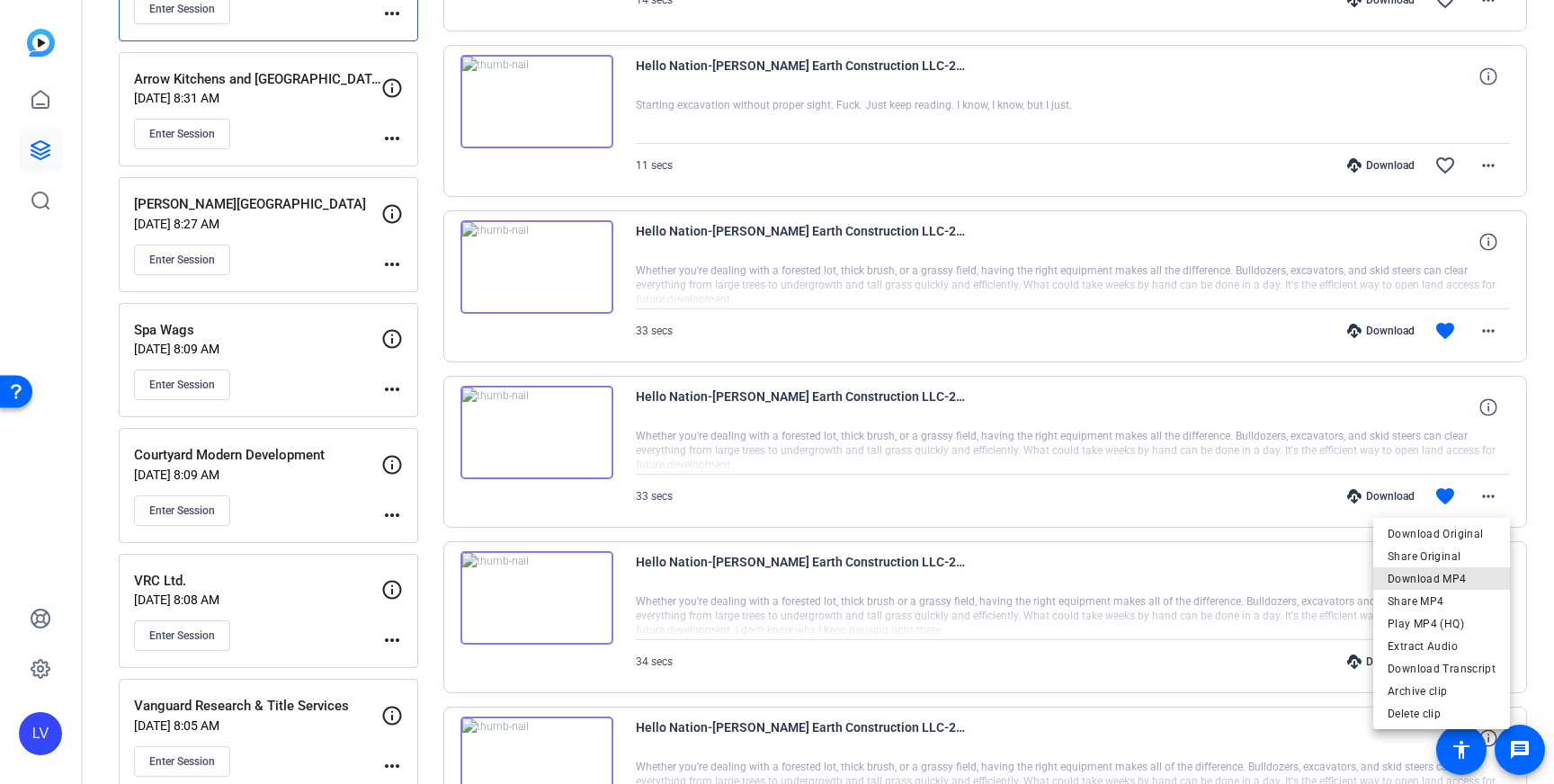
click at [1456, 581] on span "Download MP4" at bounding box center [1441, 579] width 108 height 22
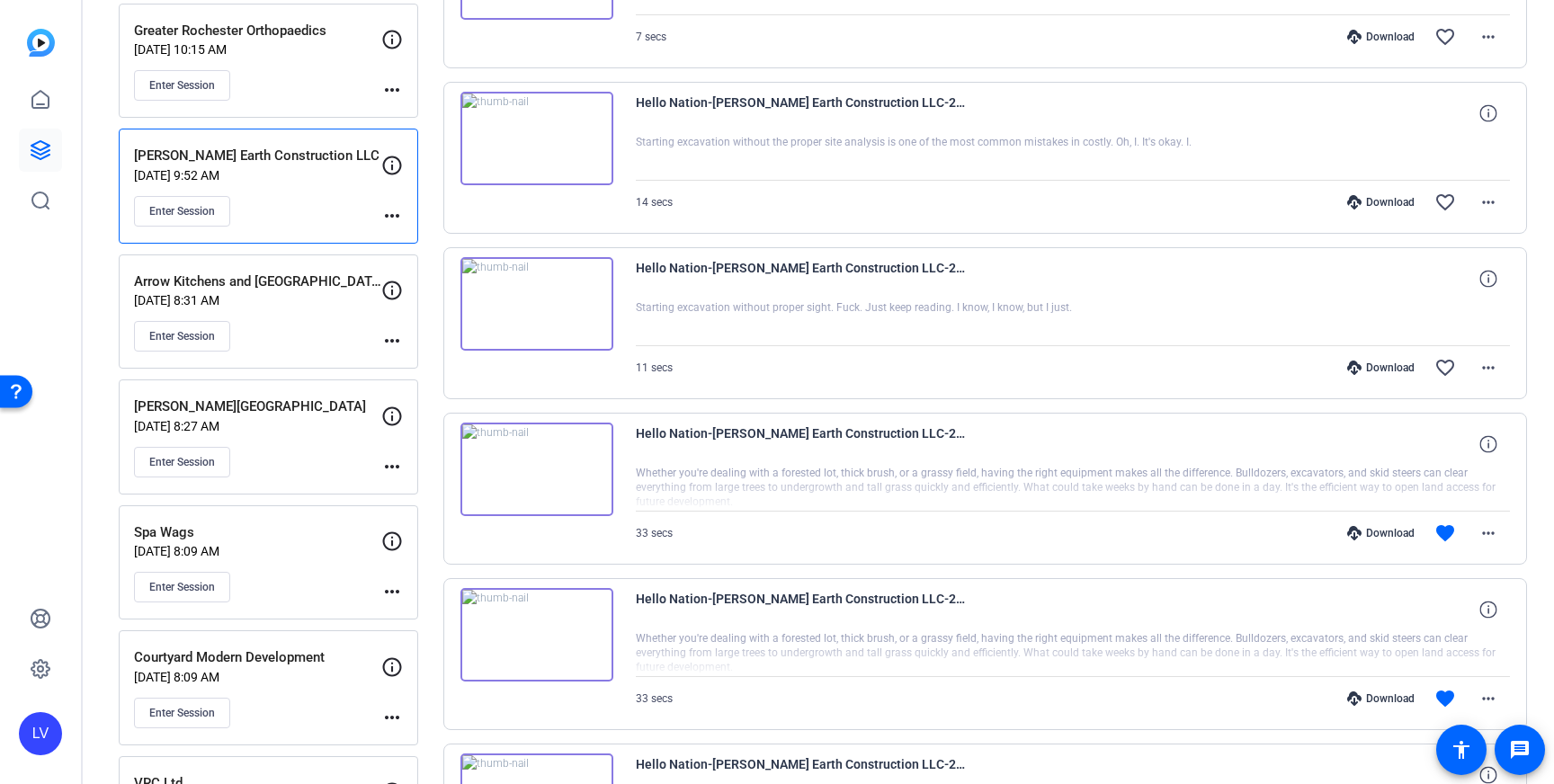
scroll to position [1649, 0]
click at [1484, 533] on mat-icon "more_horiz" at bounding box center [1488, 535] width 22 height 22
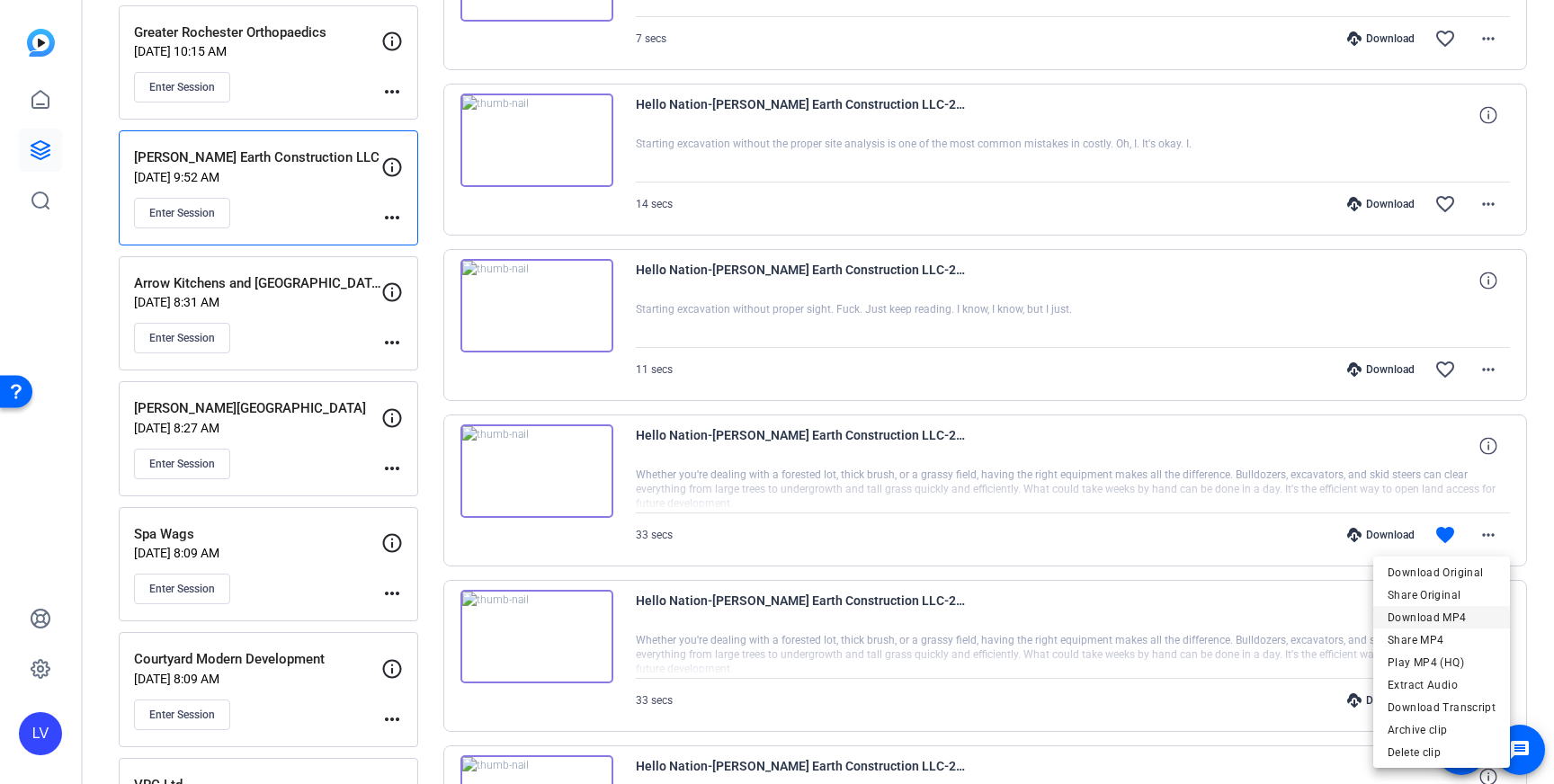
click at [1453, 610] on span "Download MP4" at bounding box center [1441, 617] width 108 height 22
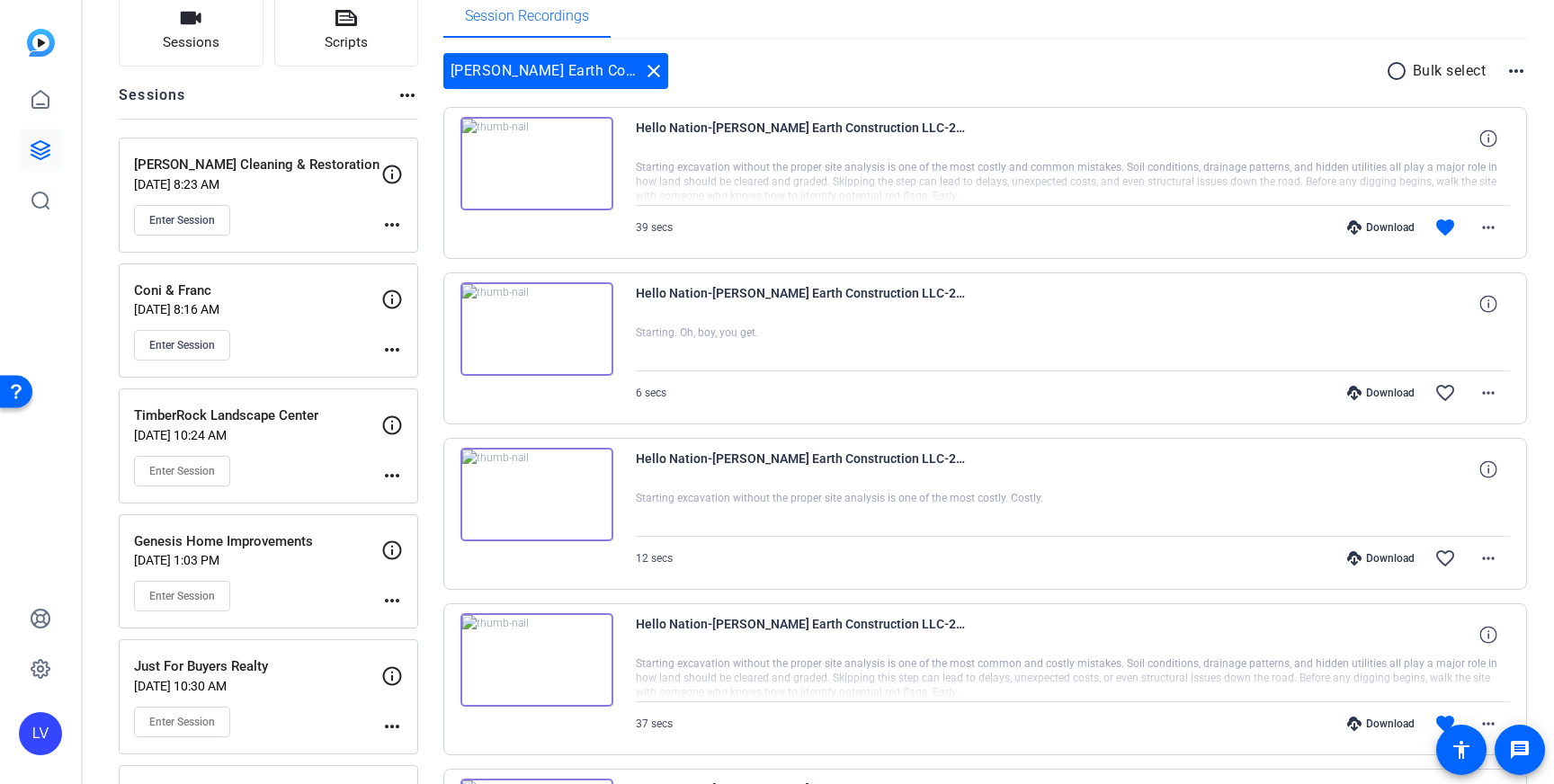
scroll to position [134, 0]
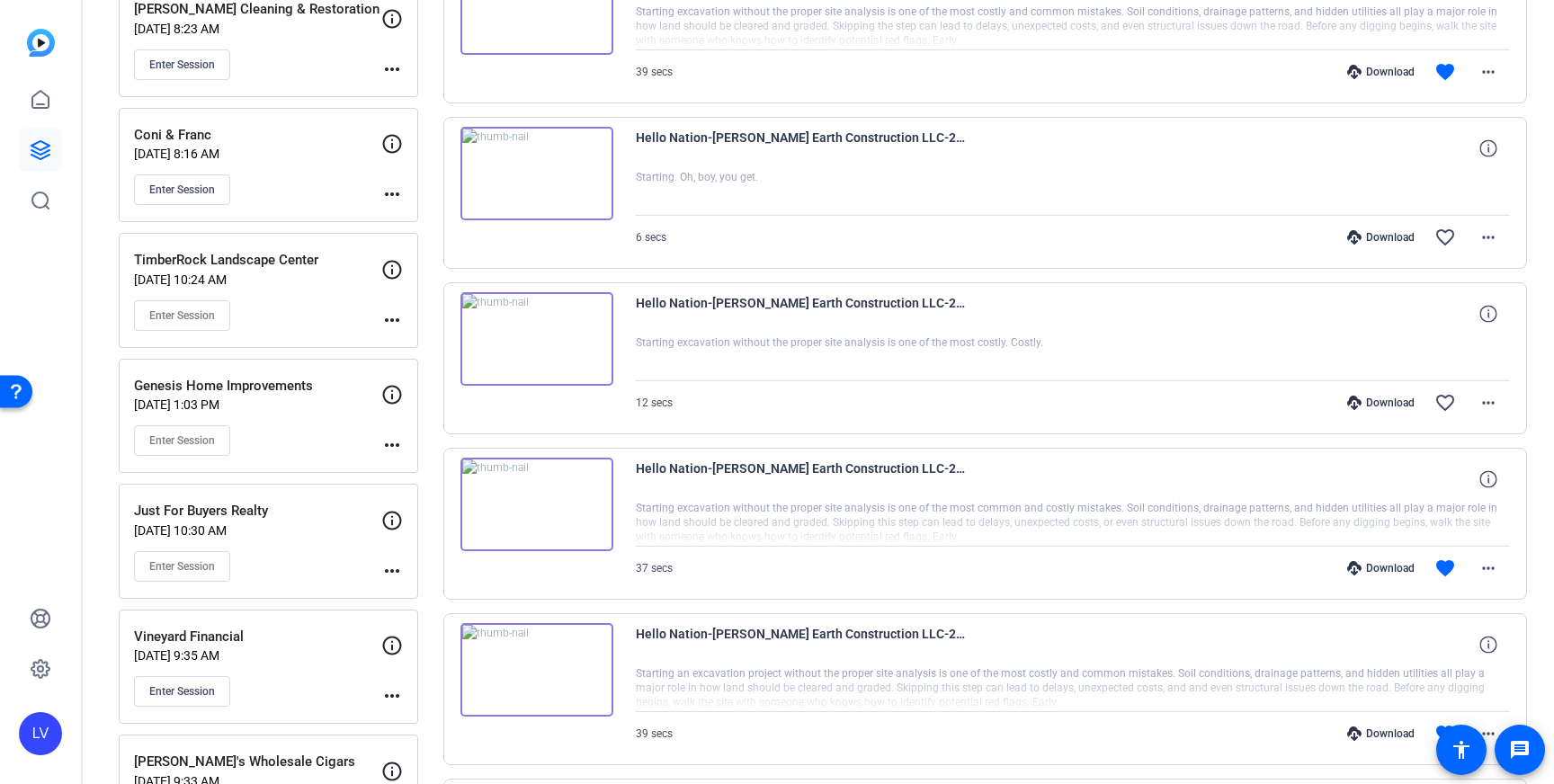
scroll to position [308, 0]
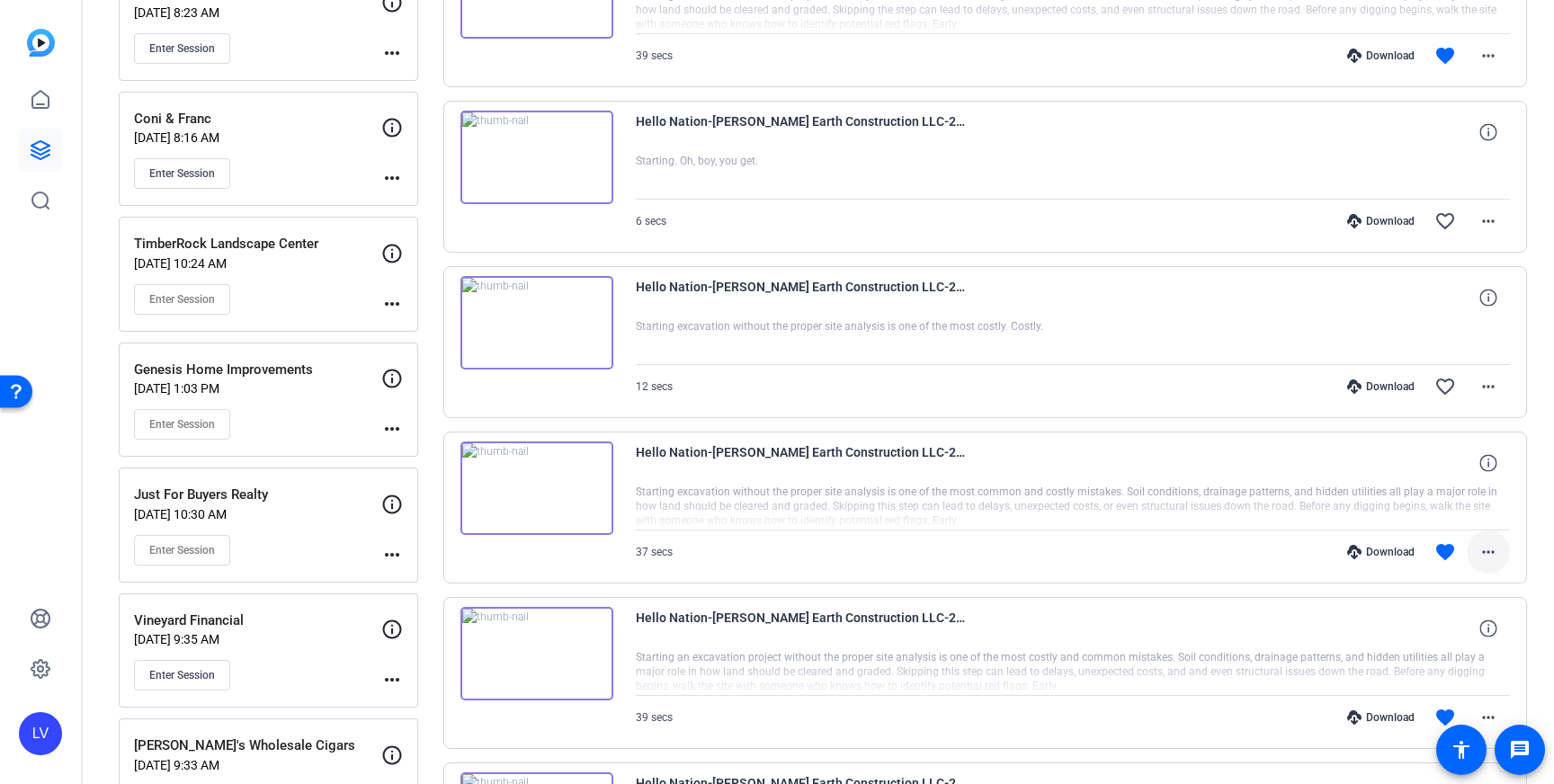
click at [1499, 558] on mat-icon "more_horiz" at bounding box center [1488, 551] width 22 height 22
click at [1450, 374] on span "Download MP4" at bounding box center [1441, 380] width 108 height 22
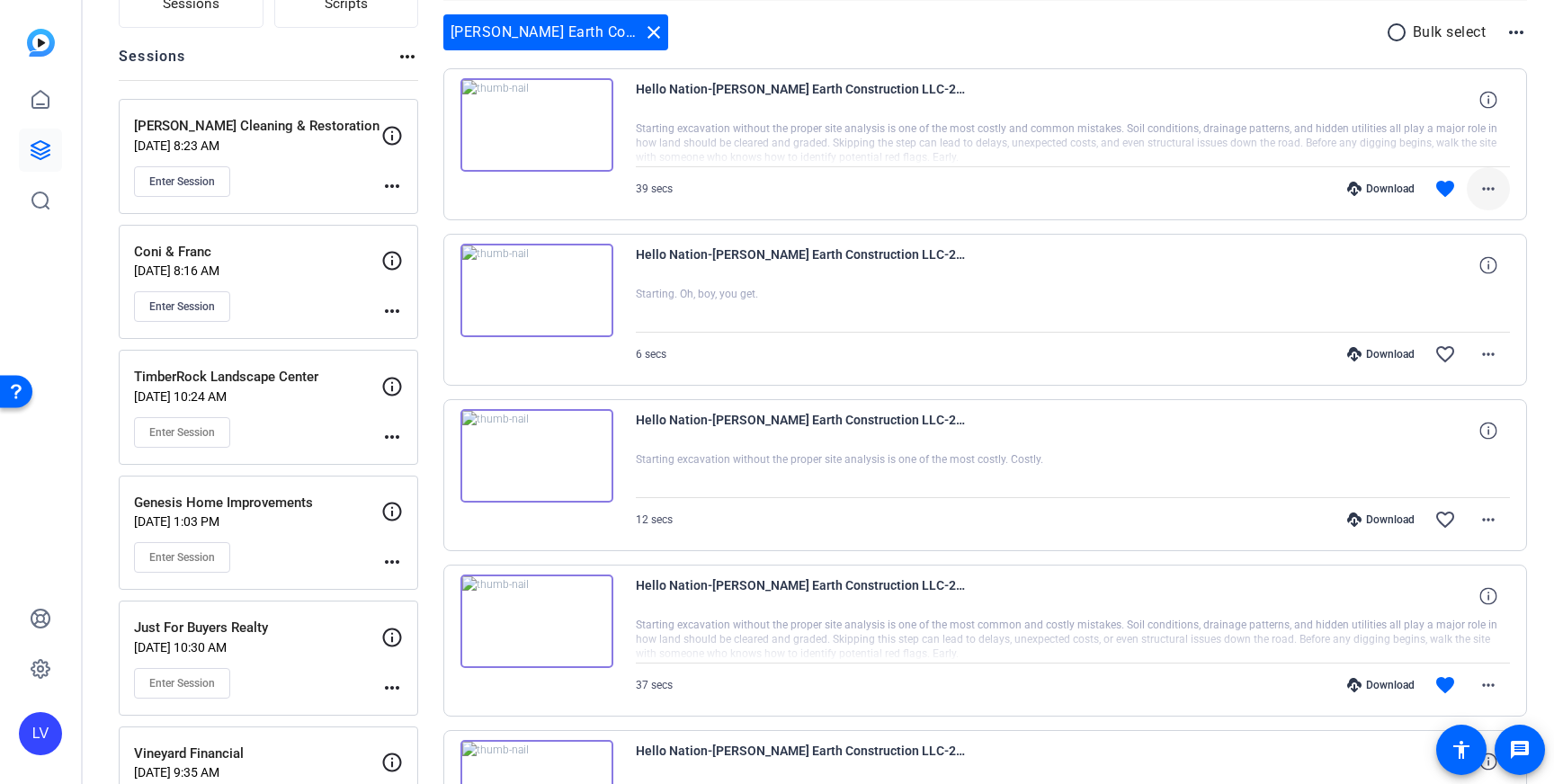
scroll to position [175, 0]
click at [1503, 204] on span at bounding box center [1488, 188] width 43 height 43
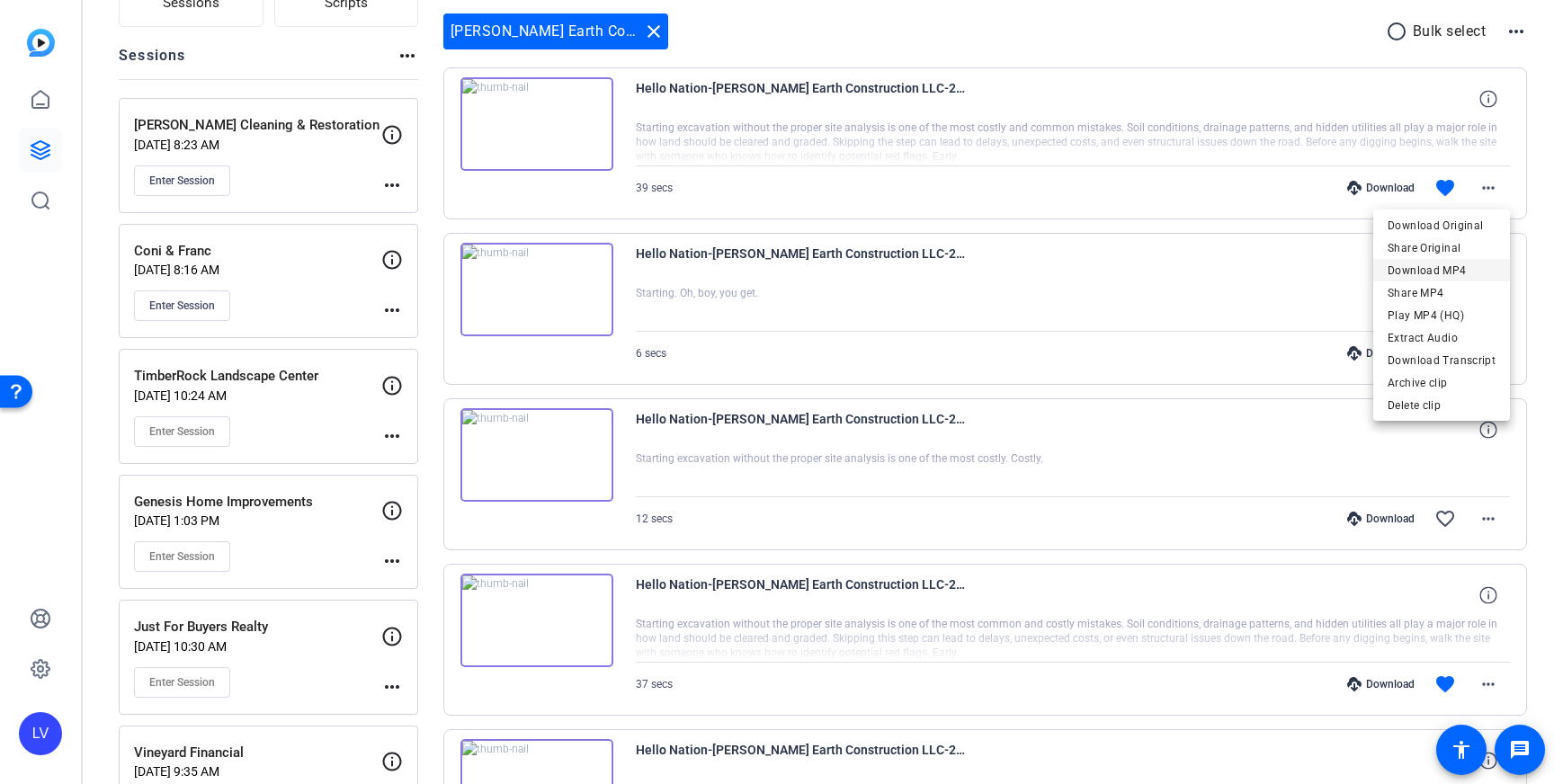
click at [1441, 268] on span "Download MP4" at bounding box center [1441, 270] width 108 height 22
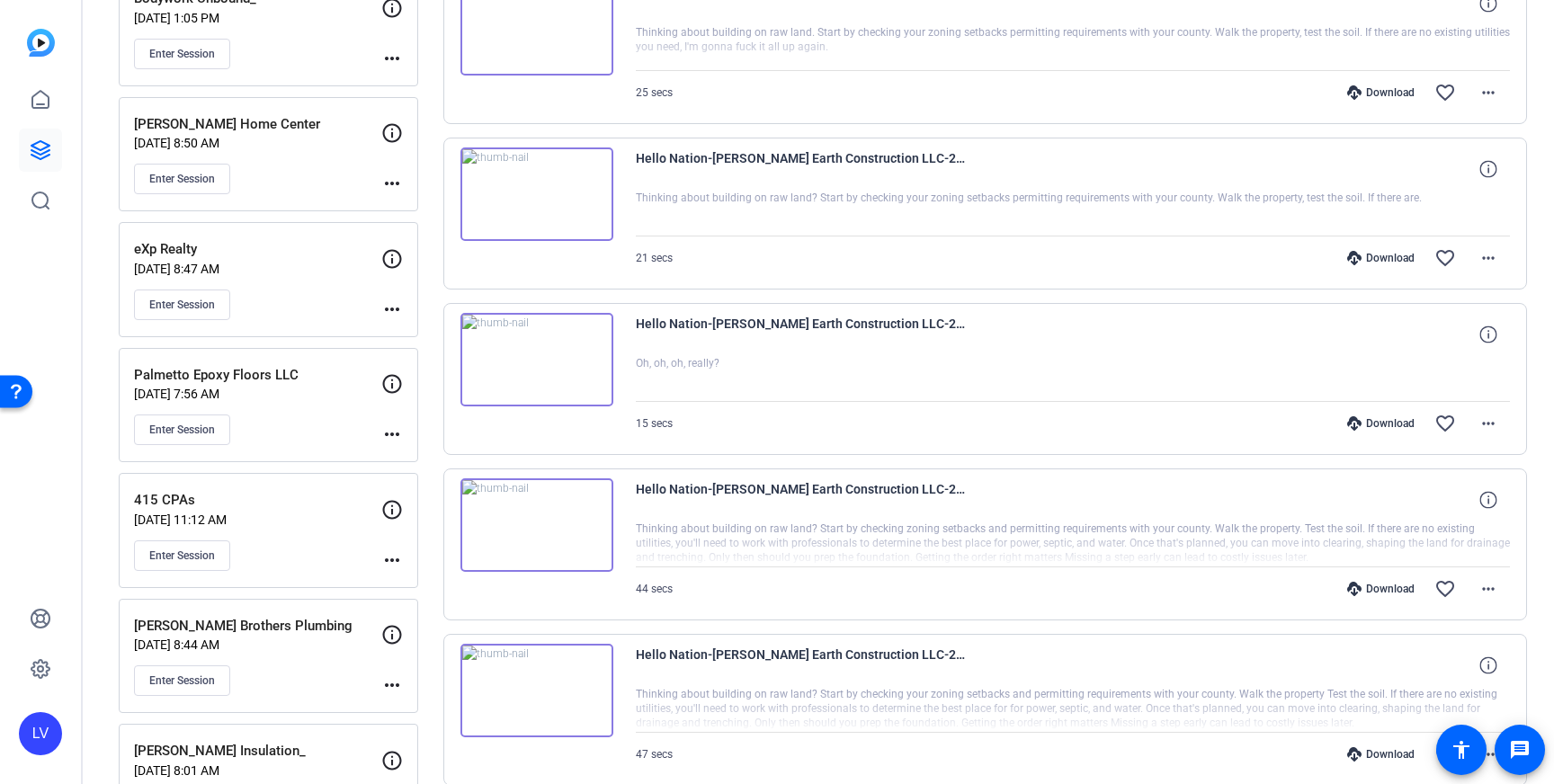
scroll to position [5066, 0]
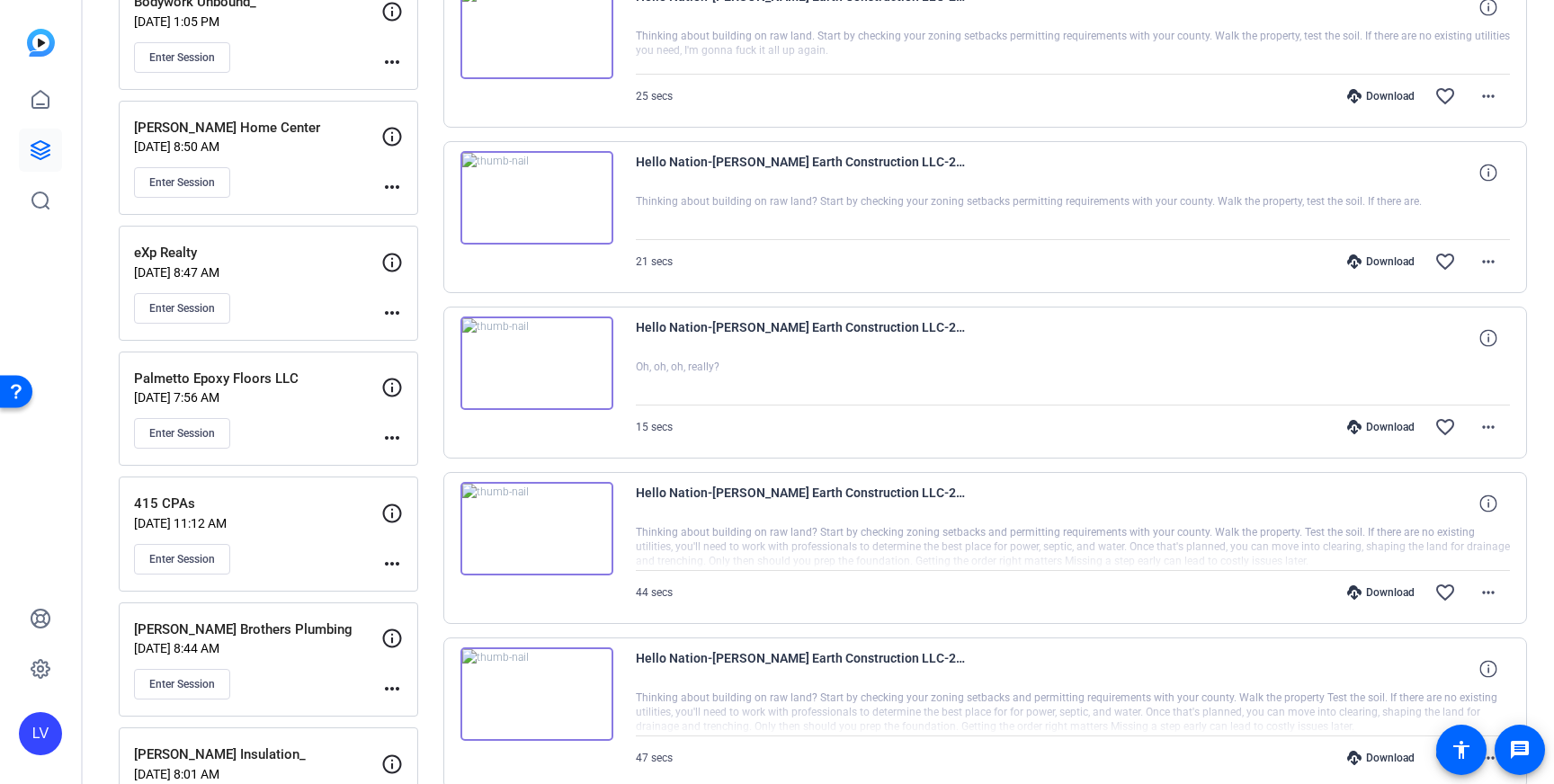
click at [574, 396] on img at bounding box center [536, 364] width 153 height 94
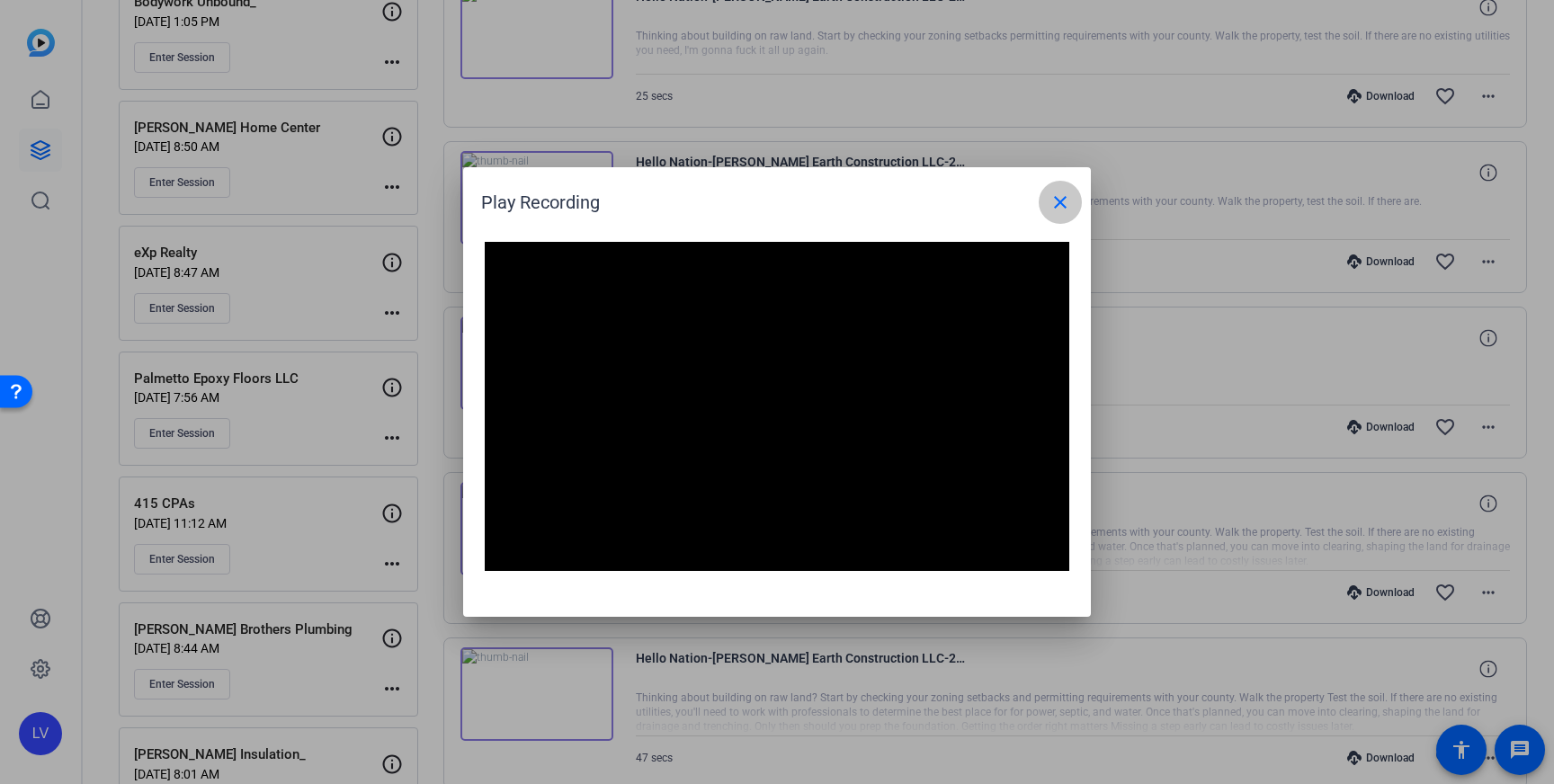
click at [1068, 201] on mat-icon "close" at bounding box center [1060, 202] width 22 height 22
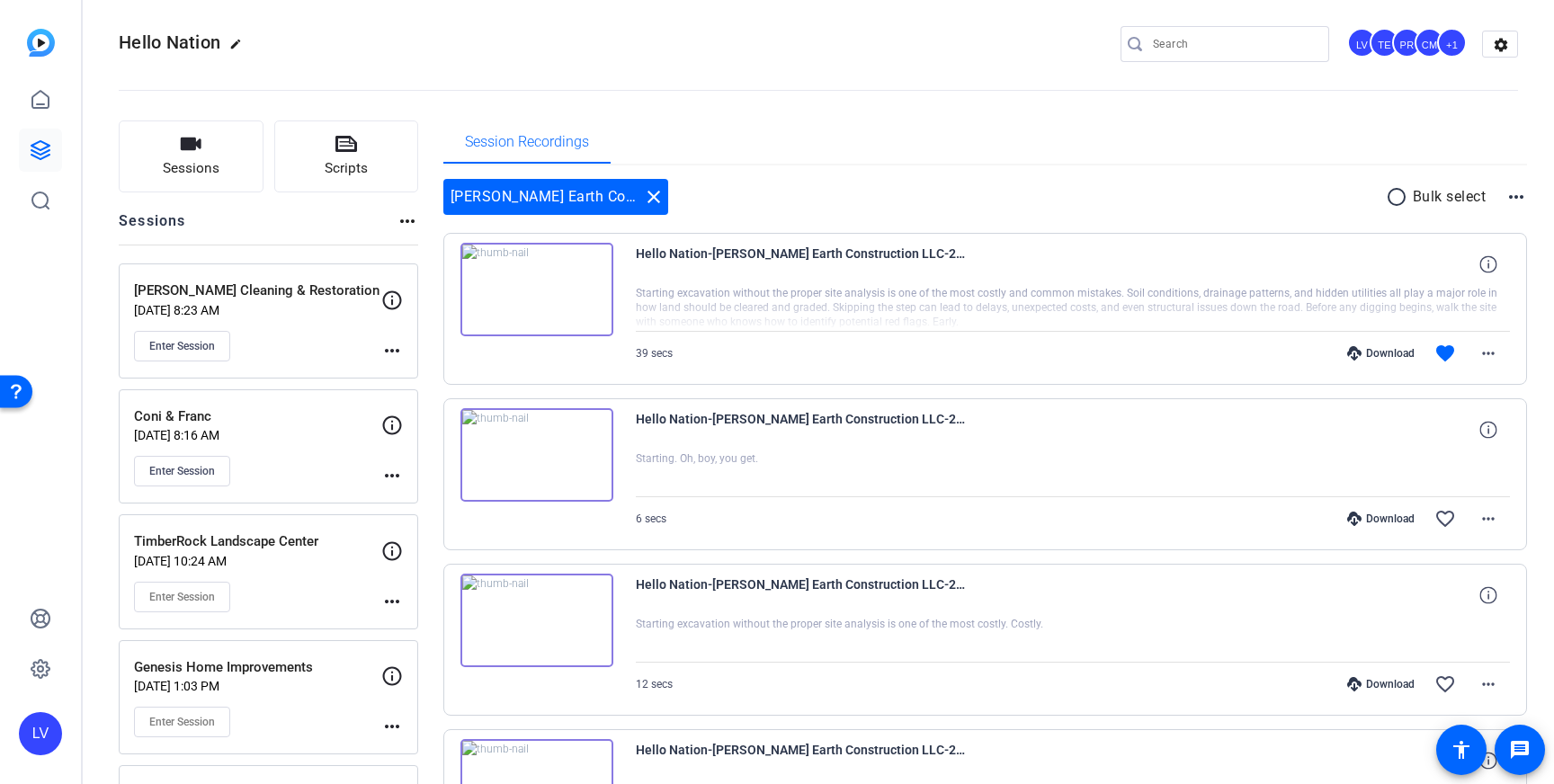
scroll to position [9, 0]
click at [649, 202] on mat-icon "close" at bounding box center [654, 197] width 22 height 22
